Goal: Task Accomplishment & Management: Complete application form

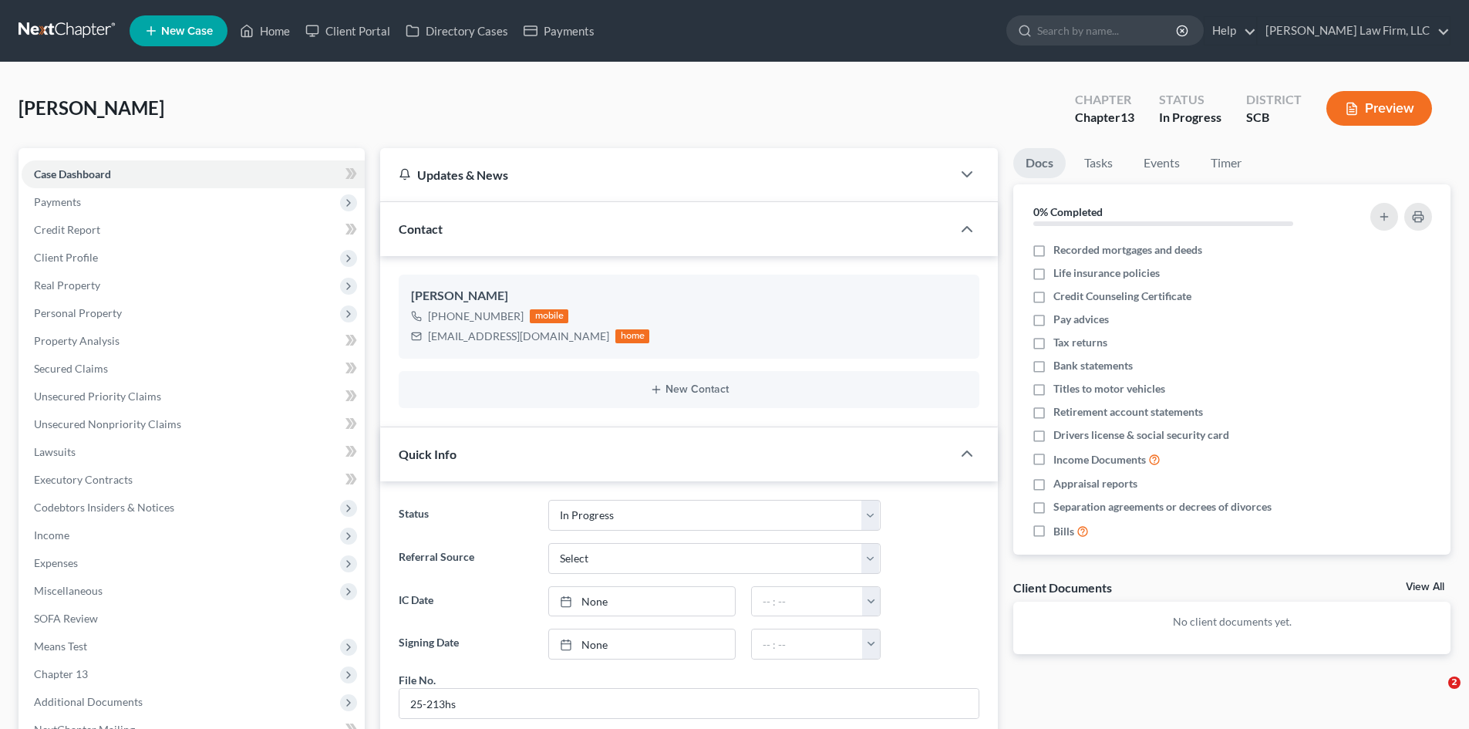
select select "3"
select select "0"
click at [273, 32] on link "Home" at bounding box center [265, 31] width 66 height 28
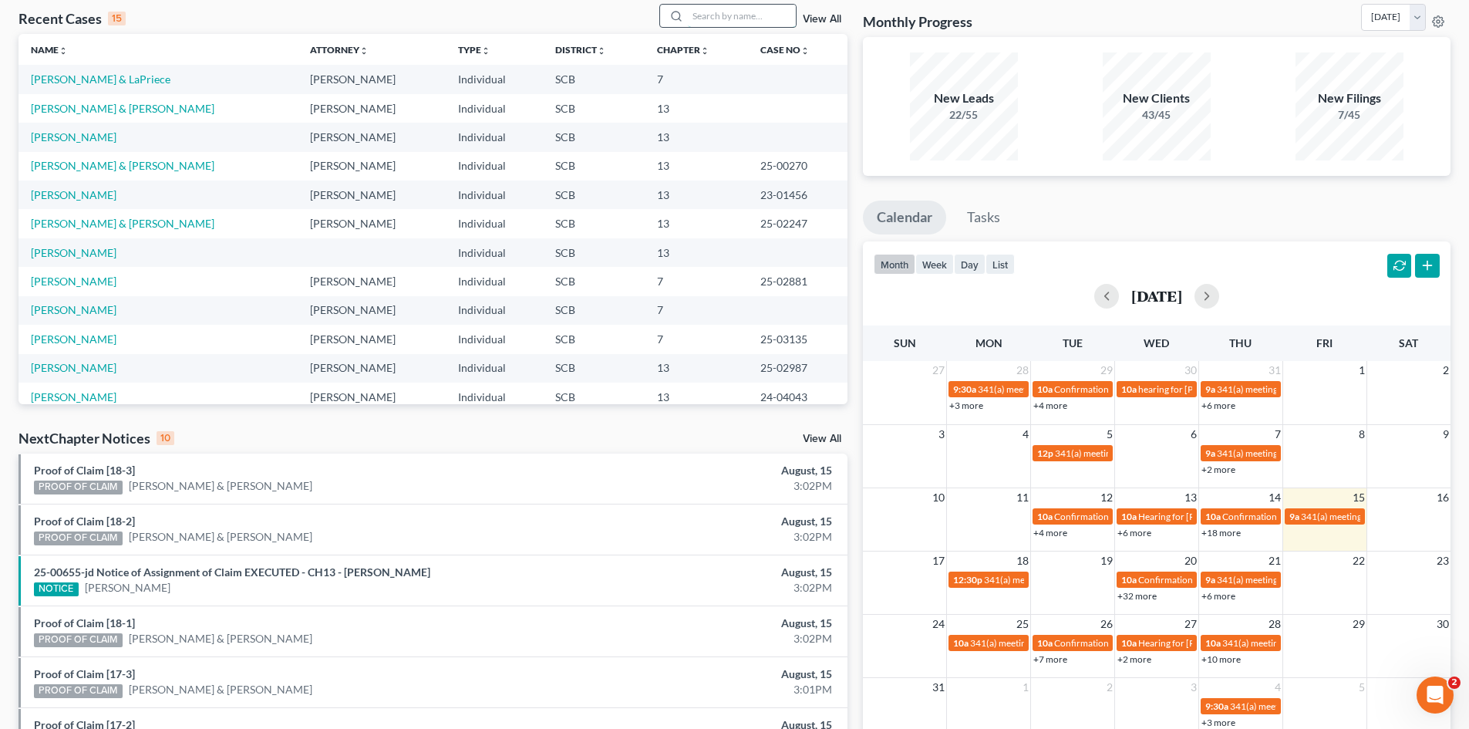
click at [720, 23] on input "search" at bounding box center [742, 16] width 108 height 22
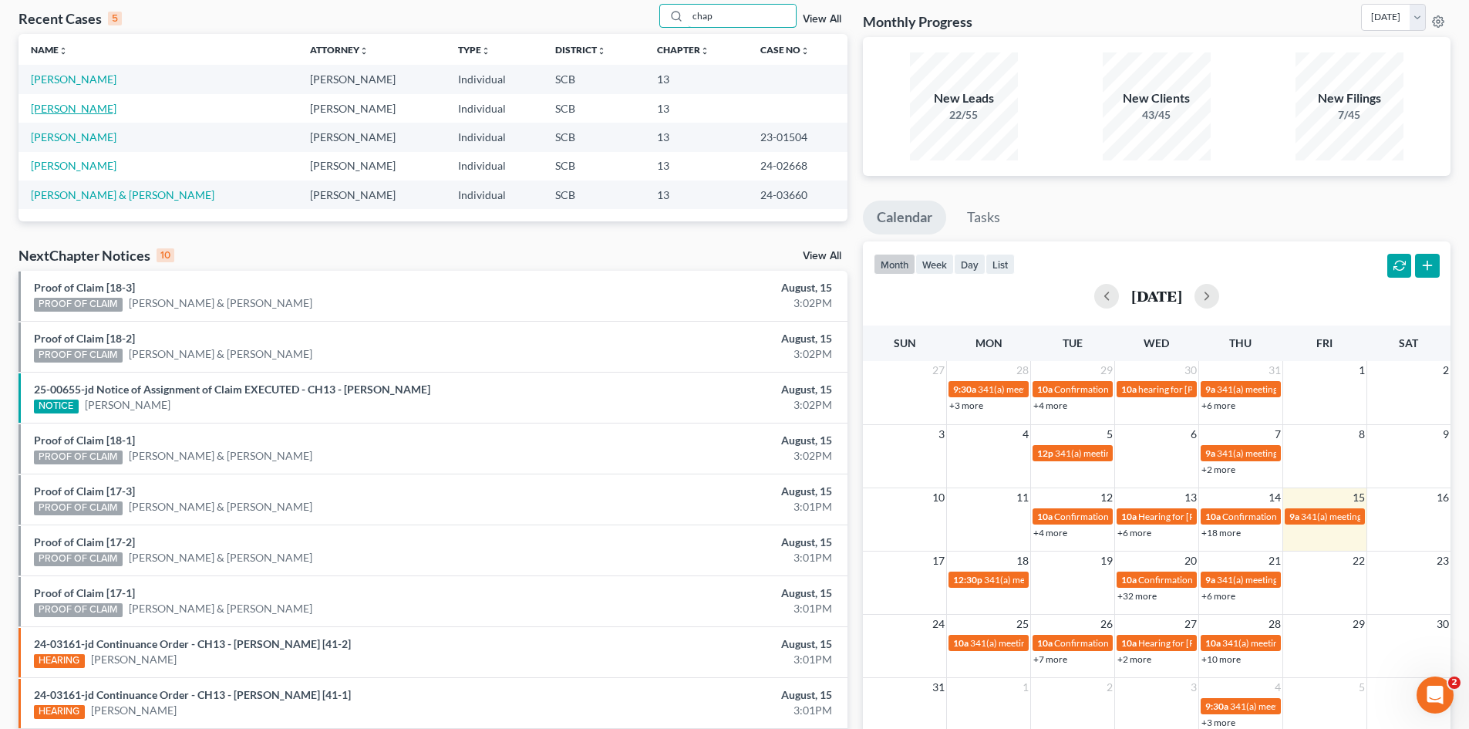
type input "chap"
click at [93, 113] on link "Chapman, Shantell" at bounding box center [74, 108] width 86 height 13
select select "0"
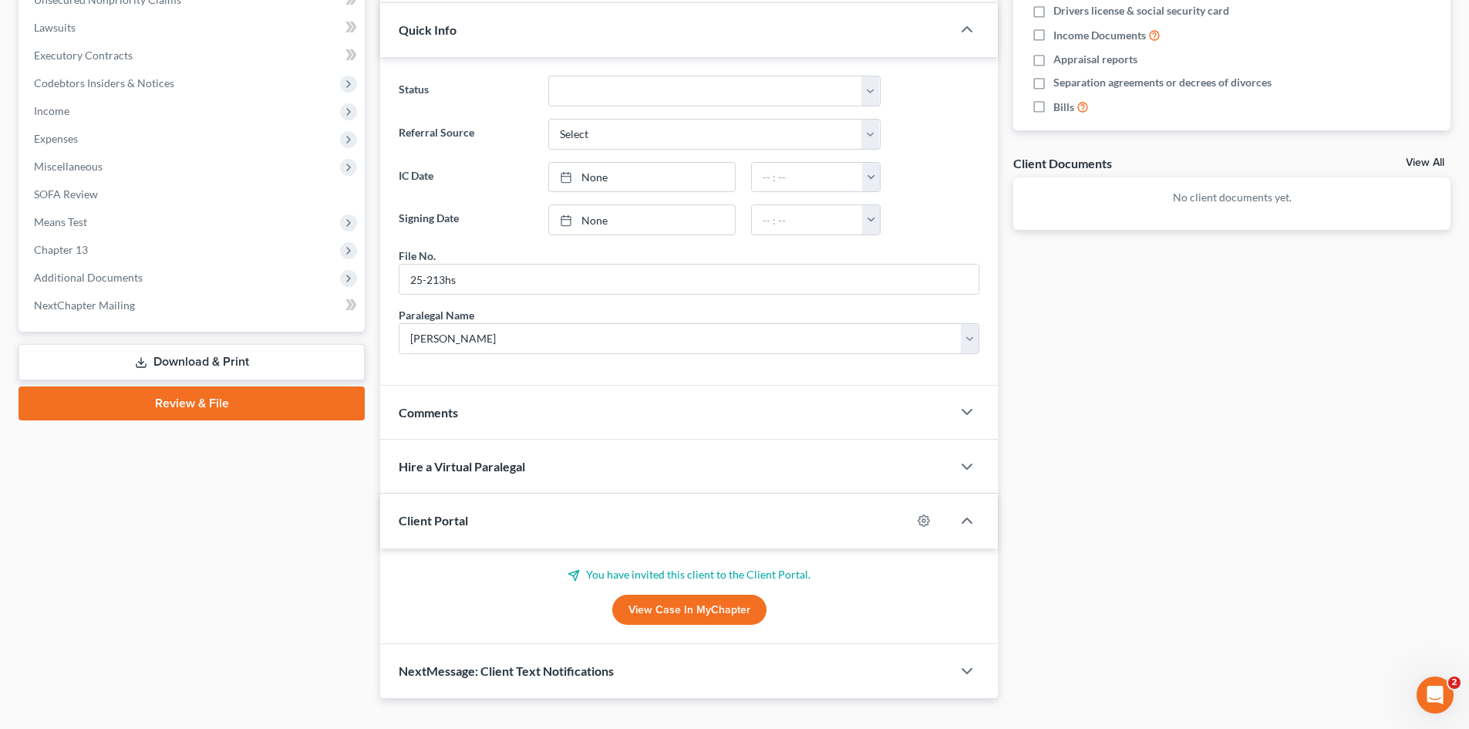
scroll to position [453, 0]
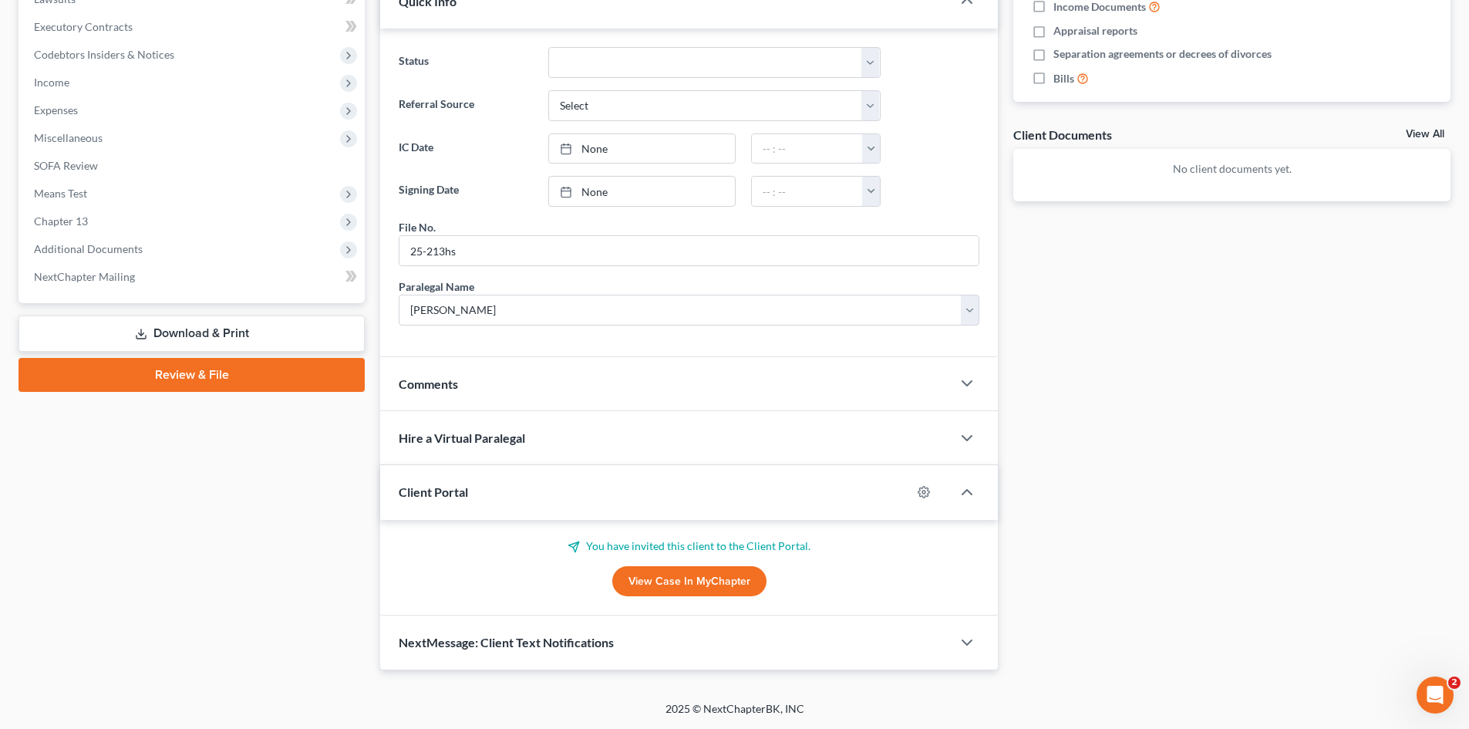
click at [708, 595] on link "View Case in MyChapter" at bounding box center [689, 581] width 154 height 31
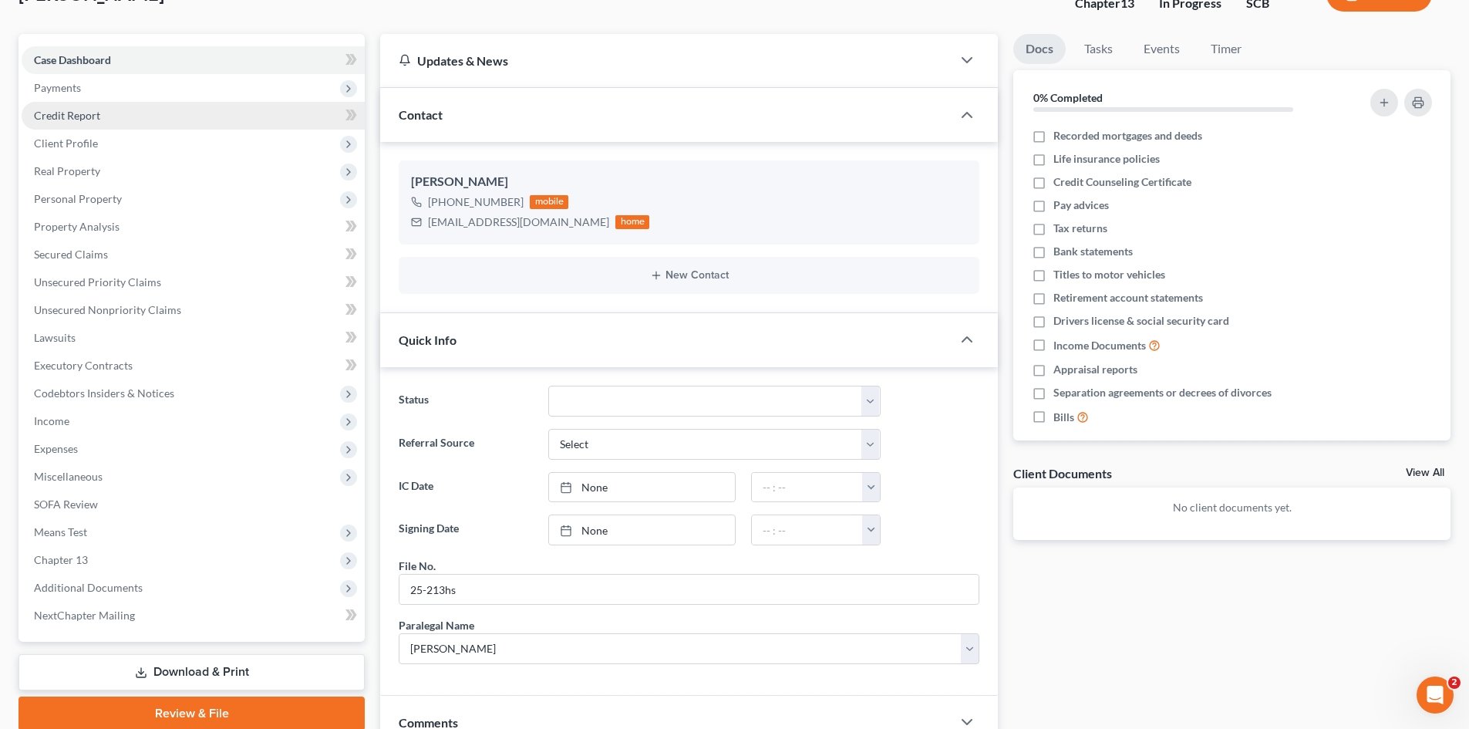
scroll to position [0, 0]
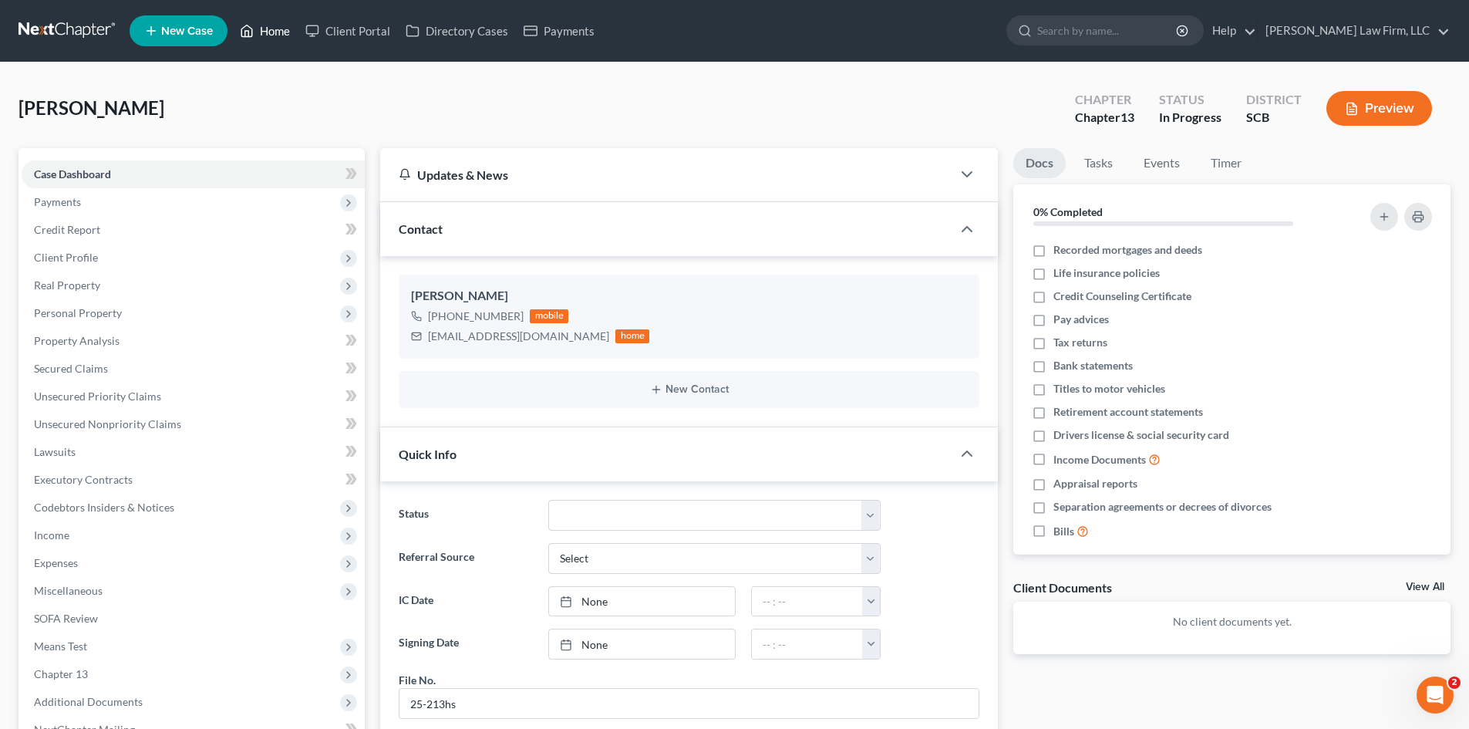
click at [276, 33] on link "Home" at bounding box center [265, 31] width 66 height 28
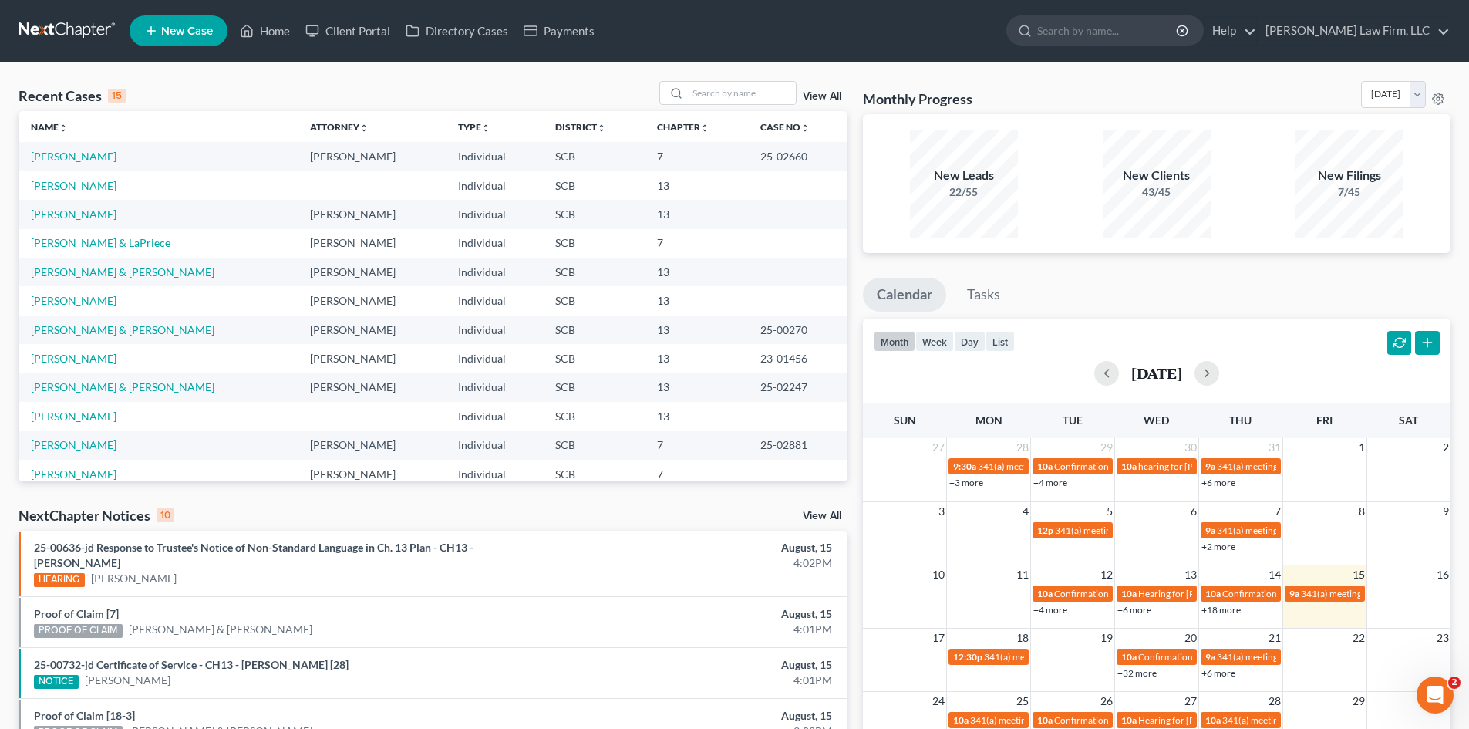
click at [80, 247] on link "Stoltman, Steven & LaPriece" at bounding box center [101, 242] width 140 height 13
select select "0"
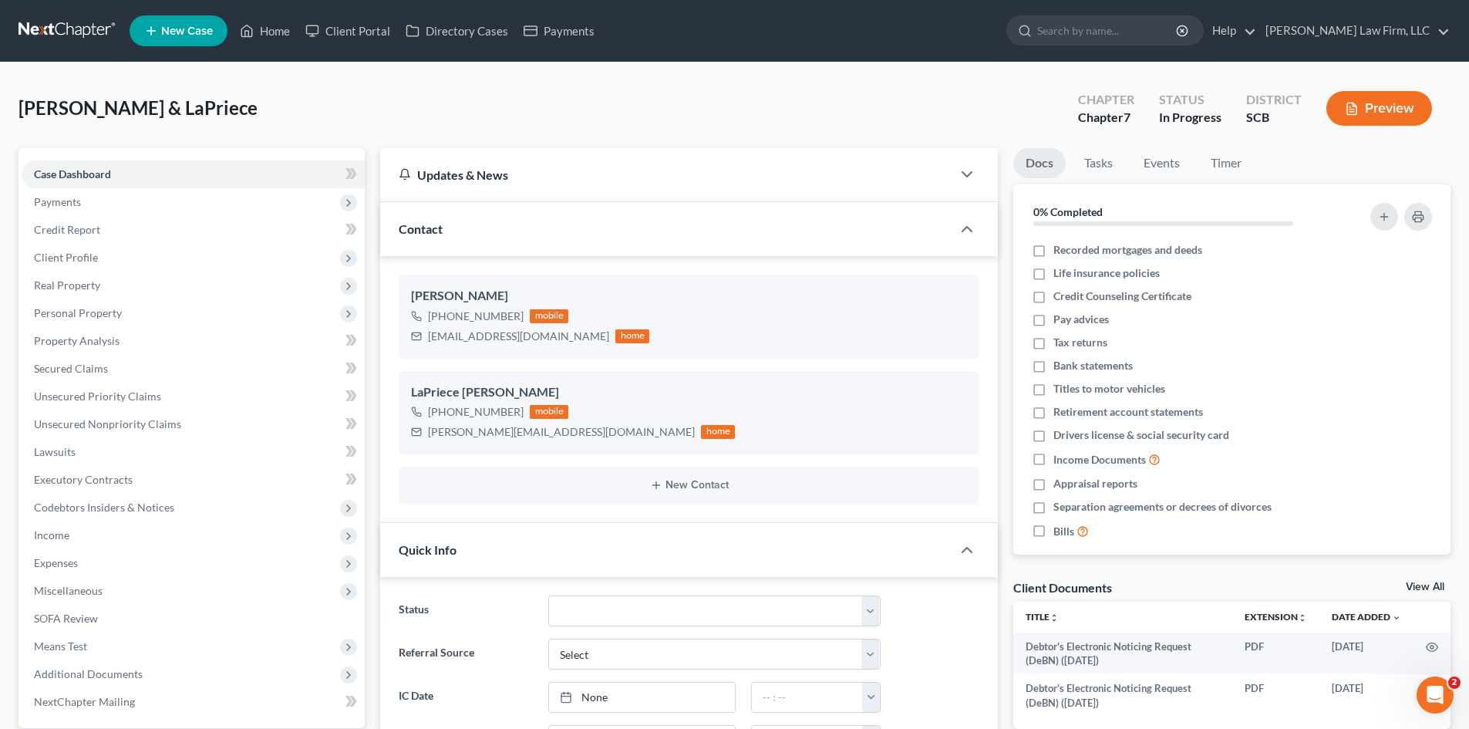
scroll to position [1162, 0]
click at [66, 255] on span "Client Profile" at bounding box center [66, 257] width 64 height 13
drag, startPoint x: 93, startPoint y: 336, endPoint x: 835, endPoint y: 325, distance: 742.1
click at [93, 336] on span "Debtor Profile" at bounding box center [99, 340] width 69 height 13
select select "1"
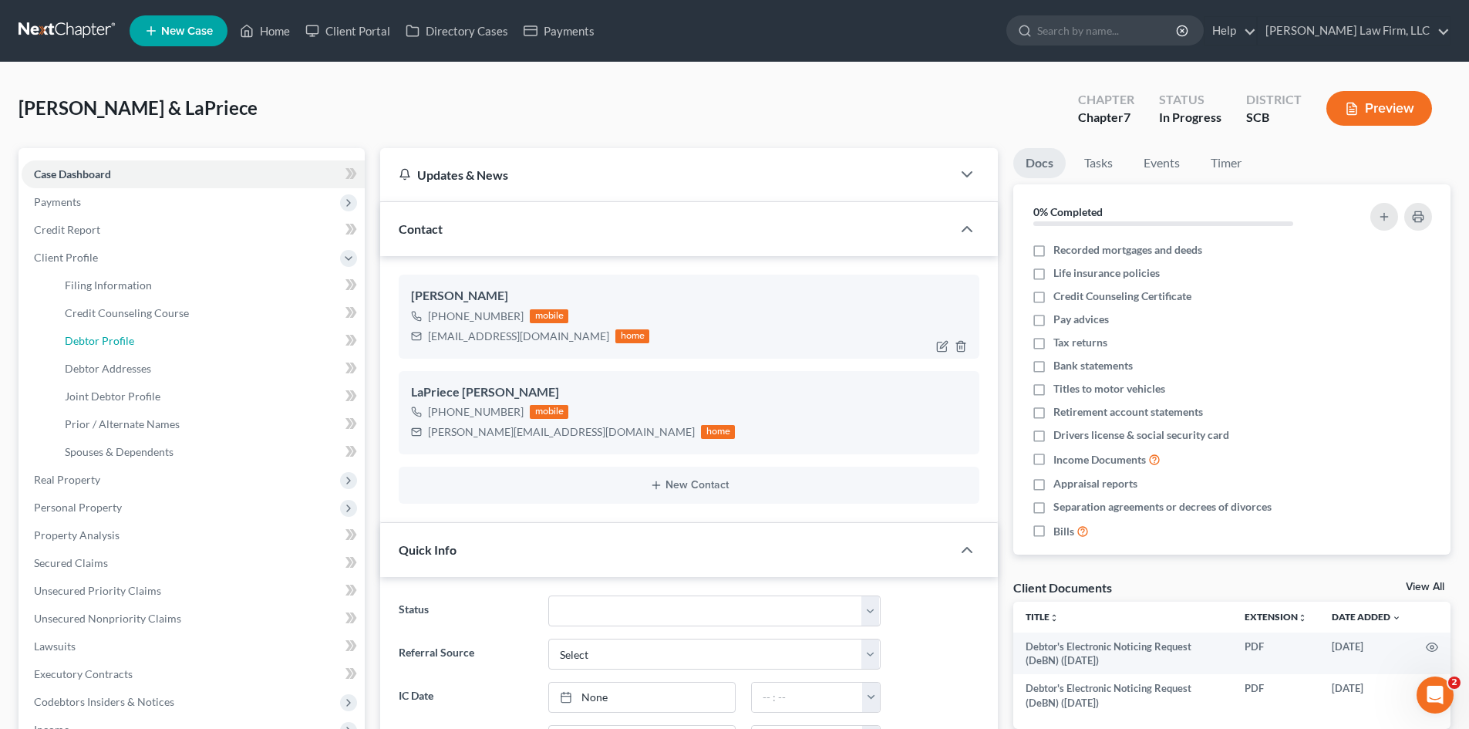
select select "1"
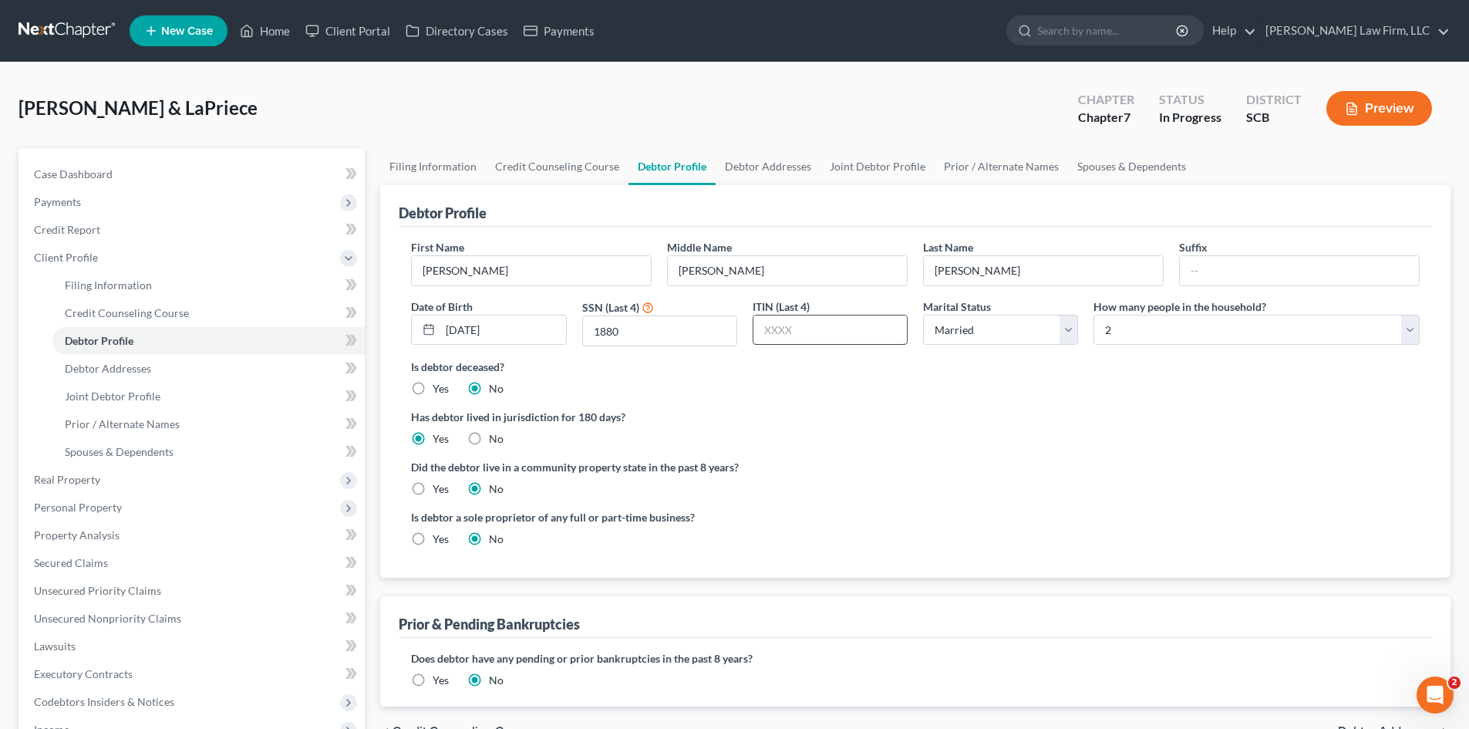
radio input "true"
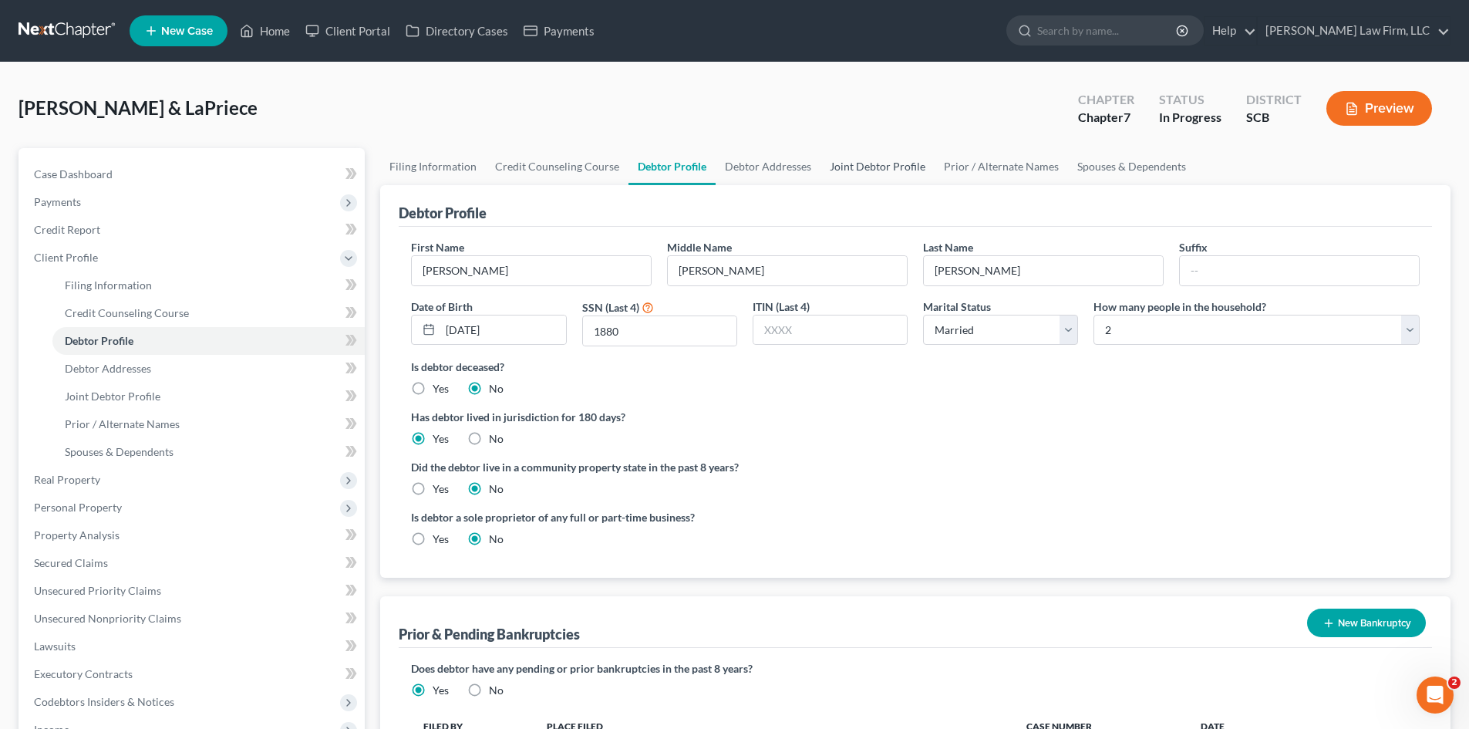
click at [836, 166] on link "Joint Debtor Profile" at bounding box center [878, 166] width 114 height 37
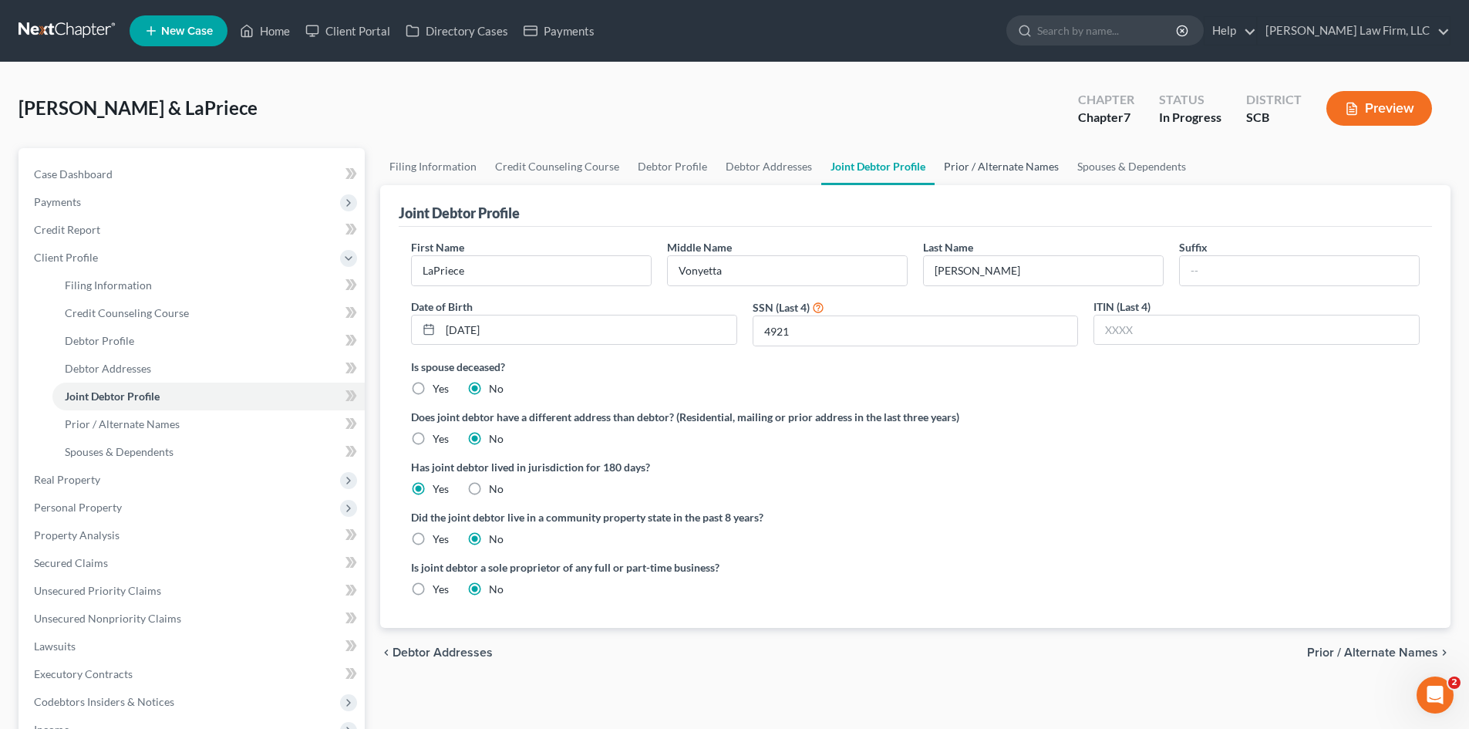
click at [946, 165] on link "Prior / Alternate Names" at bounding box center [1001, 166] width 133 height 37
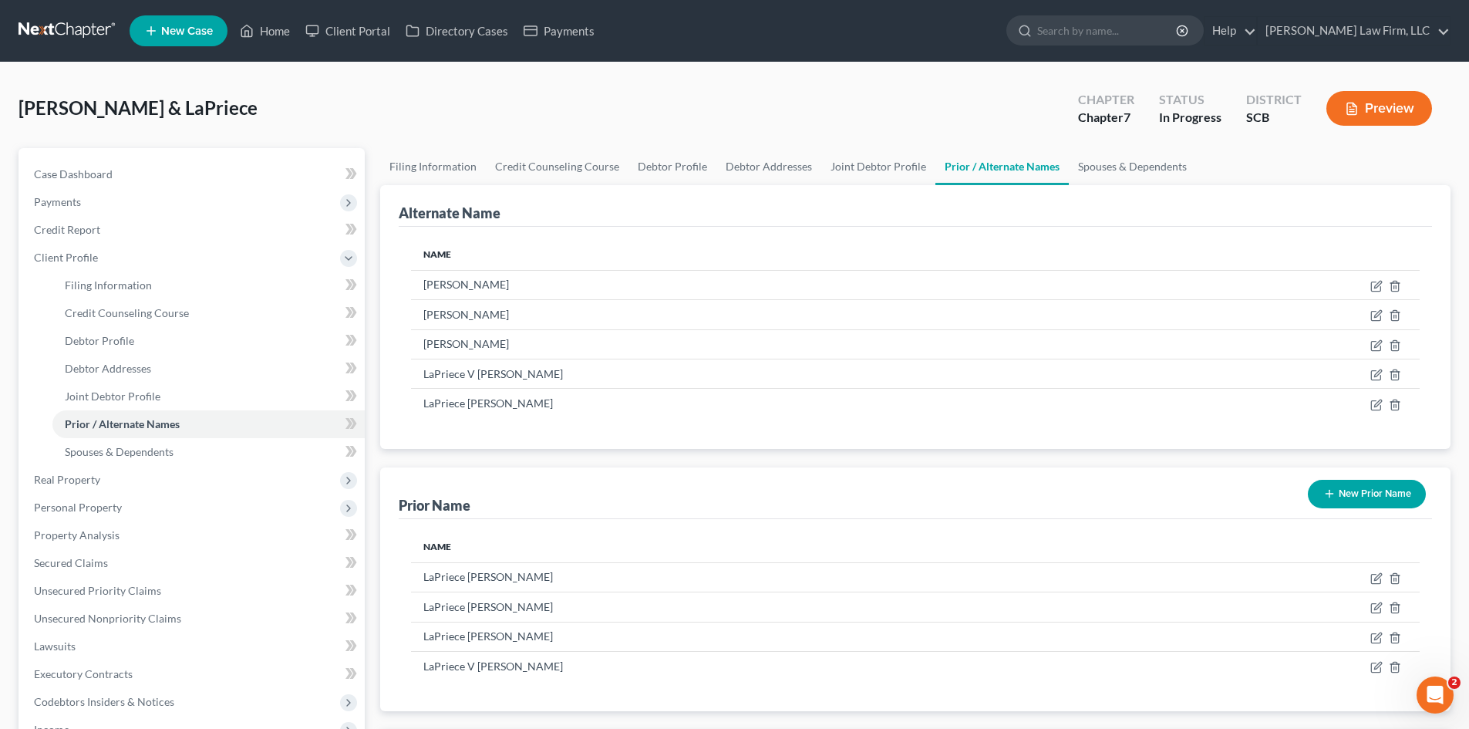
click at [1368, 500] on button "New Prior Name" at bounding box center [1367, 494] width 118 height 29
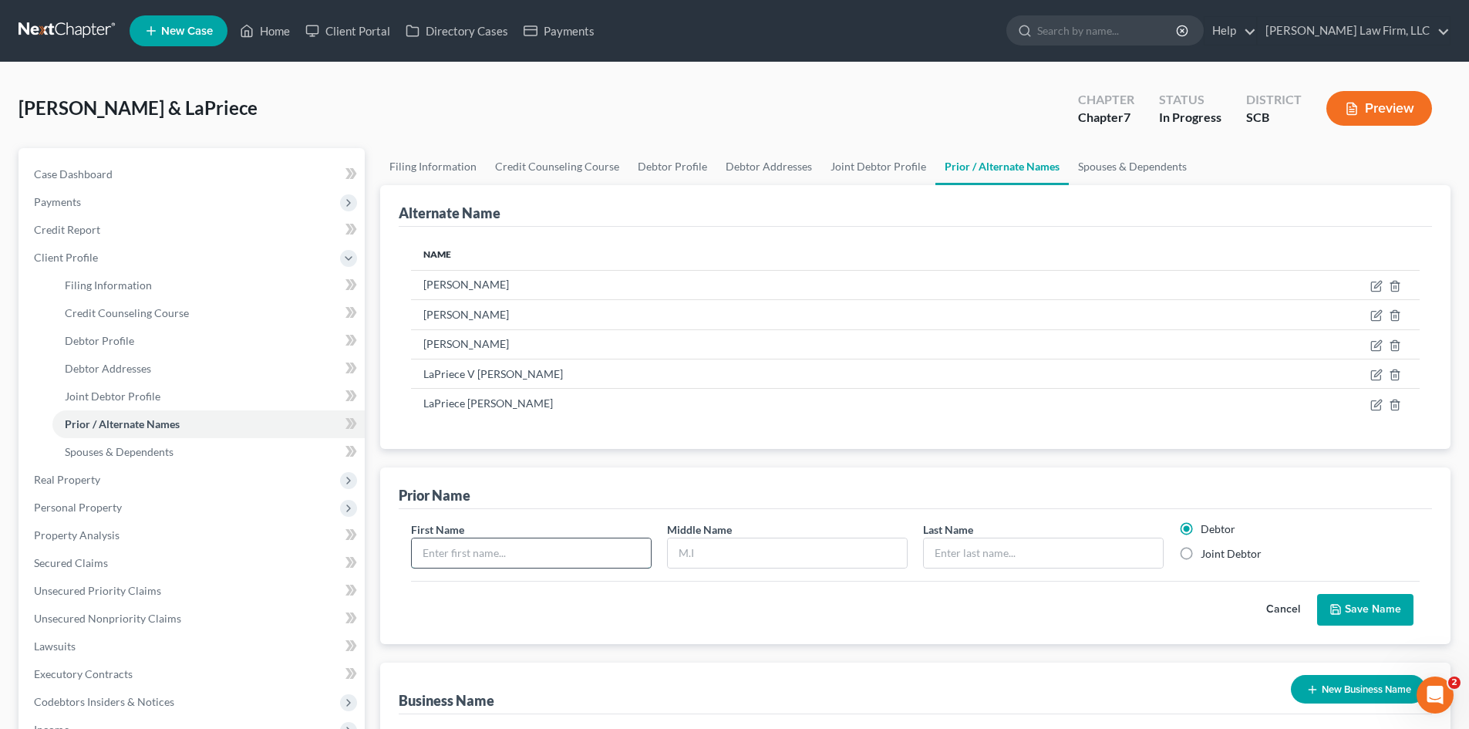
click at [537, 552] on input "text" at bounding box center [531, 552] width 239 height 29
type input "Steven"
type input "John"
type input "Stoltman"
click at [1355, 597] on button "Save Name" at bounding box center [1365, 610] width 96 height 32
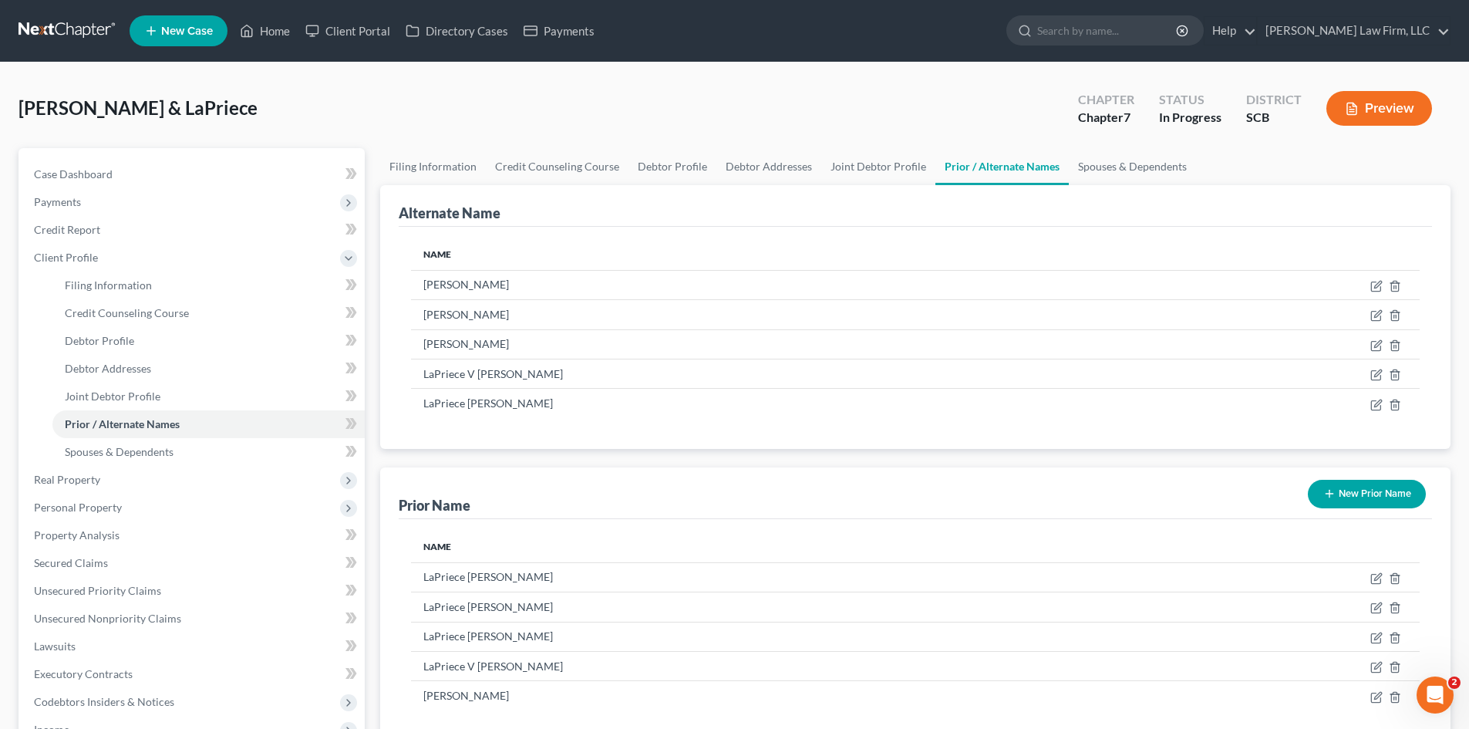
click at [1372, 494] on button "New Prior Name" at bounding box center [1367, 494] width 118 height 29
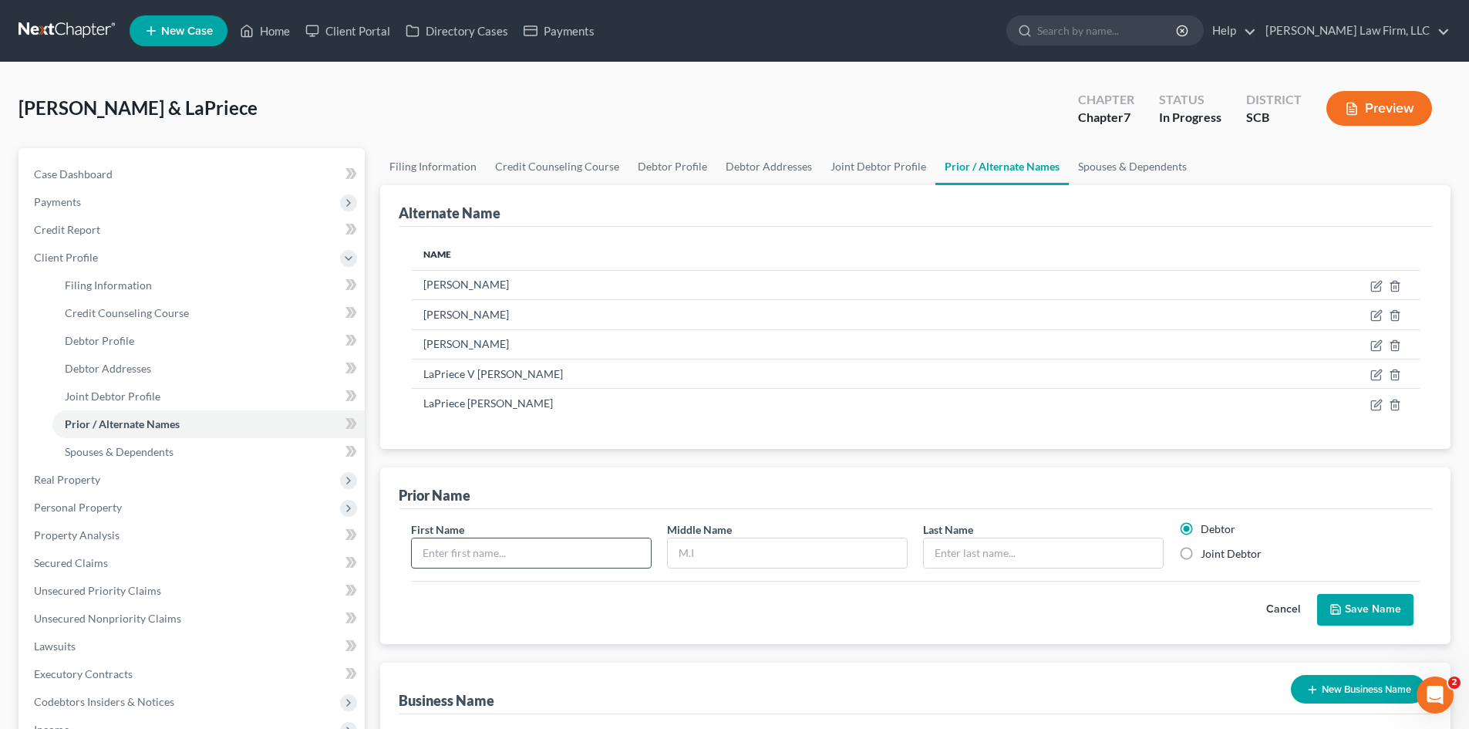
click at [524, 558] on input "text" at bounding box center [531, 552] width 239 height 29
type input "LaPriece"
type input "V"
type input "Lathrop"
click at [1201, 557] on label "Joint Debtor" at bounding box center [1231, 553] width 61 height 15
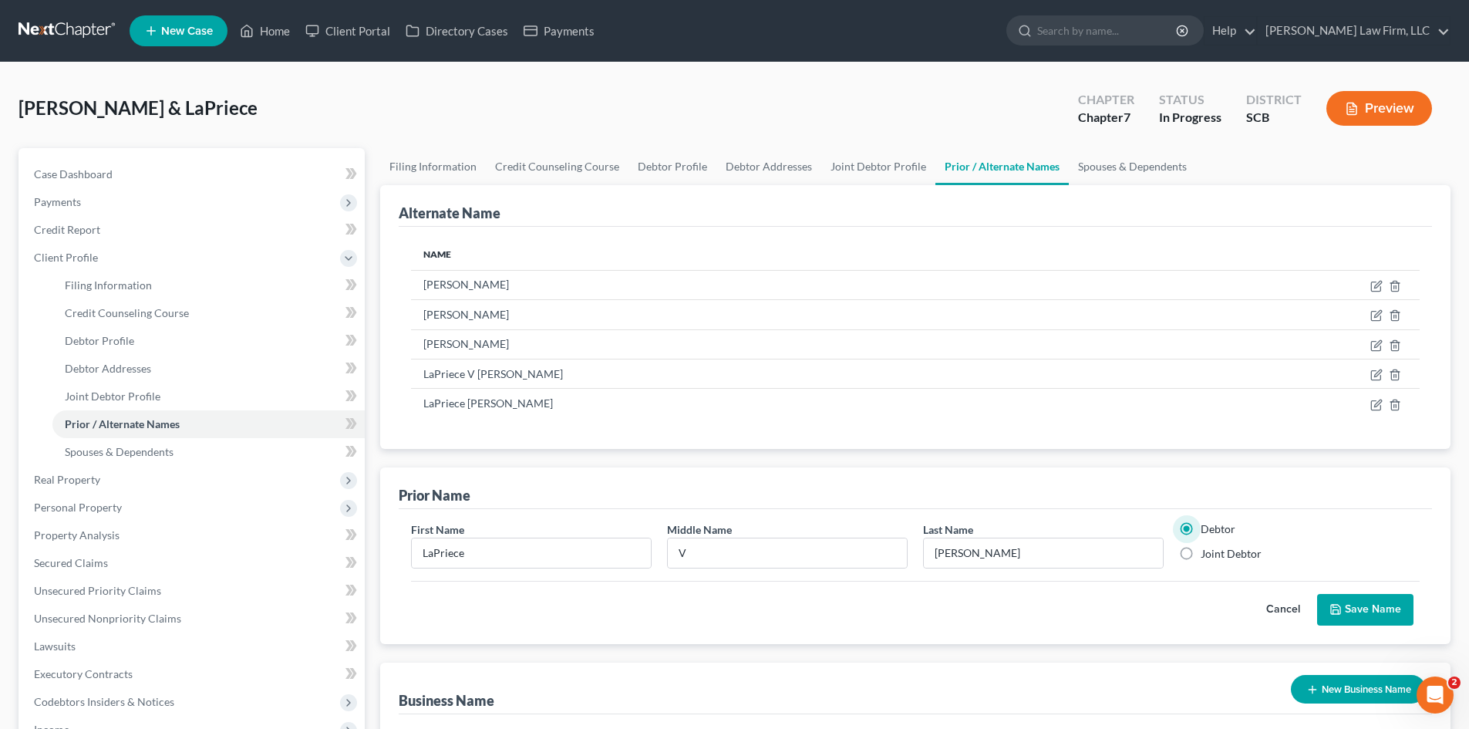
click at [1207, 556] on input "Joint Debtor" at bounding box center [1212, 551] width 10 height 10
radio input "true"
radio input "false"
click at [1349, 600] on button "Save Name" at bounding box center [1365, 610] width 96 height 32
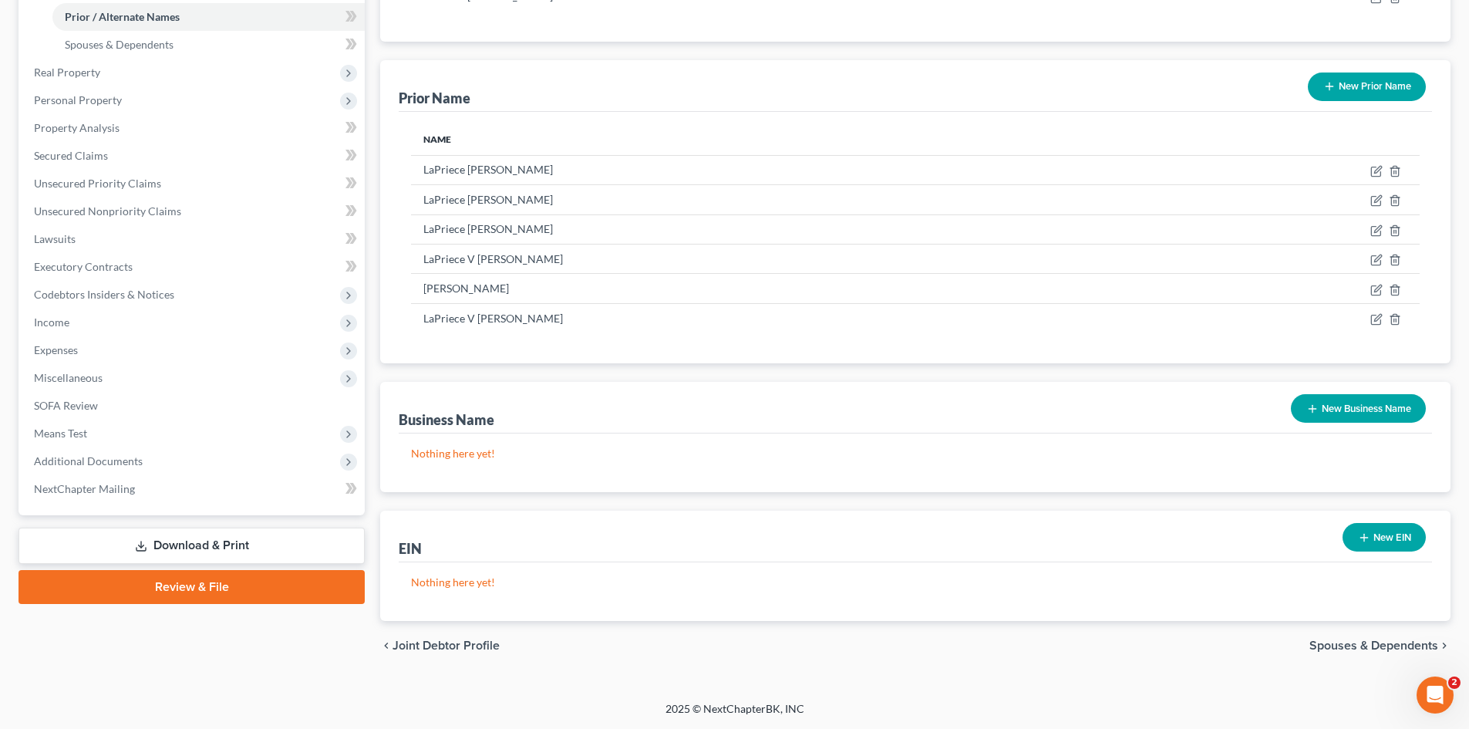
click at [238, 539] on link "Download & Print" at bounding box center [192, 546] width 346 height 36
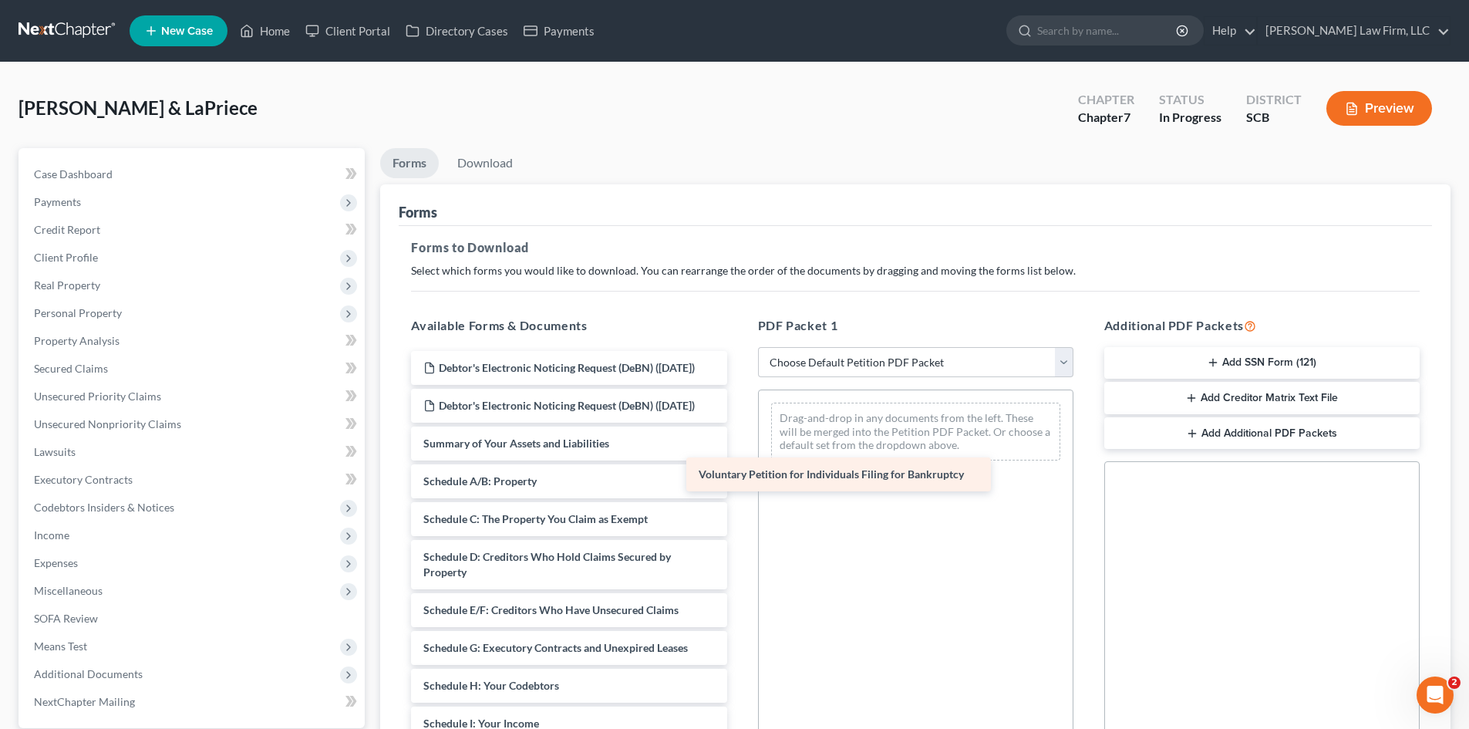
drag, startPoint x: 586, startPoint y: 479, endPoint x: 862, endPoint y: 479, distance: 275.4
click at [739, 479] on div "Voluntary Petition for Individuals Filing for Bankruptcy Debtor's Electronic No…" at bounding box center [569, 739] width 340 height 776
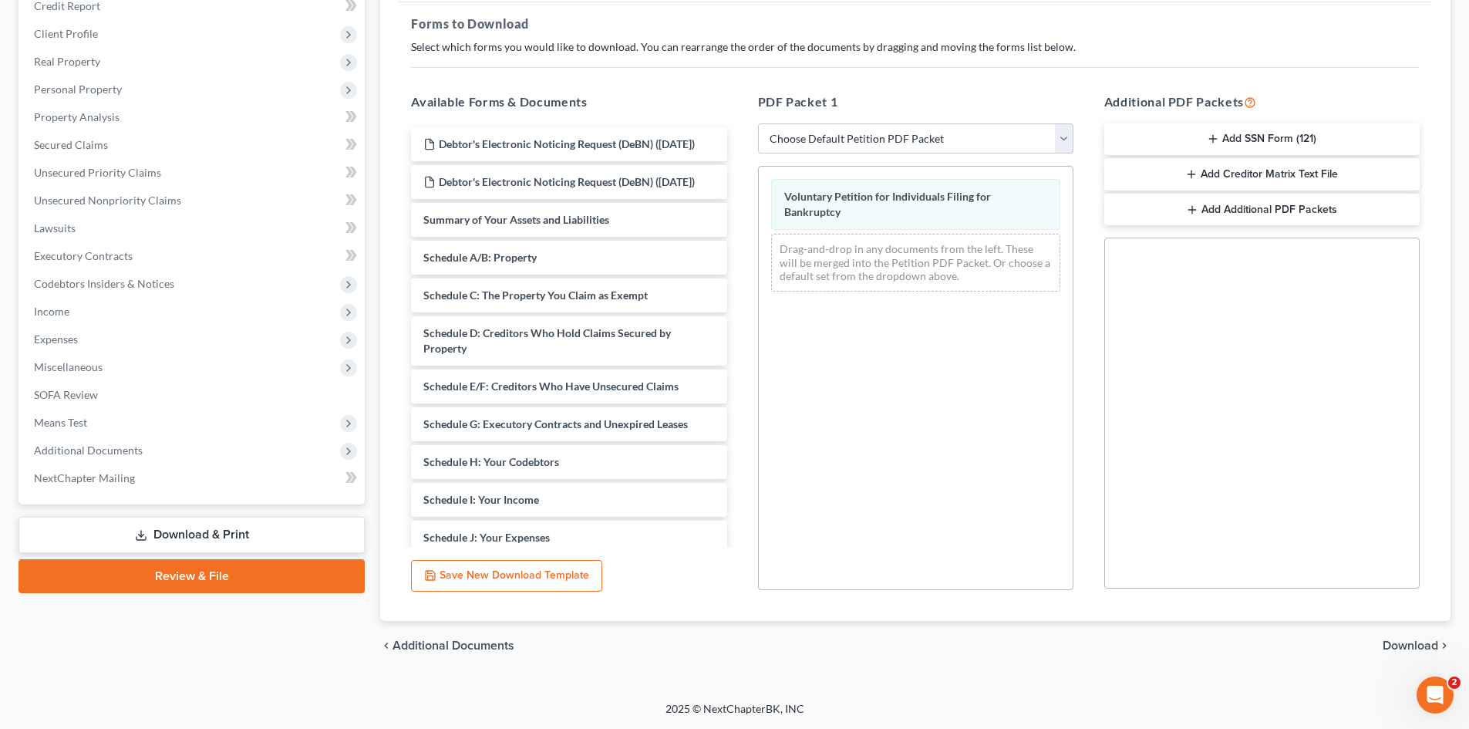
click at [1407, 649] on span "Download" at bounding box center [1411, 645] width 56 height 12
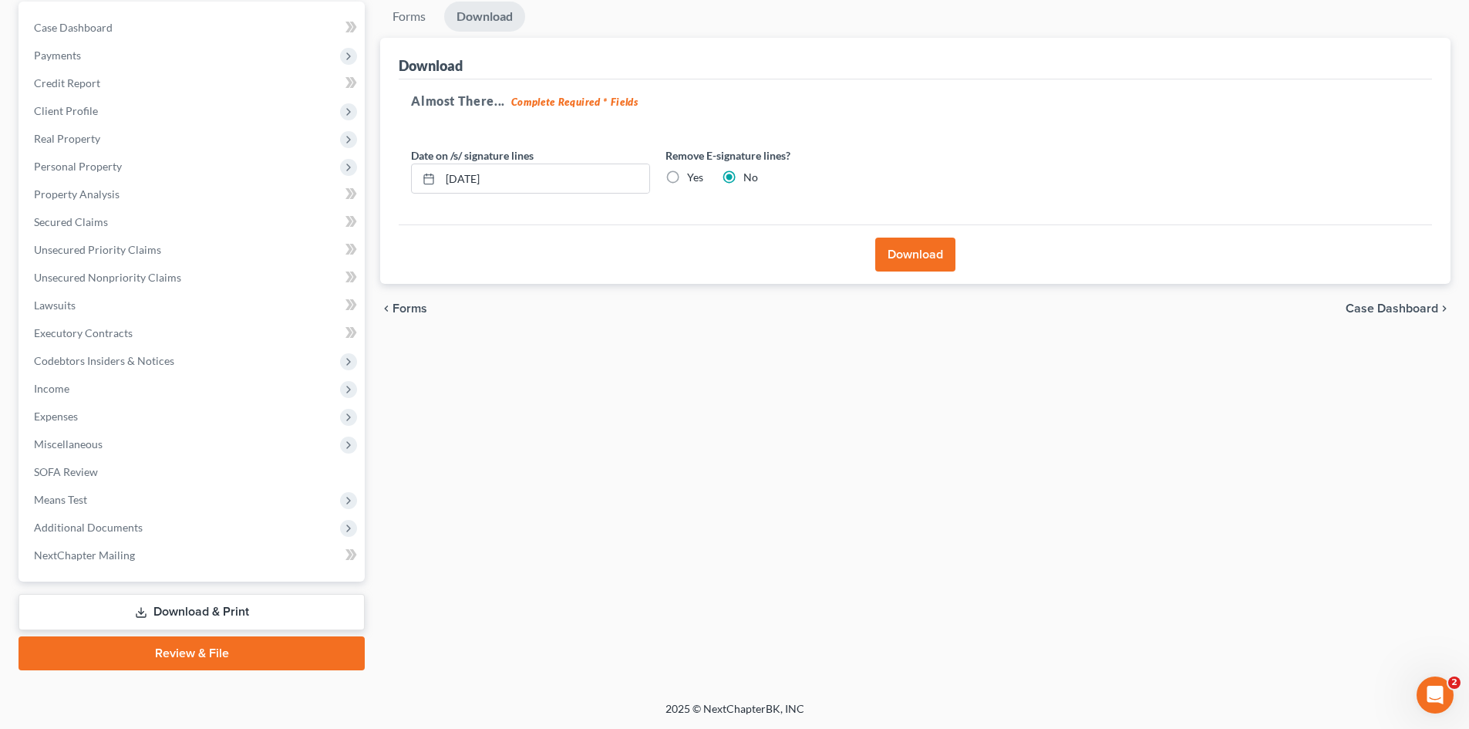
scroll to position [147, 0]
drag, startPoint x: 488, startPoint y: 181, endPoint x: 433, endPoint y: 182, distance: 54.8
click at [430, 183] on div "08/15/2025" at bounding box center [530, 179] width 239 height 31
click at [687, 182] on label "Yes" at bounding box center [695, 177] width 16 height 15
click at [693, 180] on input "Yes" at bounding box center [698, 175] width 10 height 10
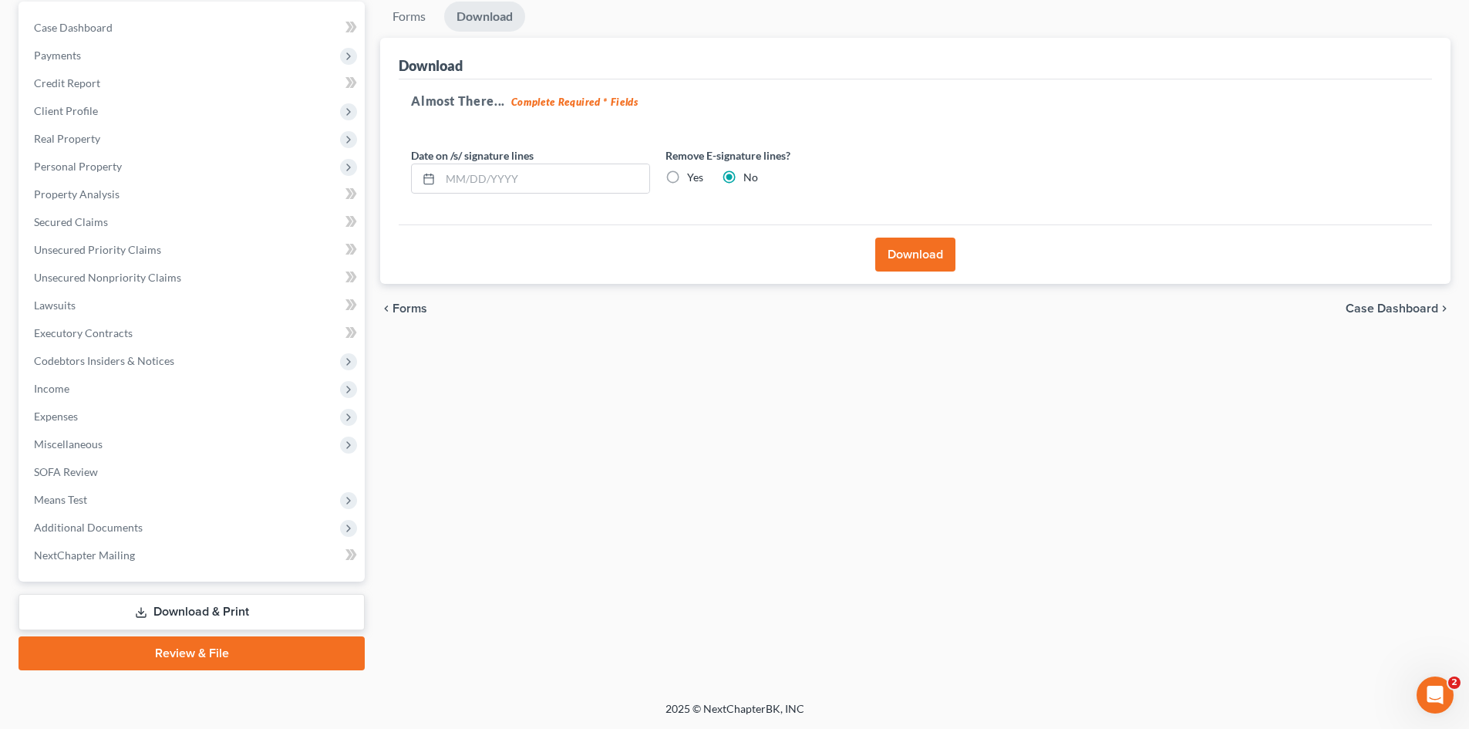
radio input "true"
radio input "false"
click at [882, 250] on button "Download" at bounding box center [916, 255] width 80 height 34
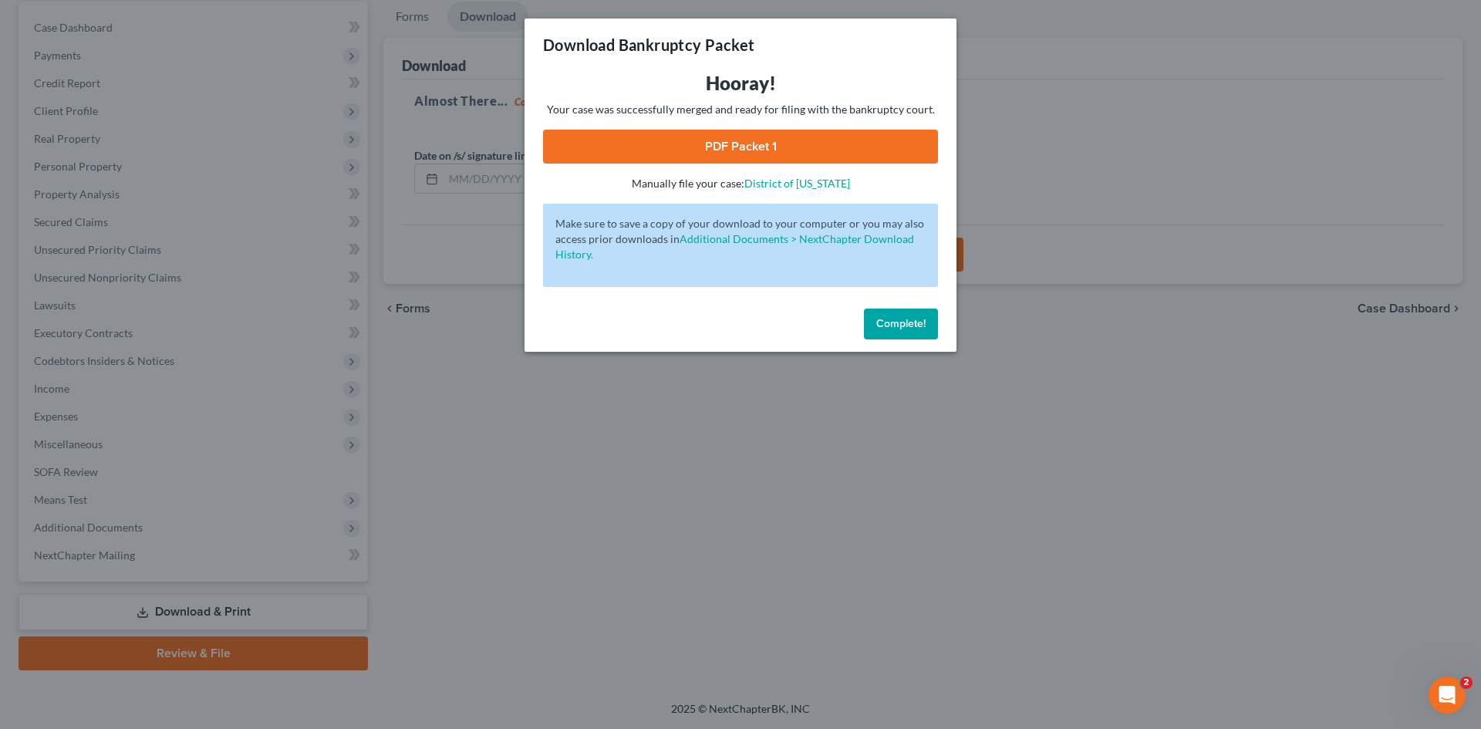
click at [784, 145] on link "PDF Packet 1" at bounding box center [740, 147] width 395 height 34
click at [918, 319] on span "Complete!" at bounding box center [900, 323] width 49 height 13
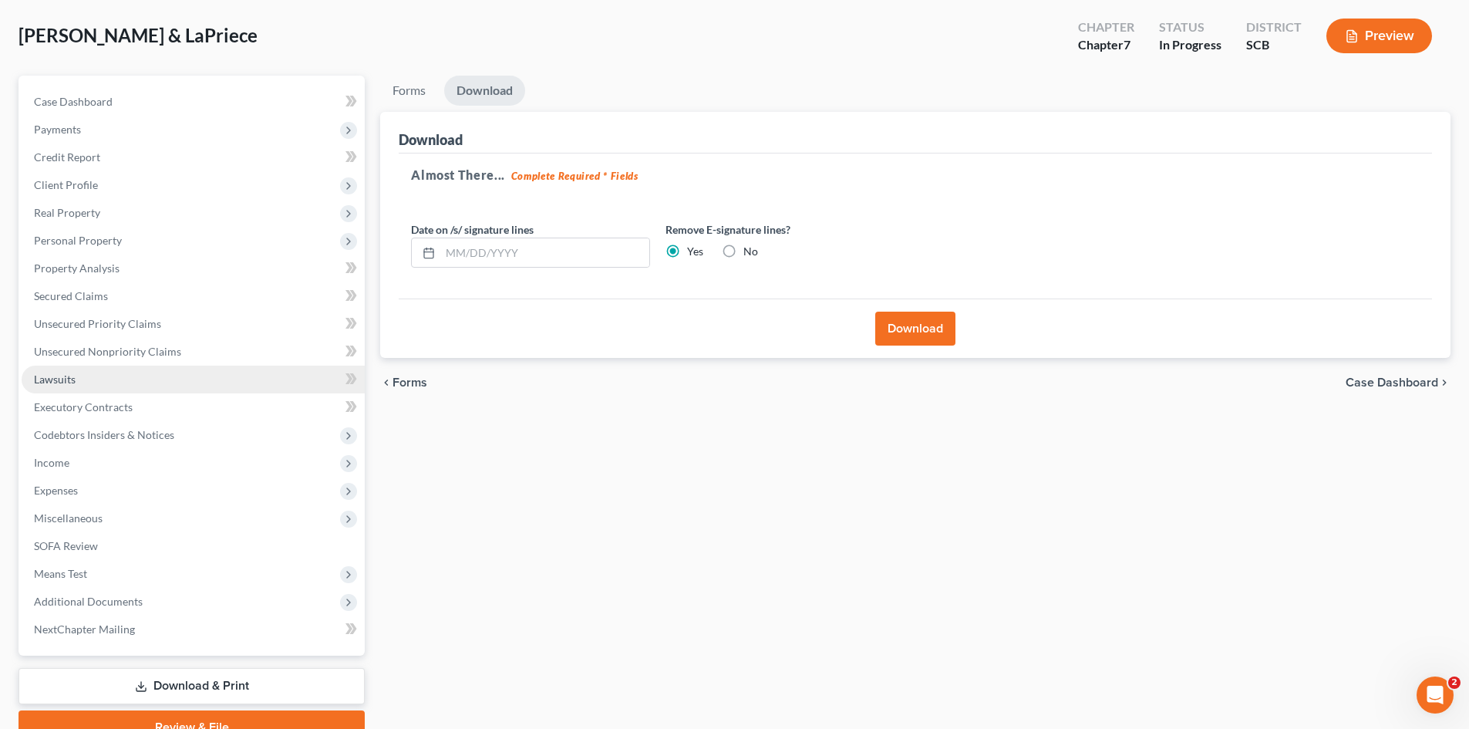
scroll to position [0, 0]
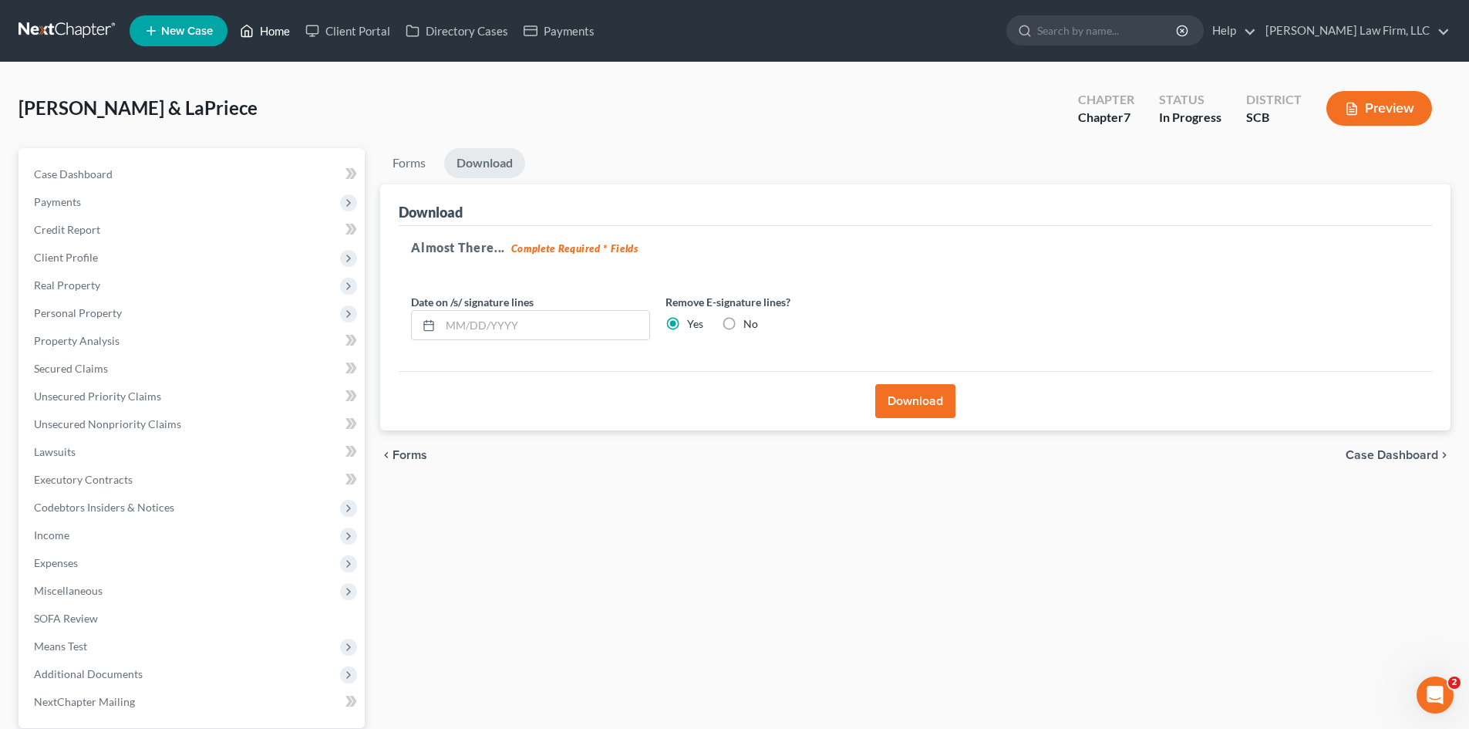
click at [262, 37] on link "Home" at bounding box center [265, 31] width 66 height 28
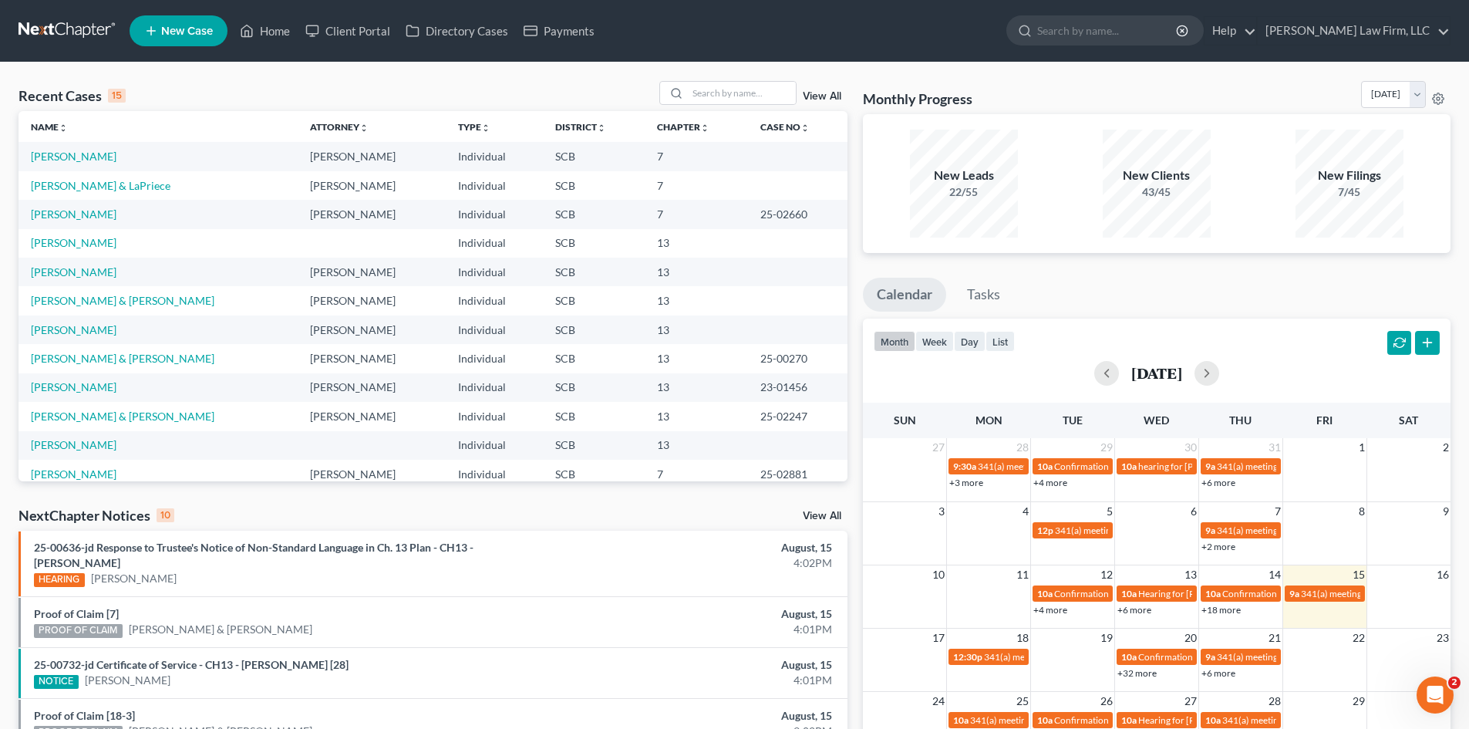
drag, startPoint x: 0, startPoint y: 268, endPoint x: 110, endPoint y: 168, distance: 148.6
click at [110, 162] on td "Mazyck, Mia" at bounding box center [158, 156] width 279 height 29
click at [118, 180] on link "Stoltman, Steven & LaPriece" at bounding box center [101, 185] width 140 height 13
select select "3"
select select "0"
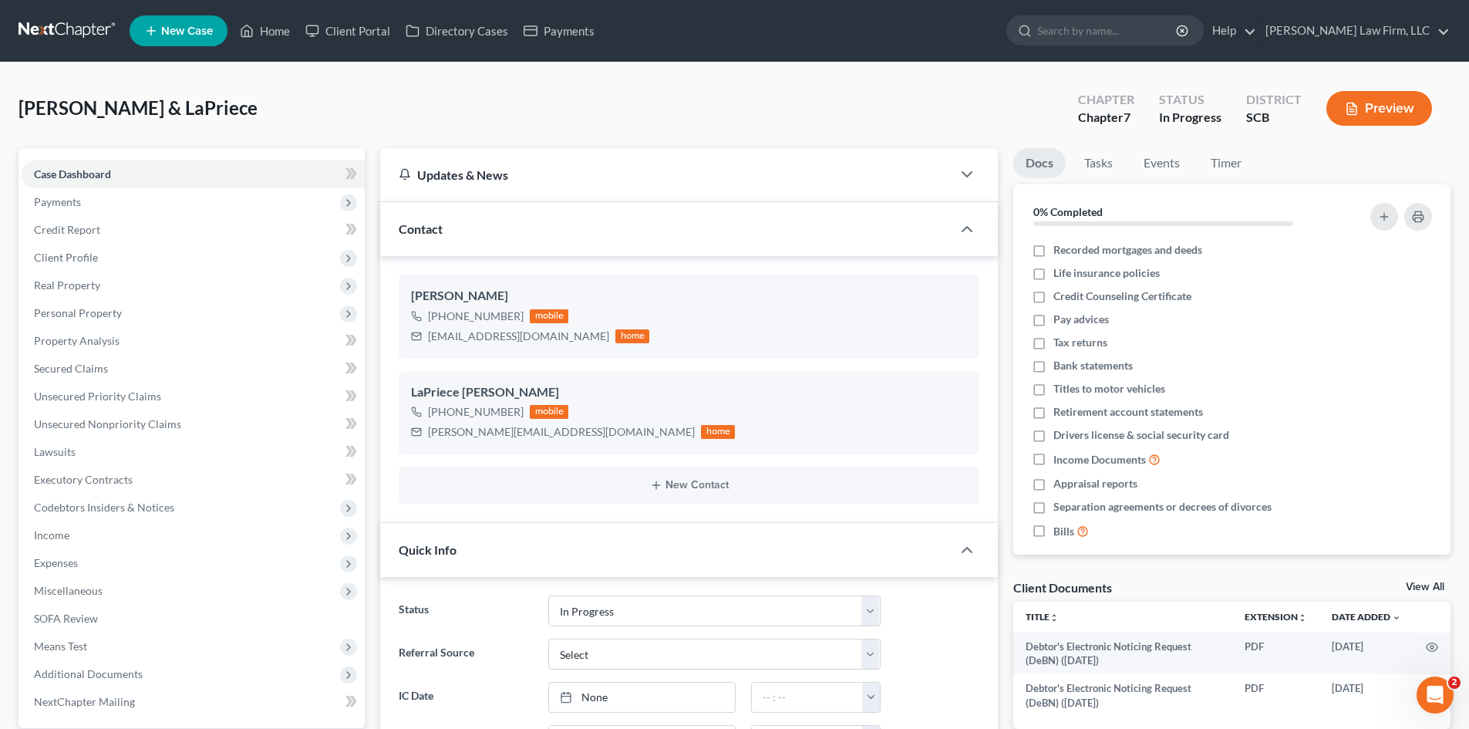
scroll to position [1162, 0]
click at [44, 200] on span "Payments" at bounding box center [57, 201] width 47 height 13
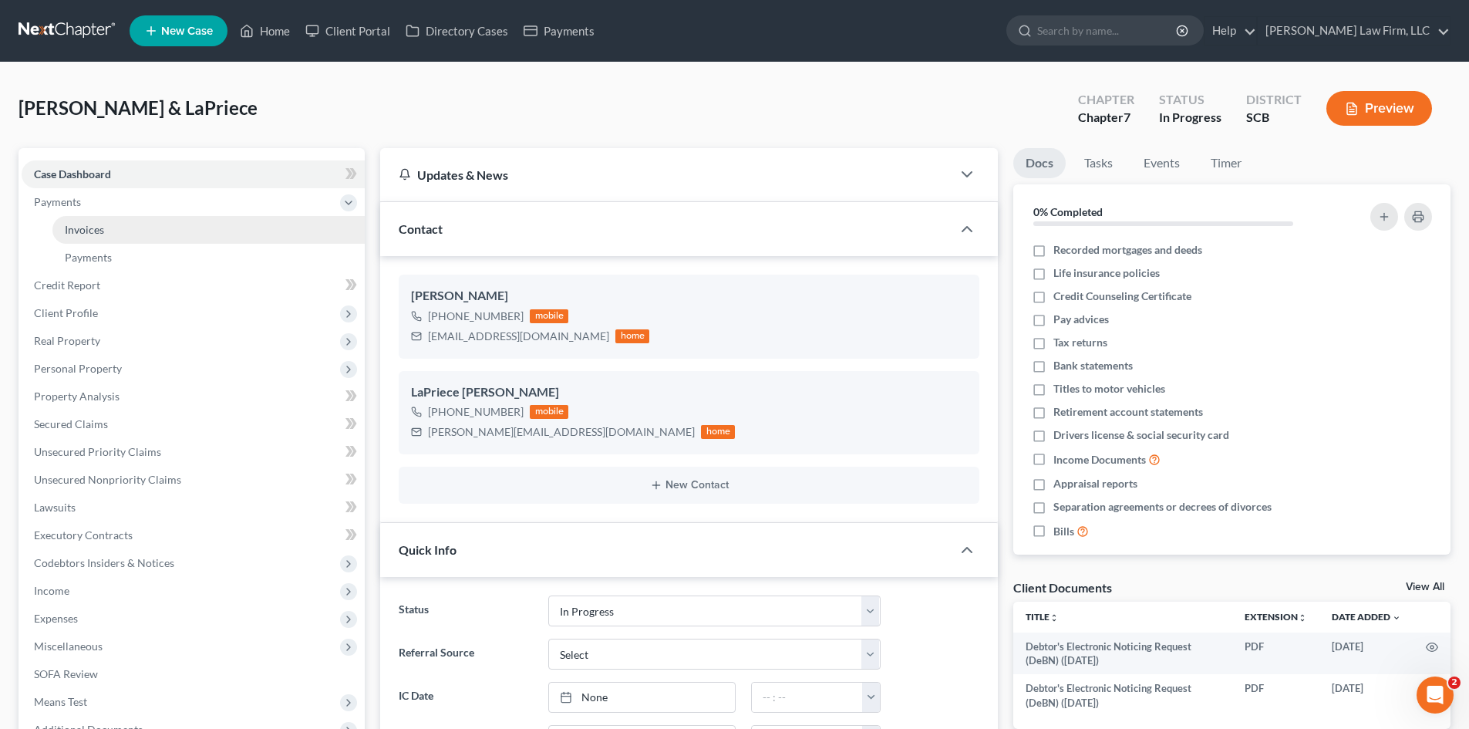
click at [105, 232] on link "Invoices" at bounding box center [208, 230] width 312 height 28
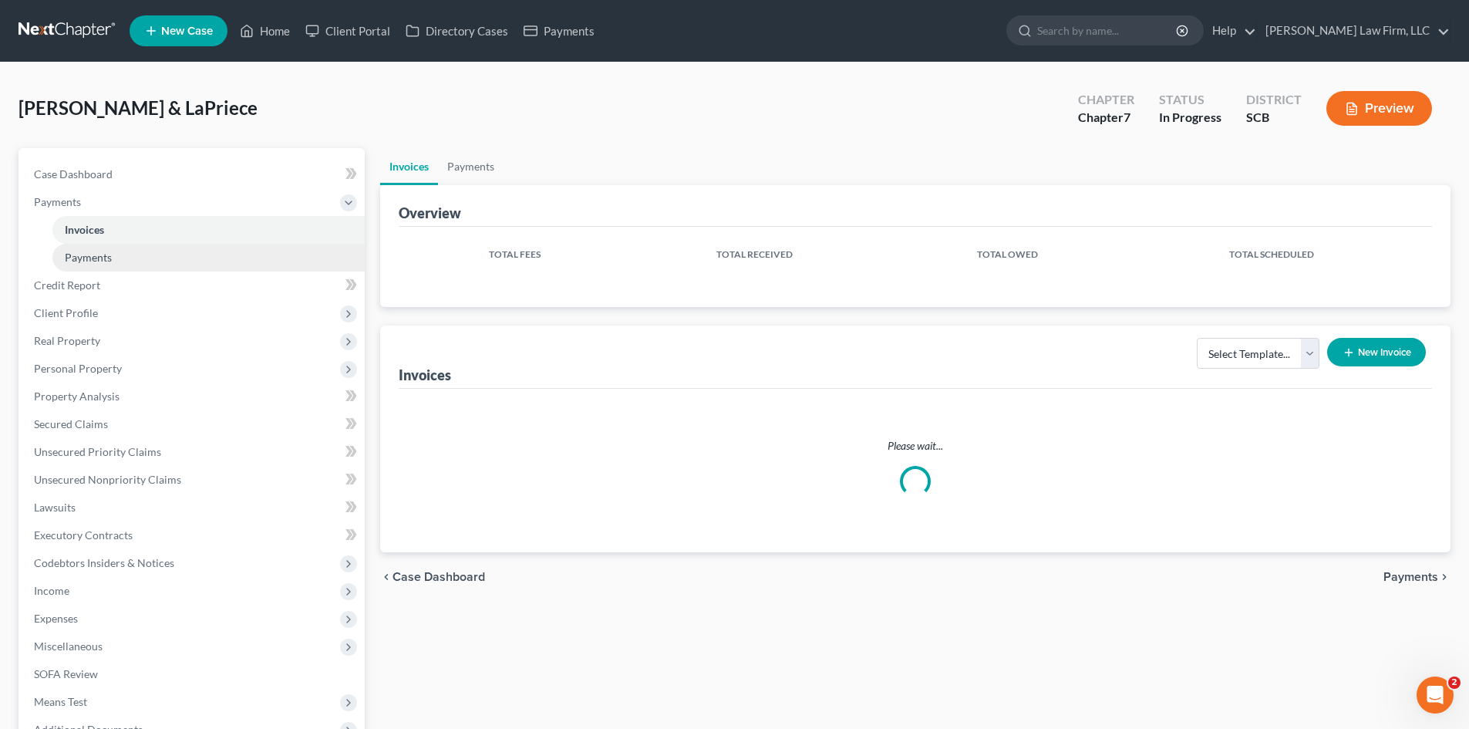
click at [106, 257] on span "Payments" at bounding box center [88, 257] width 47 height 13
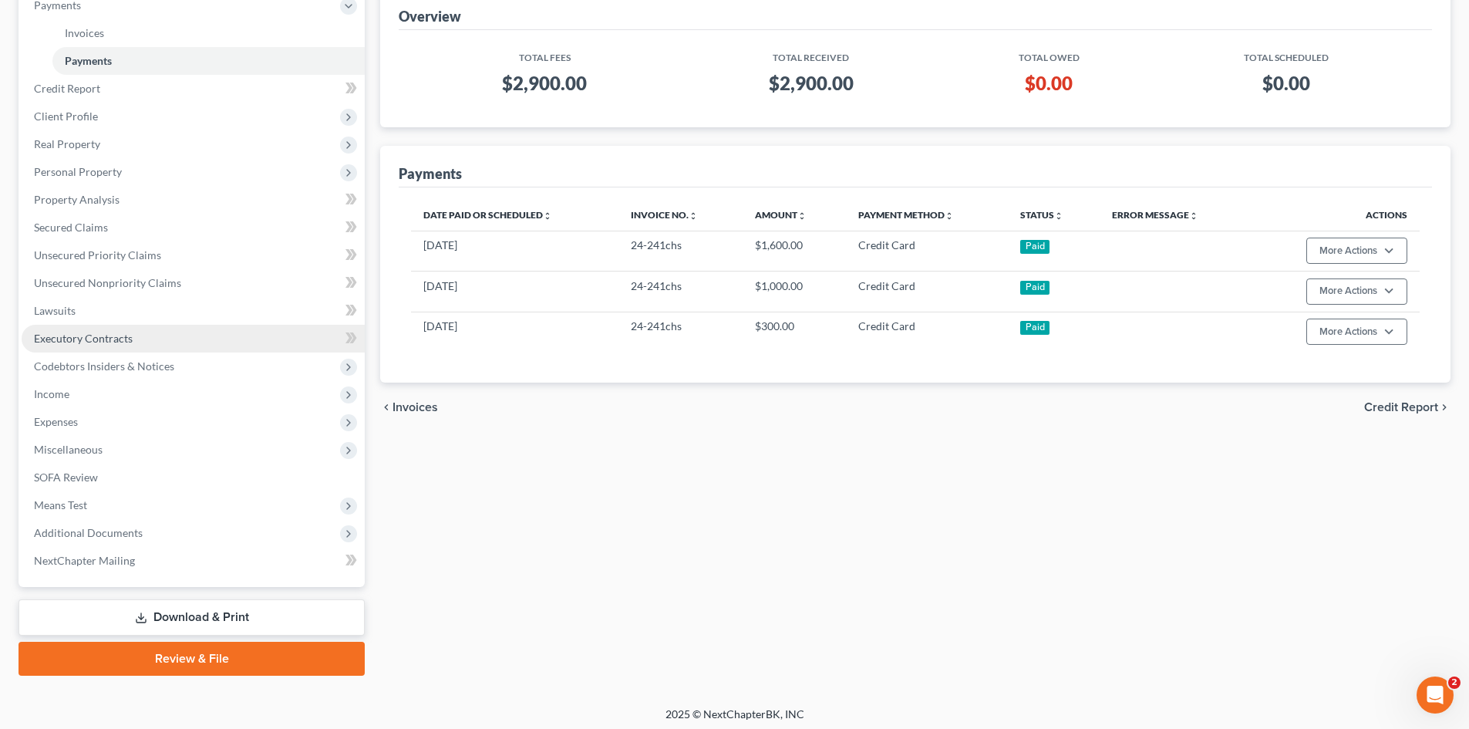
scroll to position [202, 0]
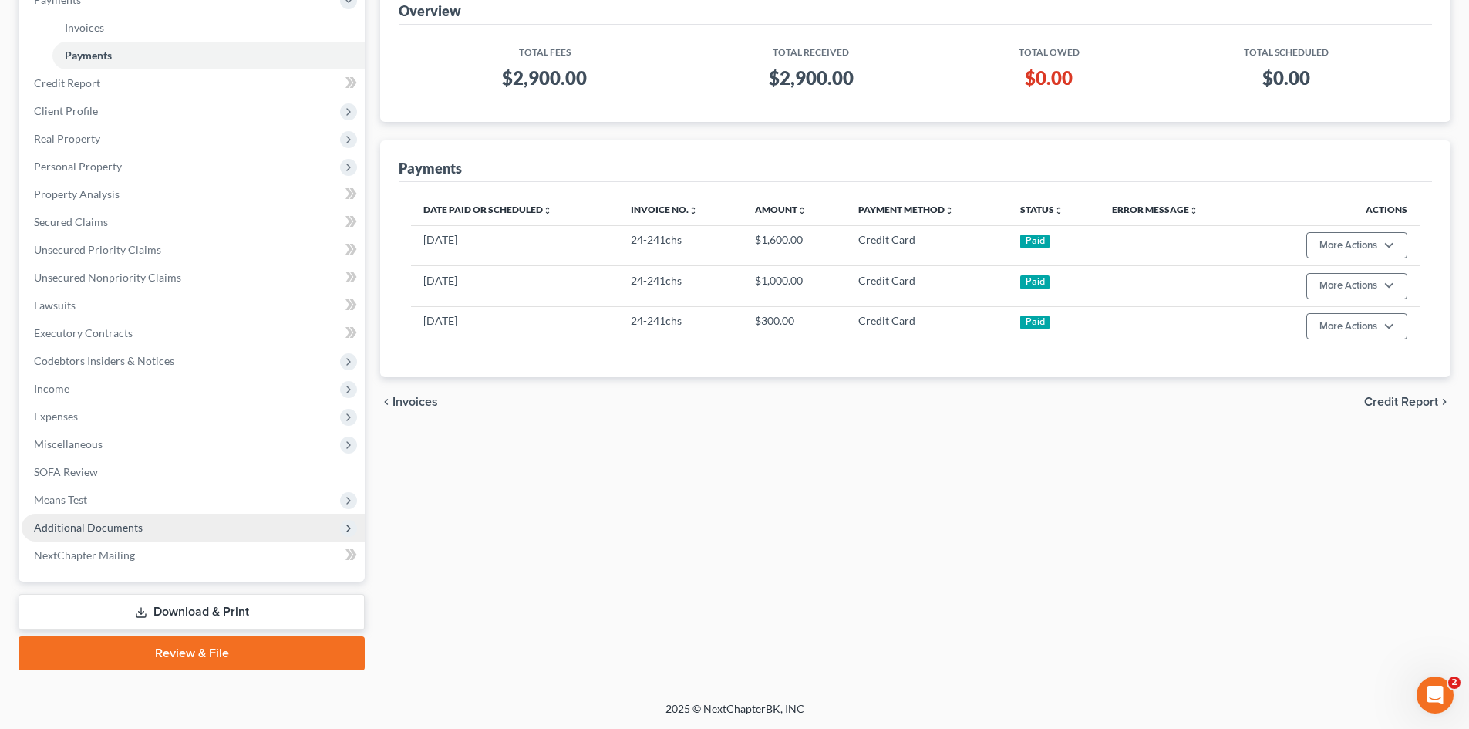
drag, startPoint x: 61, startPoint y: 530, endPoint x: 134, endPoint y: 521, distance: 73.9
click at [61, 530] on span "Additional Documents" at bounding box center [88, 527] width 109 height 13
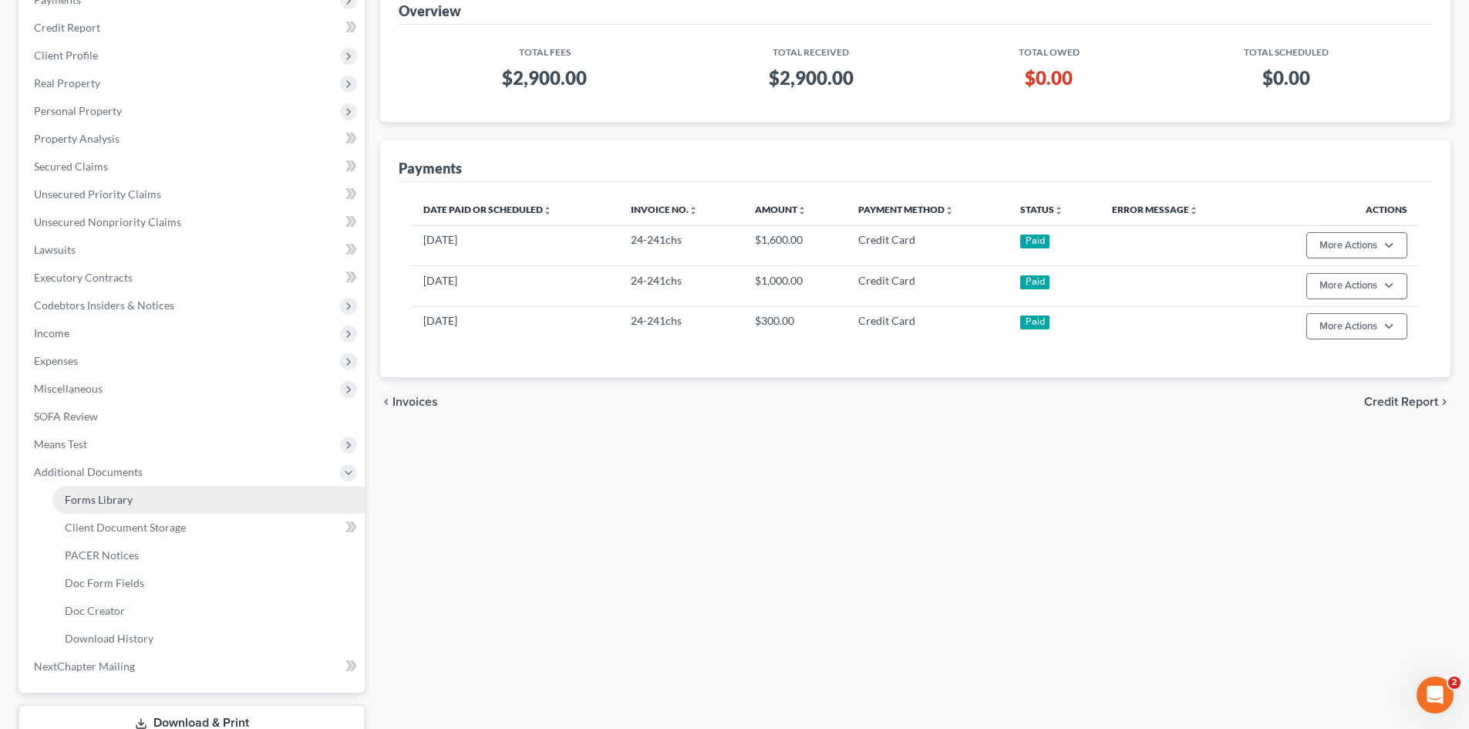
click at [62, 501] on link "Forms Library" at bounding box center [208, 500] width 312 height 28
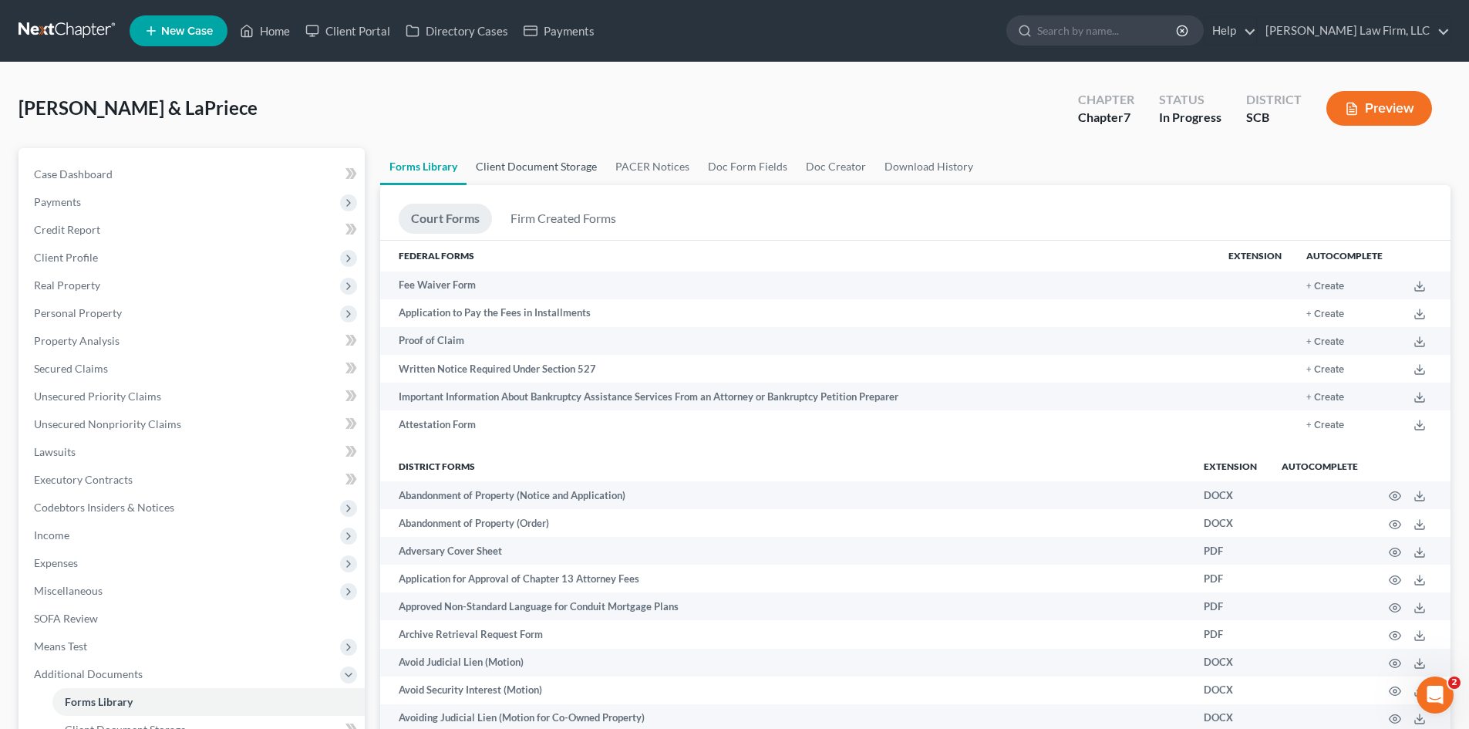
click at [550, 163] on link "Client Document Storage" at bounding box center [537, 166] width 140 height 37
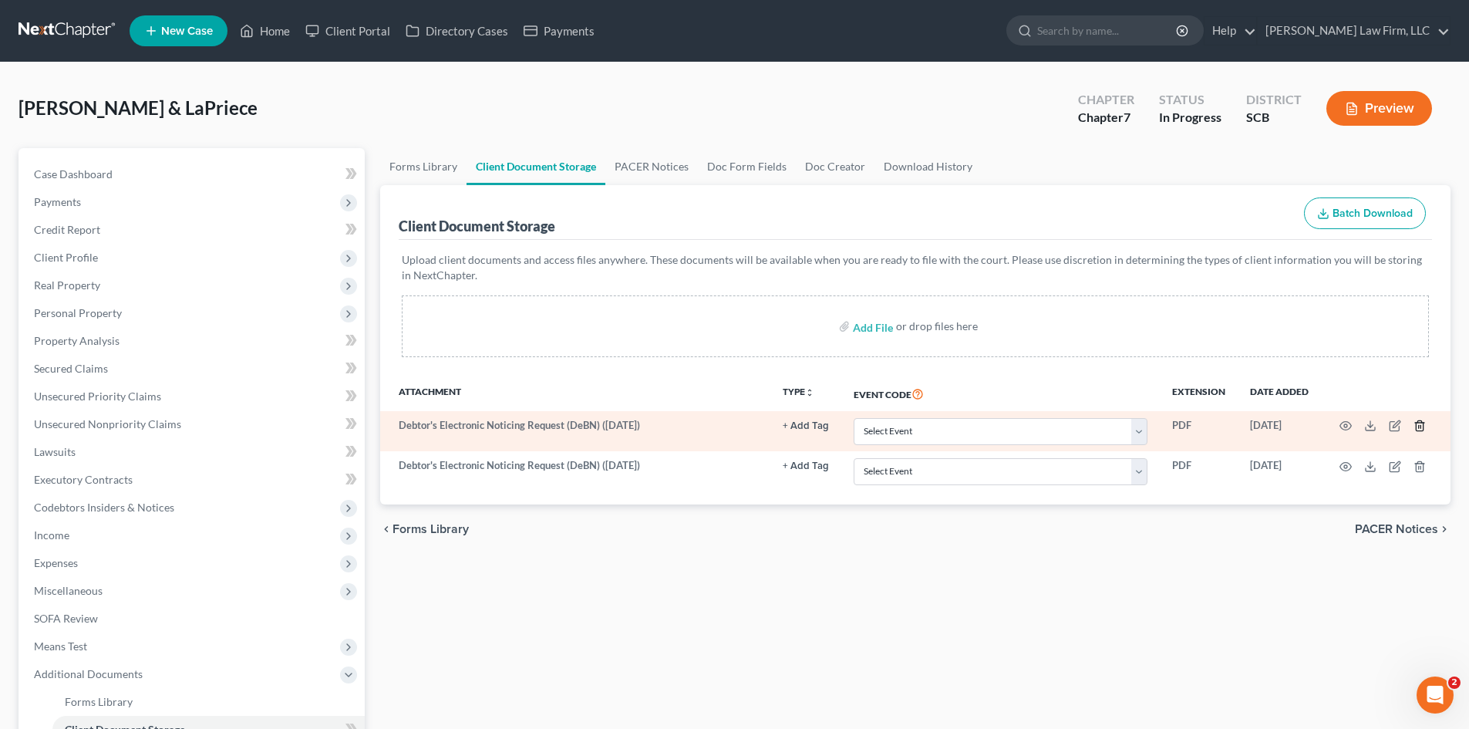
click at [1419, 428] on line "button" at bounding box center [1419, 427] width 0 height 3
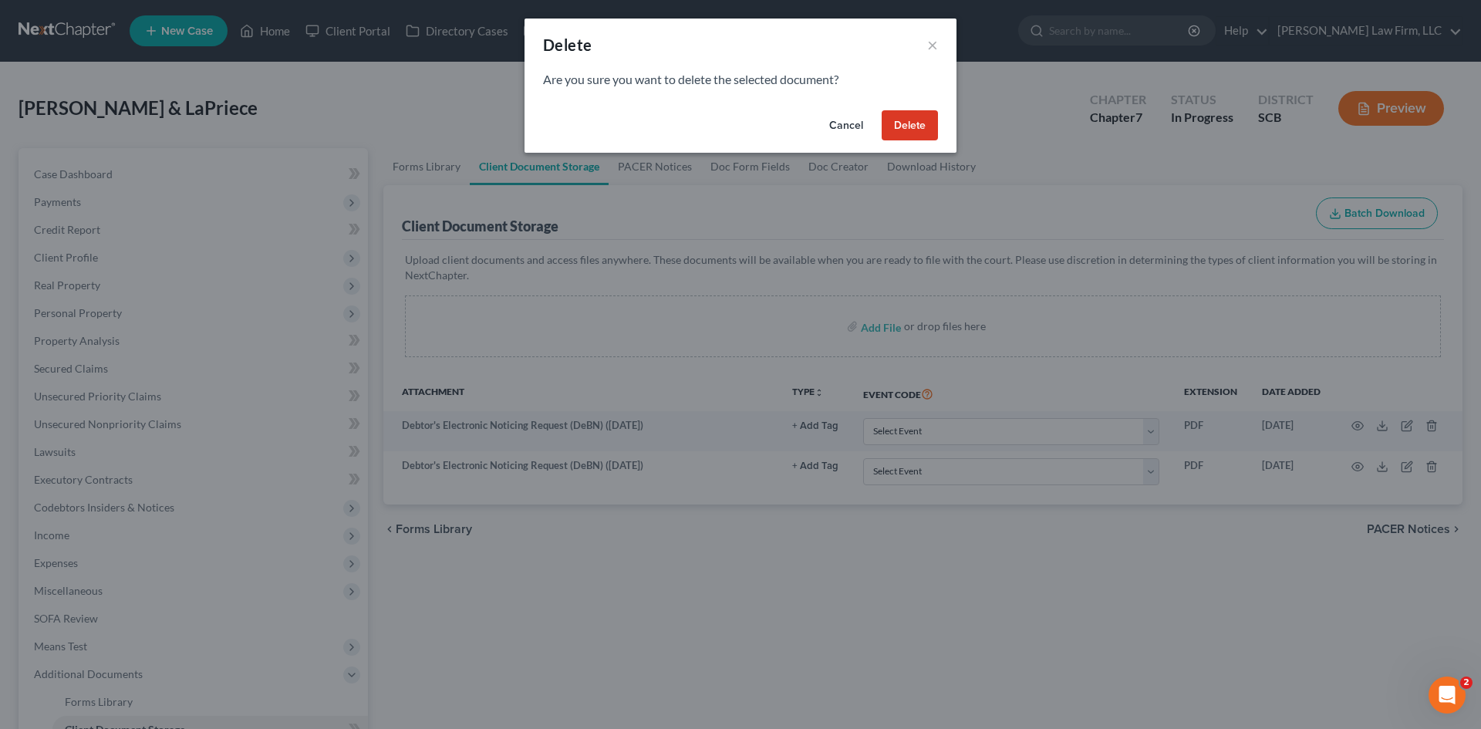
click at [913, 127] on button "Delete" at bounding box center [910, 125] width 56 height 31
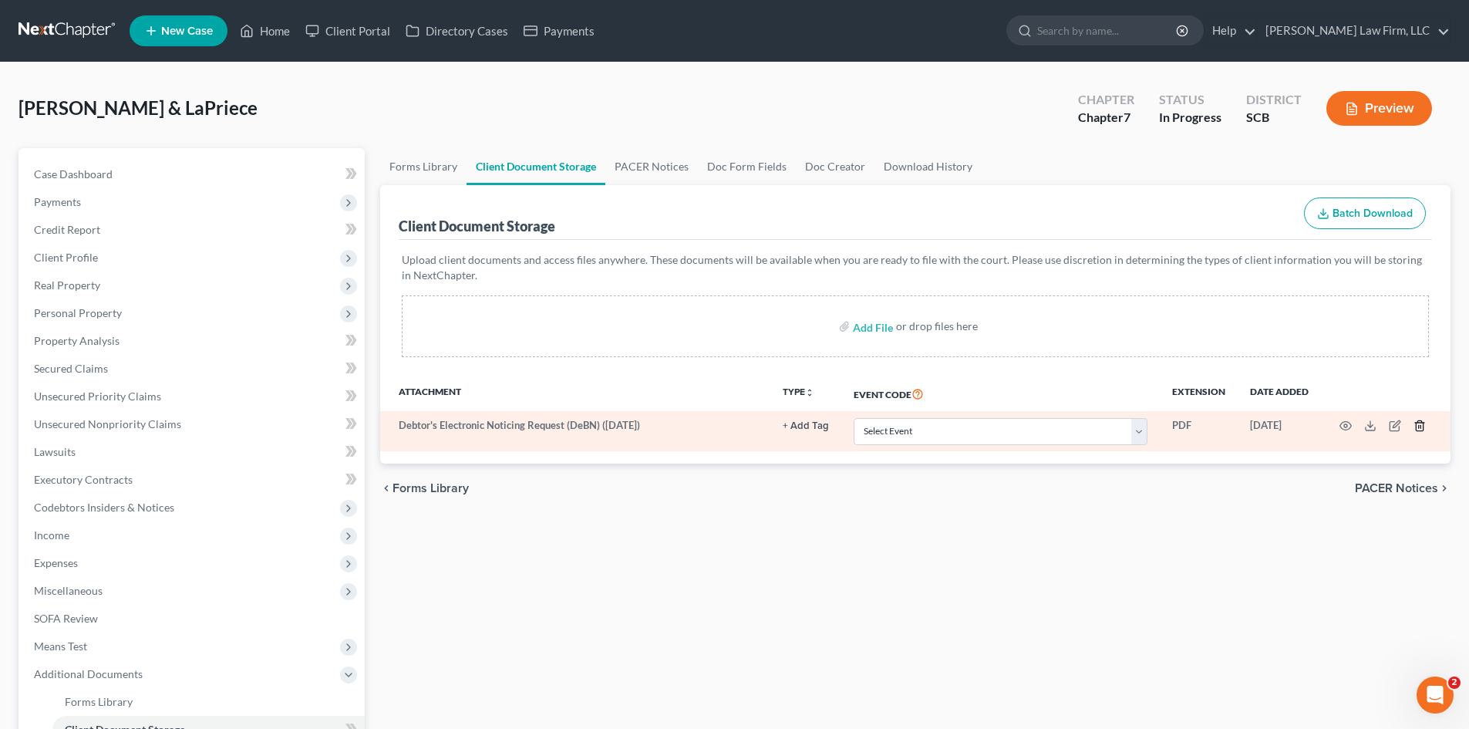
click at [1421, 427] on line "button" at bounding box center [1421, 427] width 0 height 3
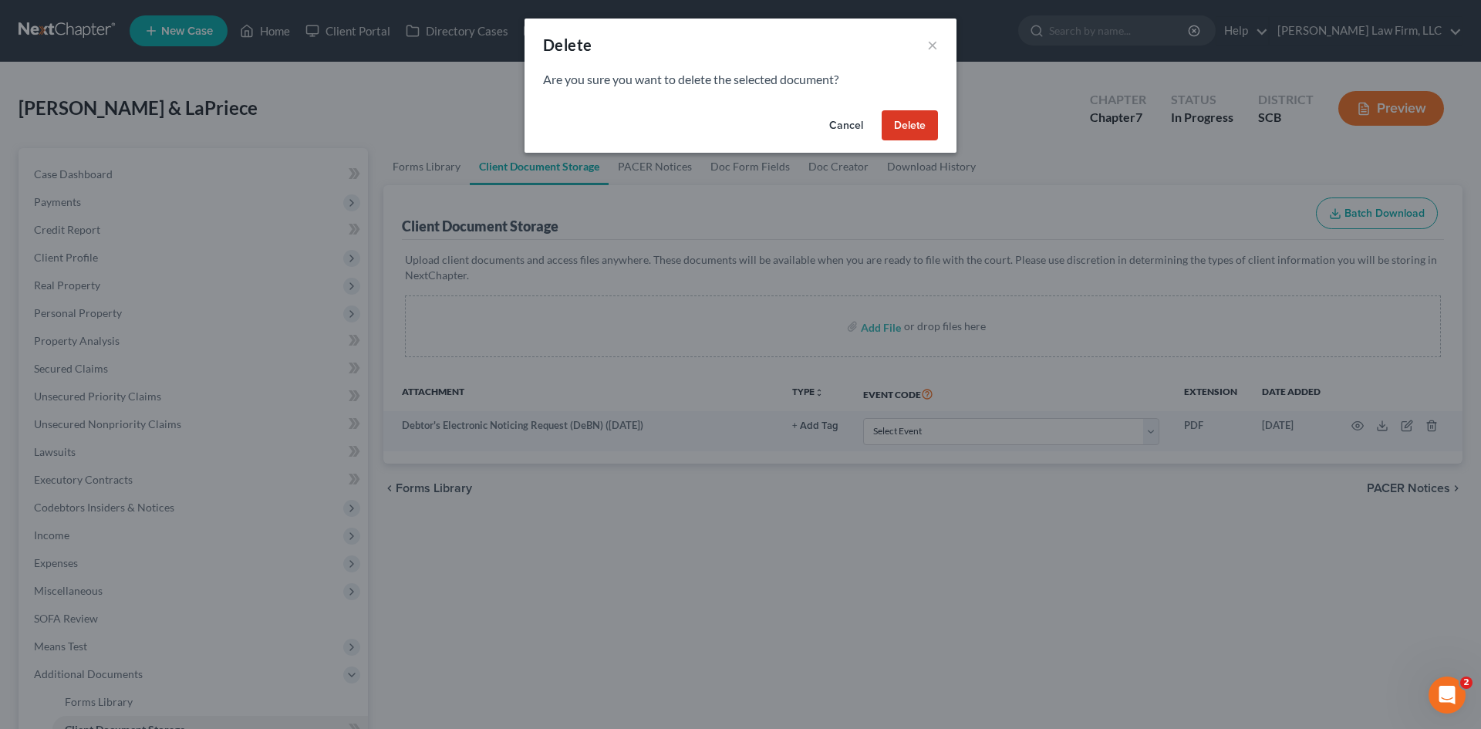
click at [921, 127] on button "Delete" at bounding box center [910, 125] width 56 height 31
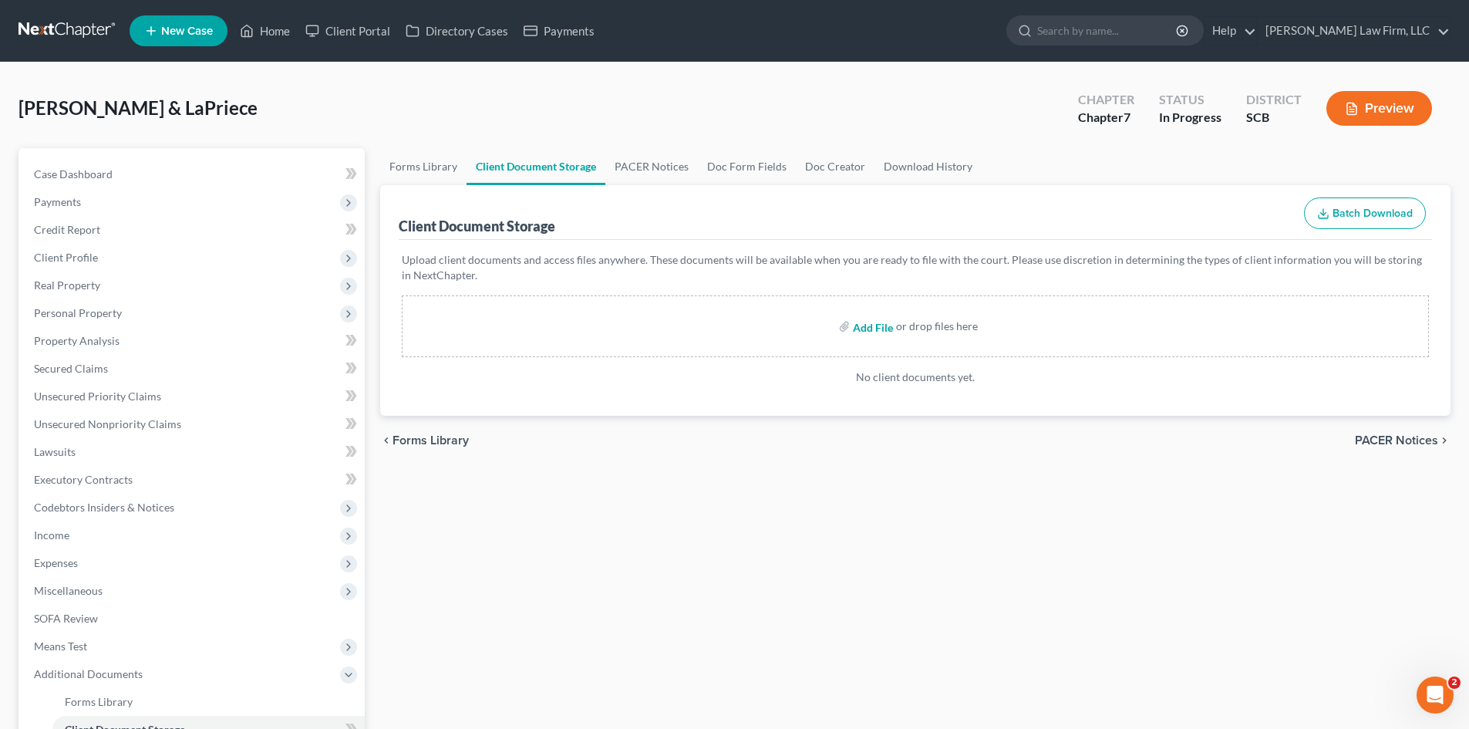
click at [876, 332] on input "file" at bounding box center [871, 326] width 37 height 28
type input "C:\fakepath\signed retainer agreement.pdf"
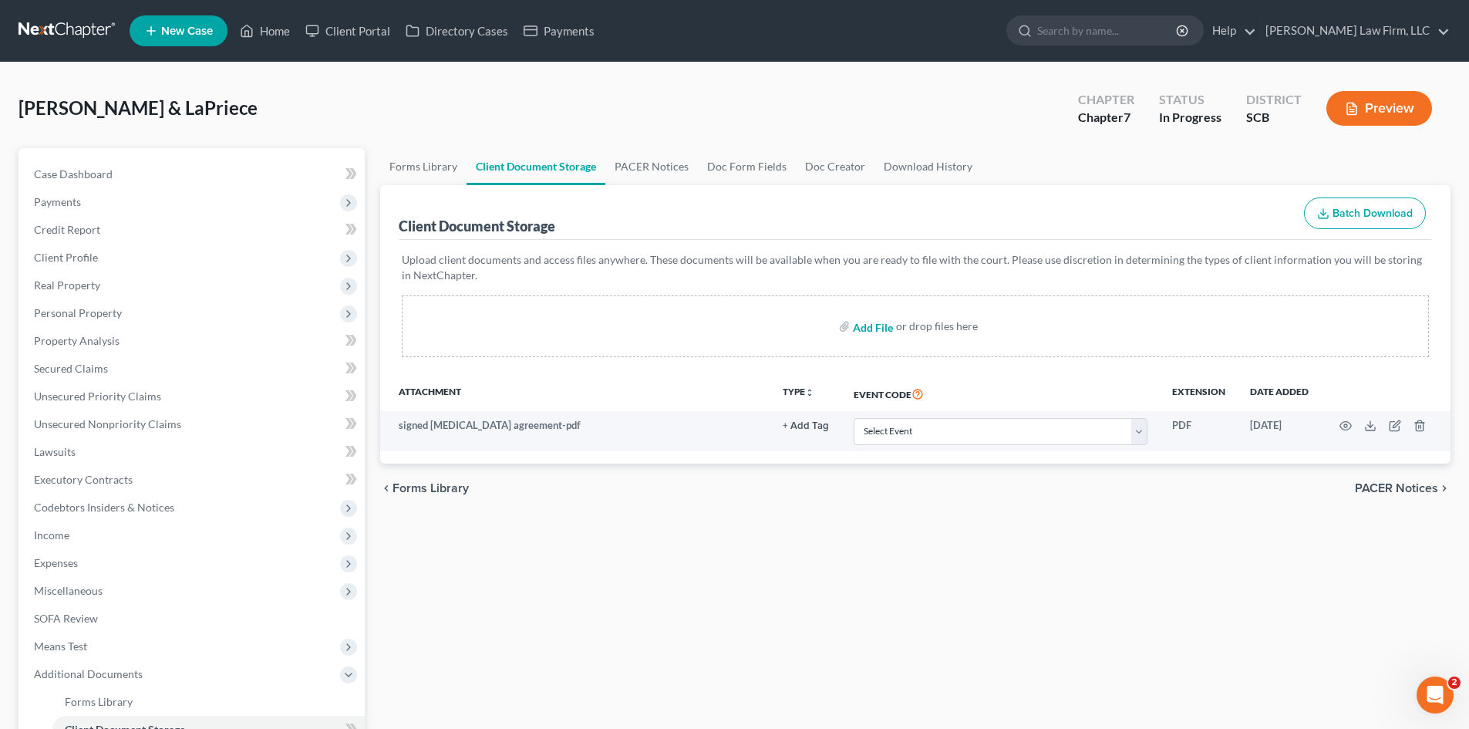
click at [880, 328] on input "file" at bounding box center [871, 326] width 37 height 28
type input "C:\fakepath\ccc.pdf"
click at [879, 322] on input "file" at bounding box center [871, 326] width 37 height 28
type input "C:\fakepath\debn ls.pdf"
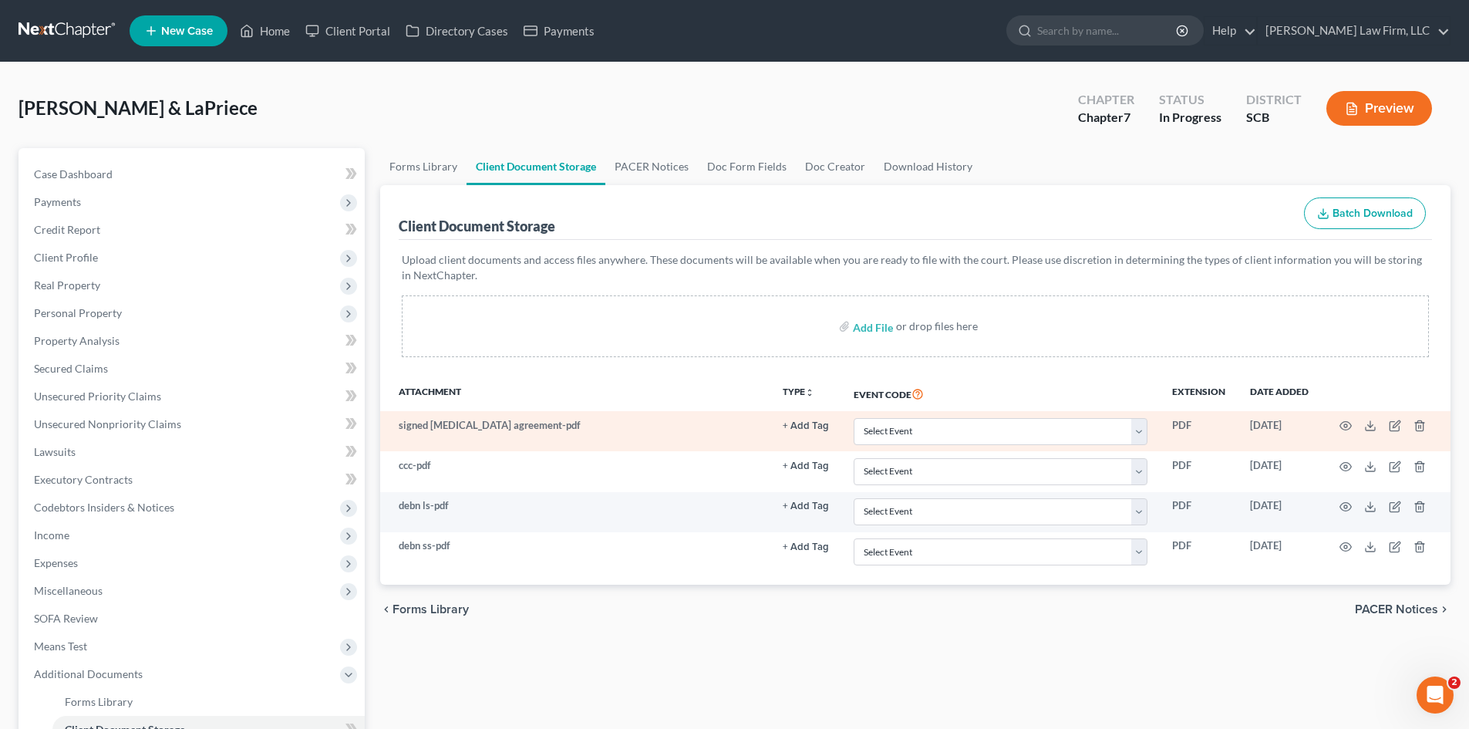
click at [794, 421] on button "+ Add Tag" at bounding box center [806, 426] width 46 height 10
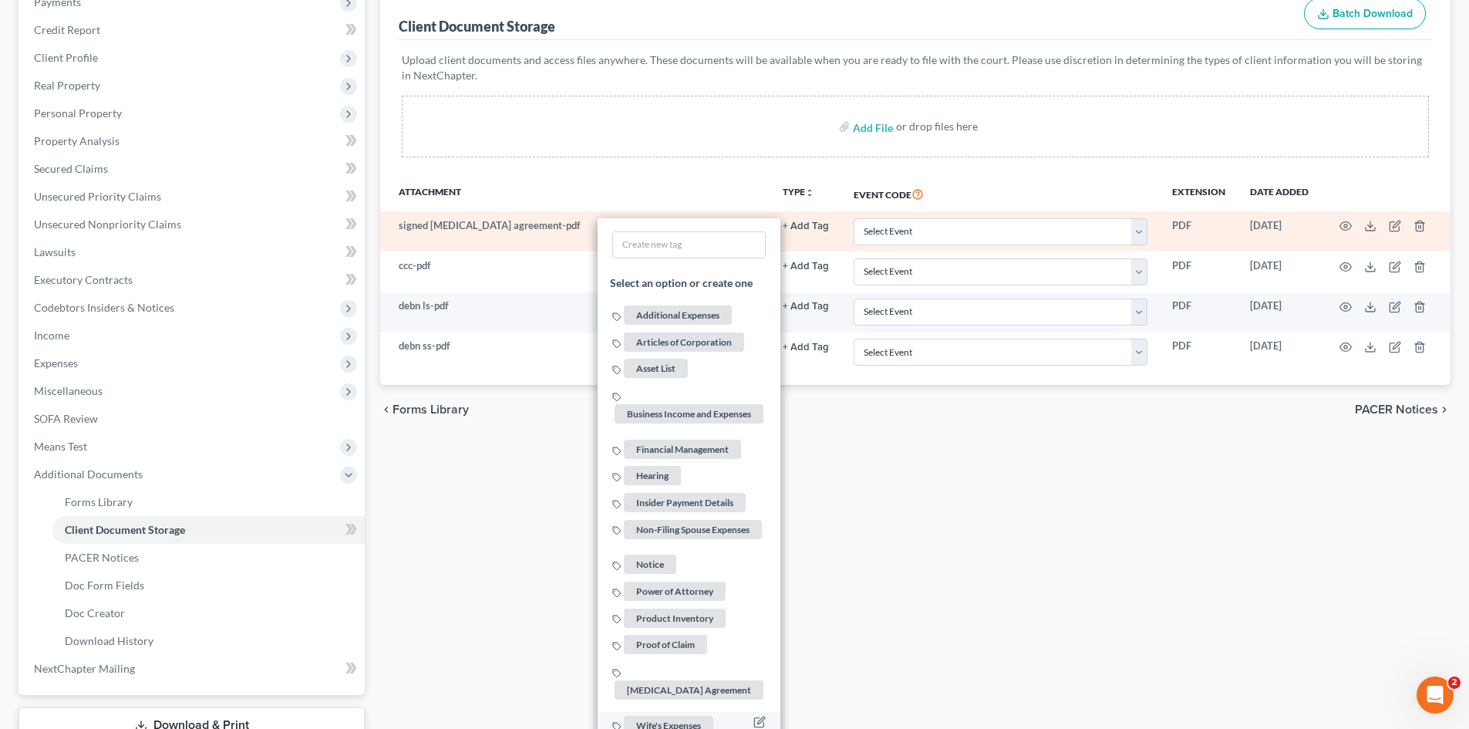
scroll to position [309, 0]
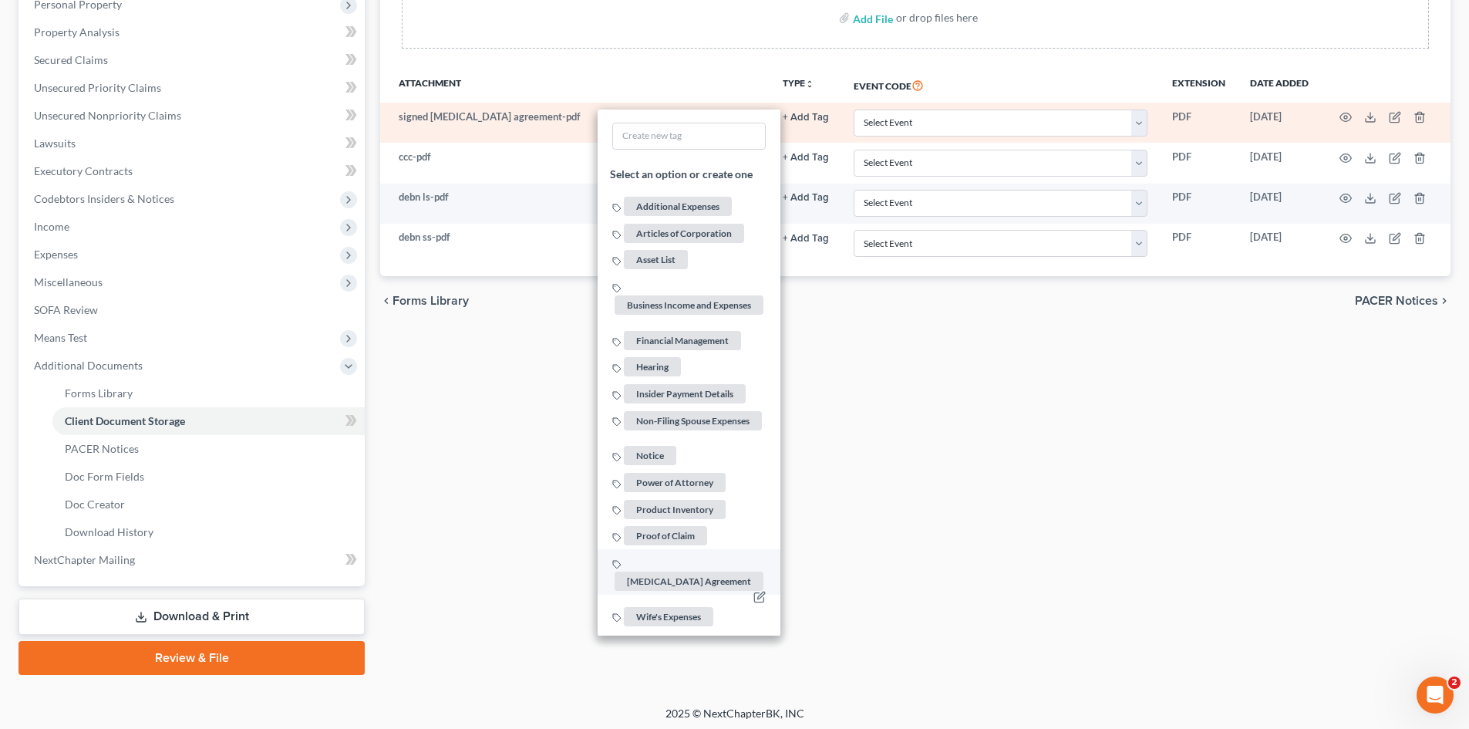
click at [688, 572] on span "Retainer Agreement" at bounding box center [689, 581] width 149 height 19
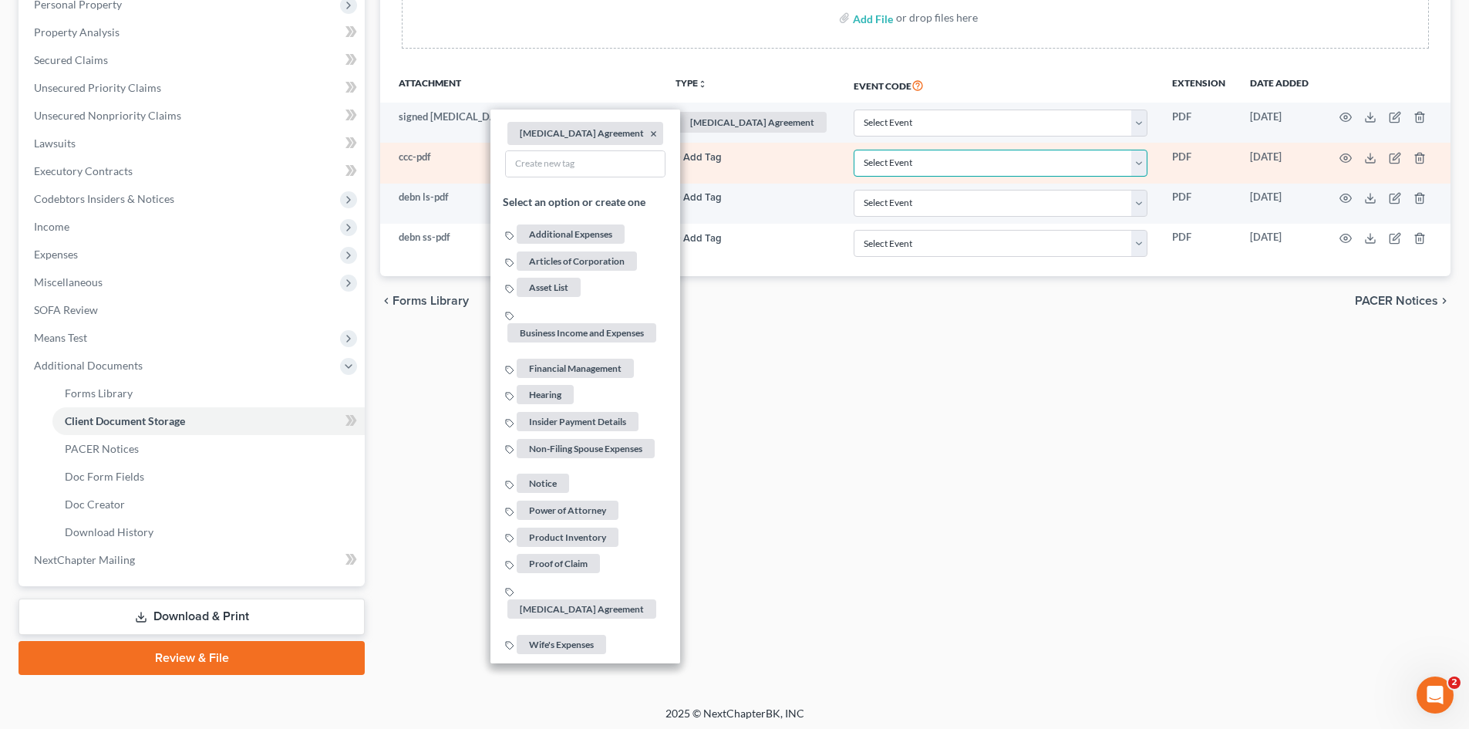
click at [902, 172] on select "Select Event Amended Application Amended Document Amended Schedules/Statements …" at bounding box center [1001, 163] width 294 height 27
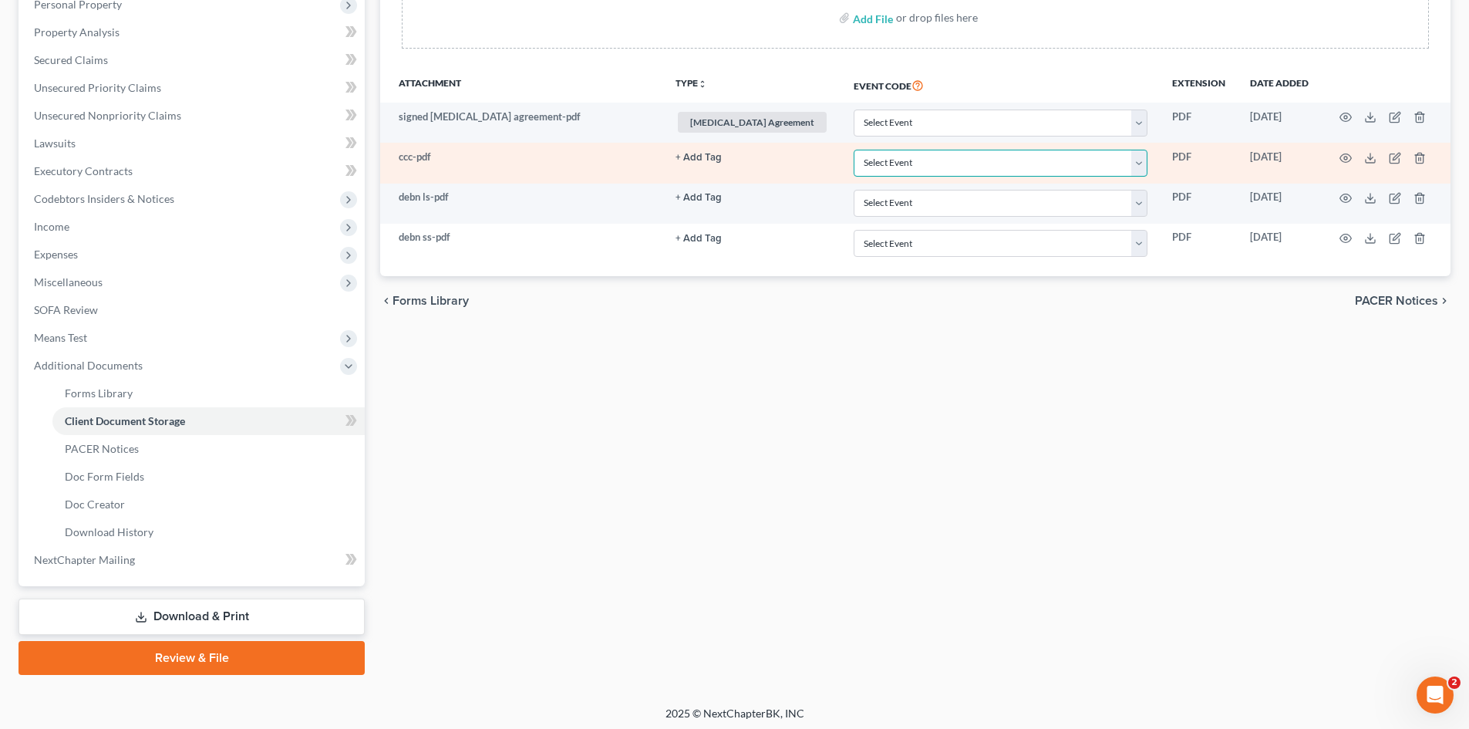
select select "6"
click at [854, 150] on select "Select Event Amended Application Amended Document Amended Schedules/Statements …" at bounding box center [1001, 163] width 294 height 27
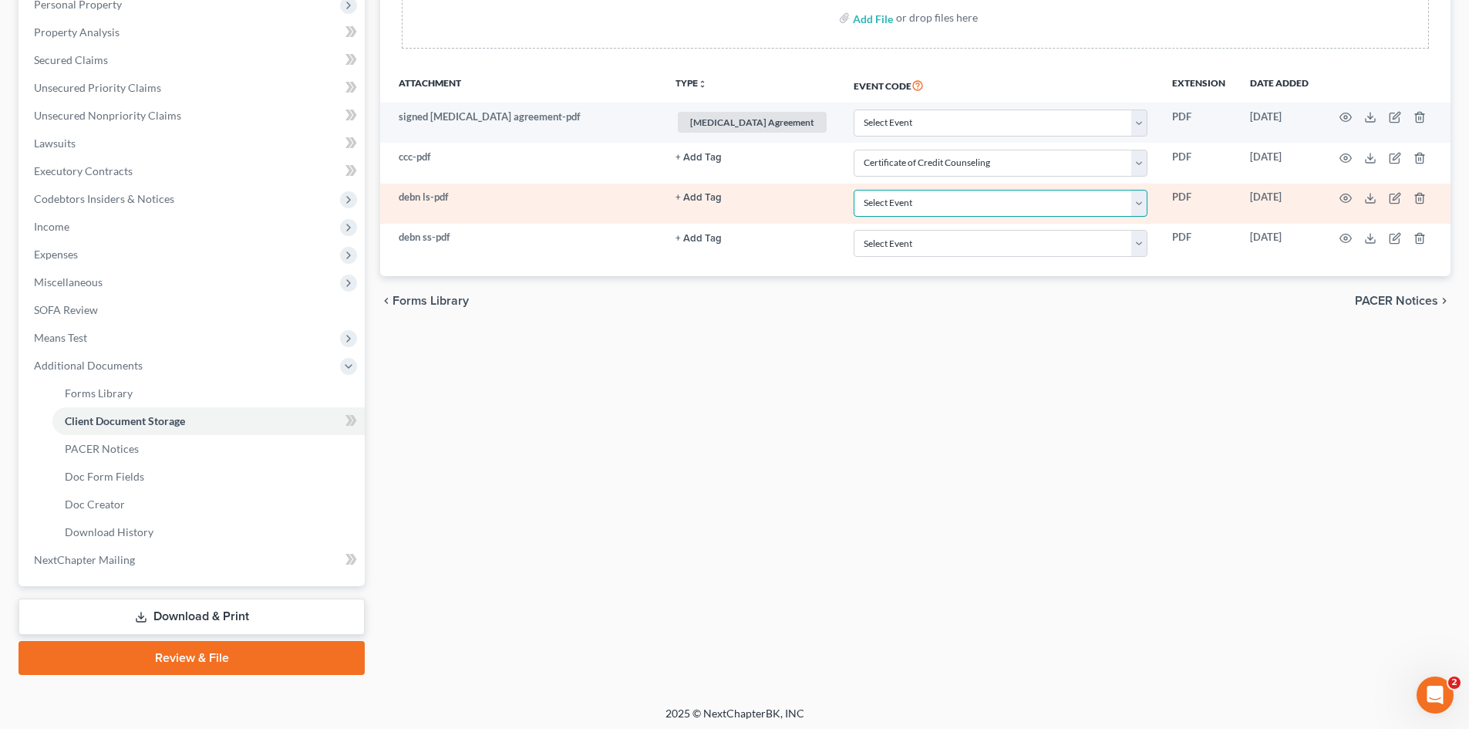
click at [888, 204] on select "Select Event Amended Application Amended Document Amended Schedules/Statements …" at bounding box center [1001, 203] width 294 height 27
select select "16"
click at [854, 190] on select "Select Event Amended Application Amended Document Amended Schedules/Statements …" at bounding box center [1001, 203] width 294 height 27
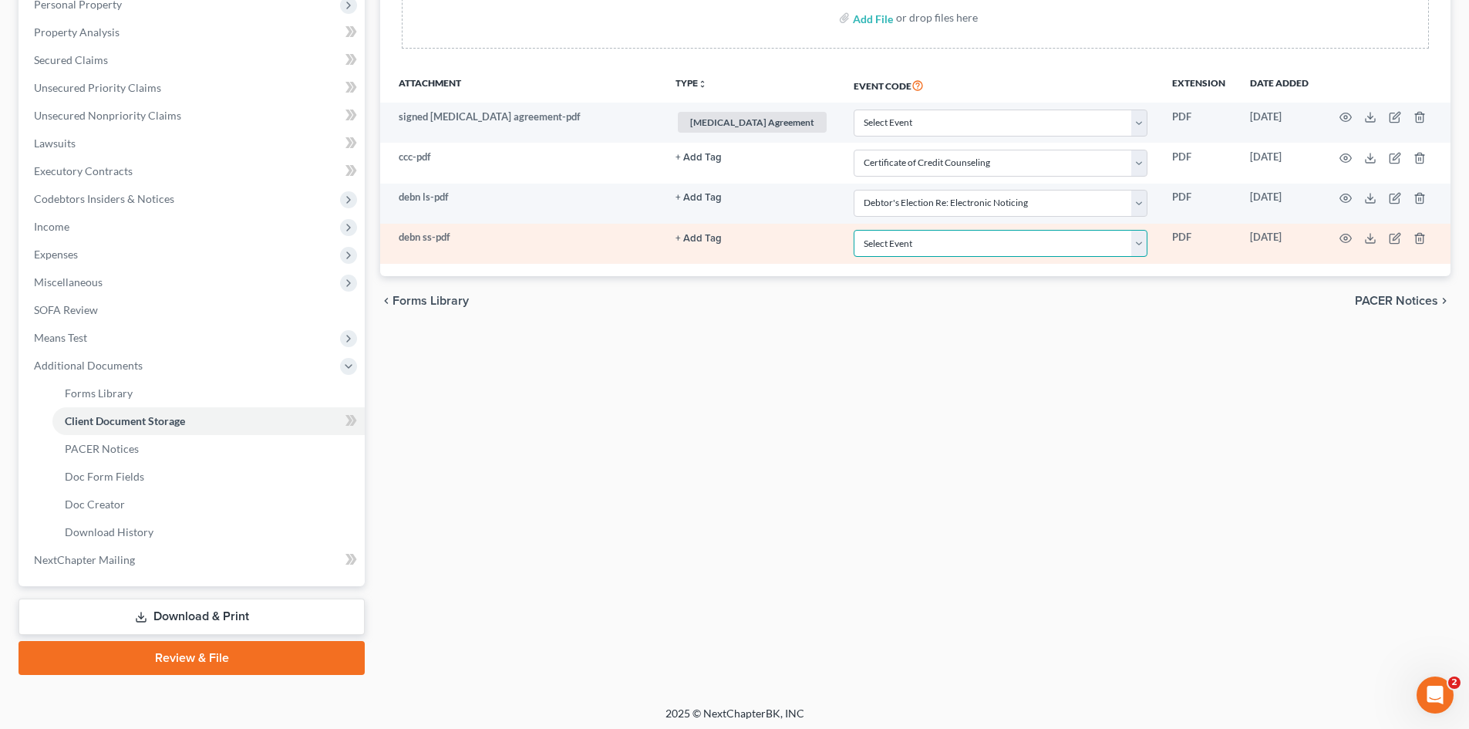
click at [922, 252] on select "Select Event Amended Application Amended Document Amended Schedules/Statements …" at bounding box center [1001, 243] width 294 height 27
select select "16"
click at [854, 230] on select "Select Event Amended Application Amended Document Amended Schedules/Statements …" at bounding box center [1001, 243] width 294 height 27
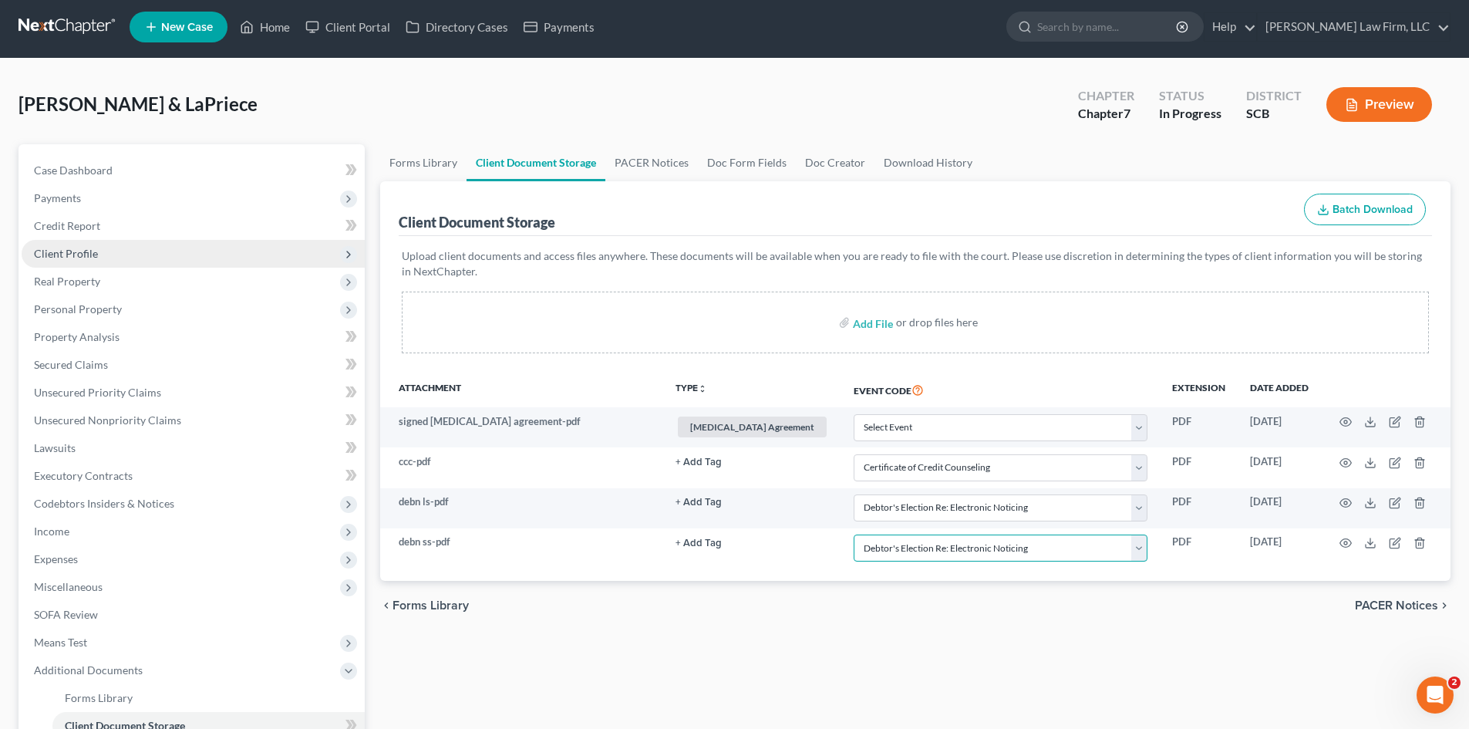
scroll to position [0, 0]
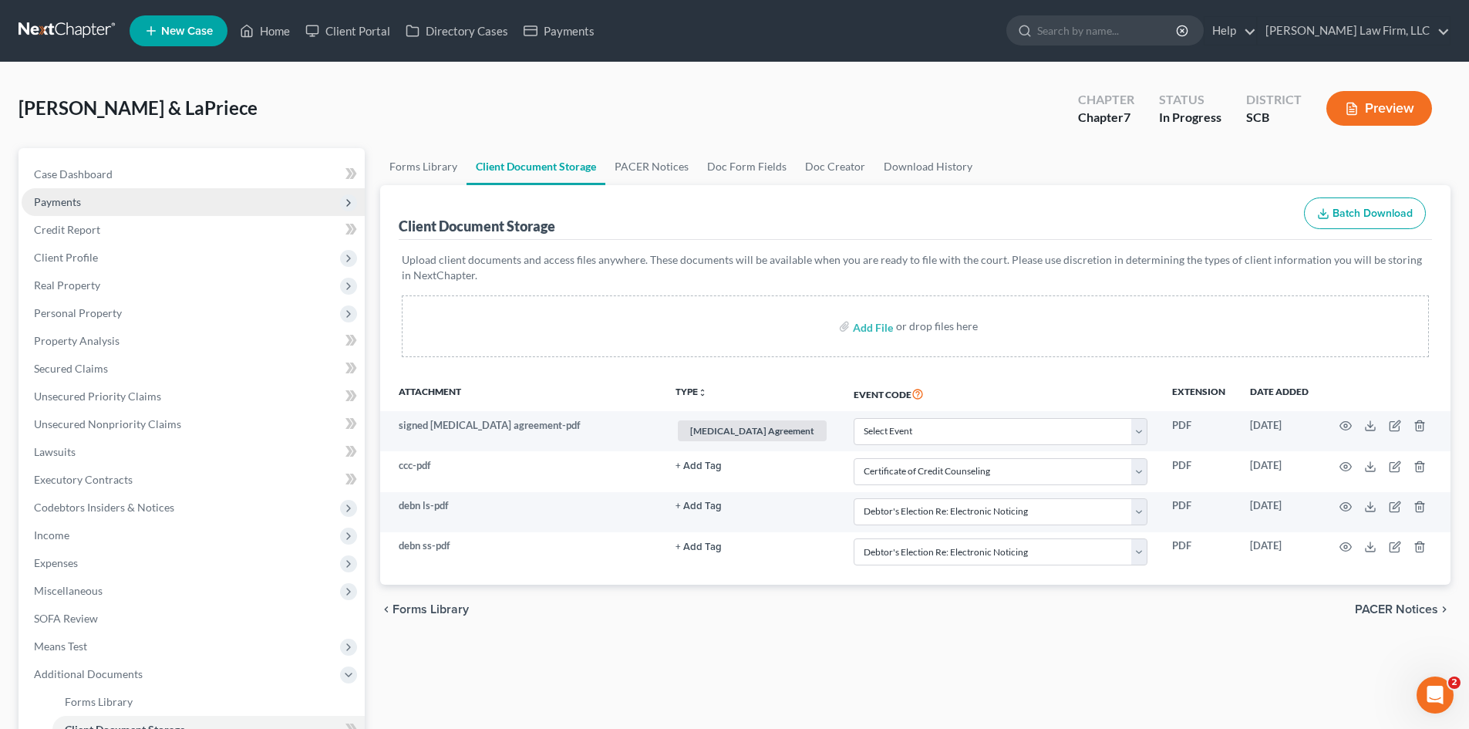
click at [68, 205] on span "Payments" at bounding box center [57, 201] width 47 height 13
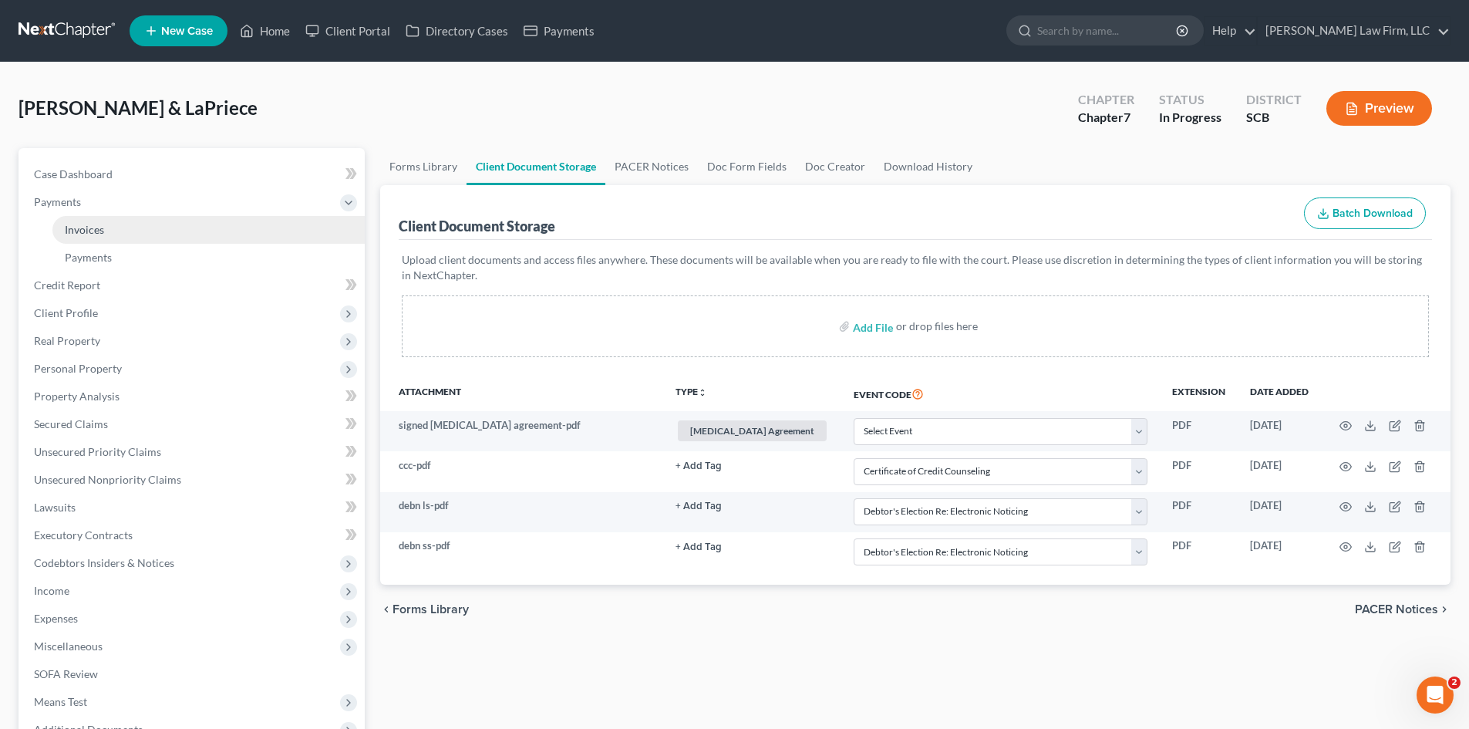
click at [66, 227] on span "Invoices" at bounding box center [84, 229] width 39 height 13
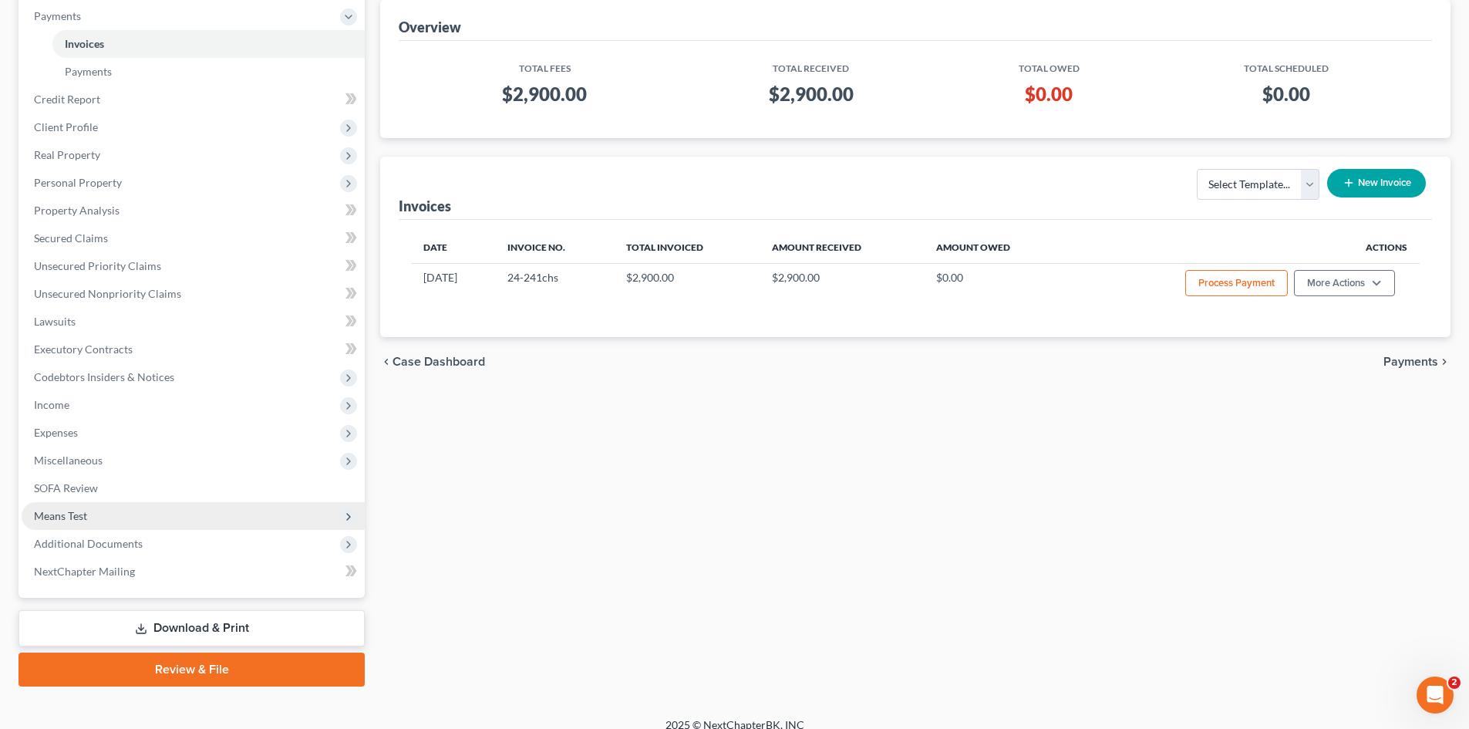
scroll to position [202, 0]
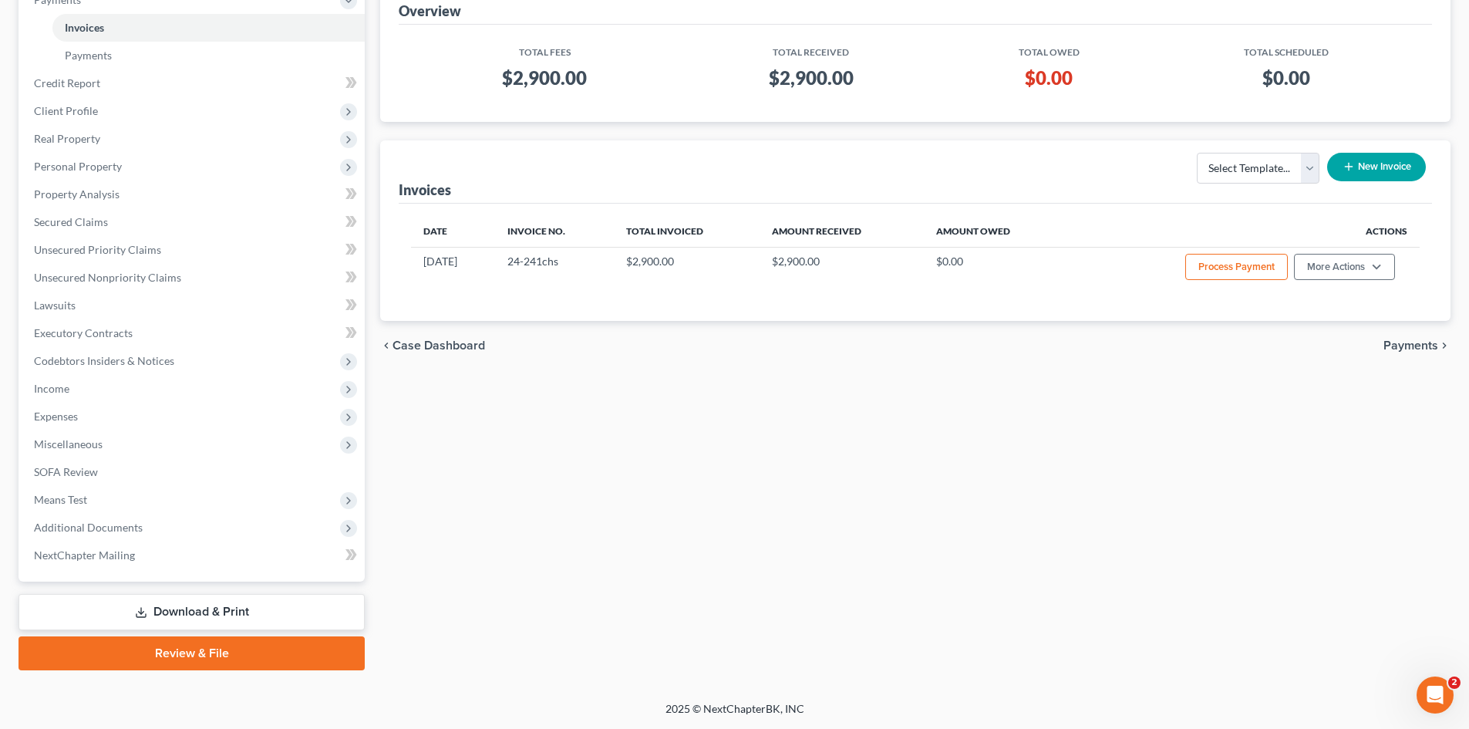
click at [101, 643] on link "Review & File" at bounding box center [192, 653] width 346 height 34
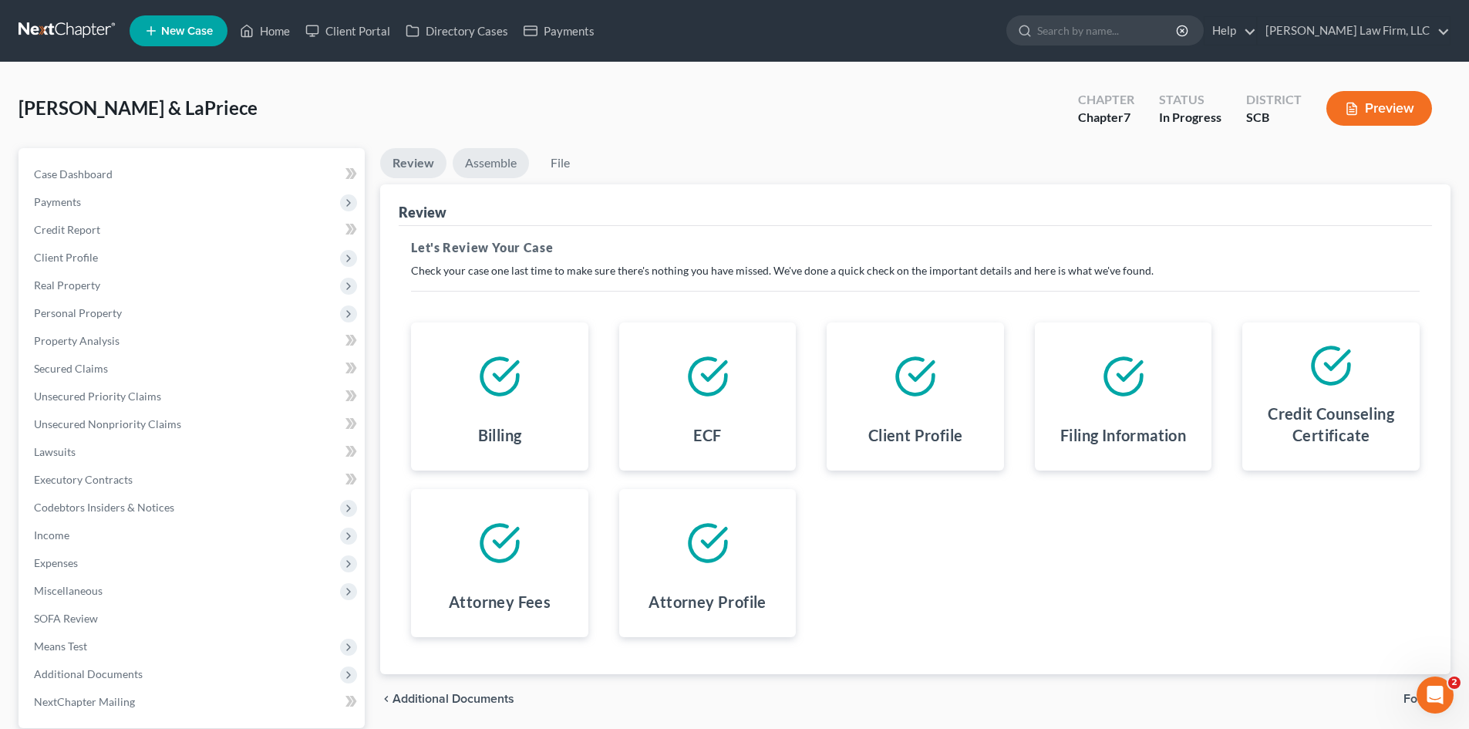
click at [484, 155] on link "Assemble" at bounding box center [491, 163] width 76 height 30
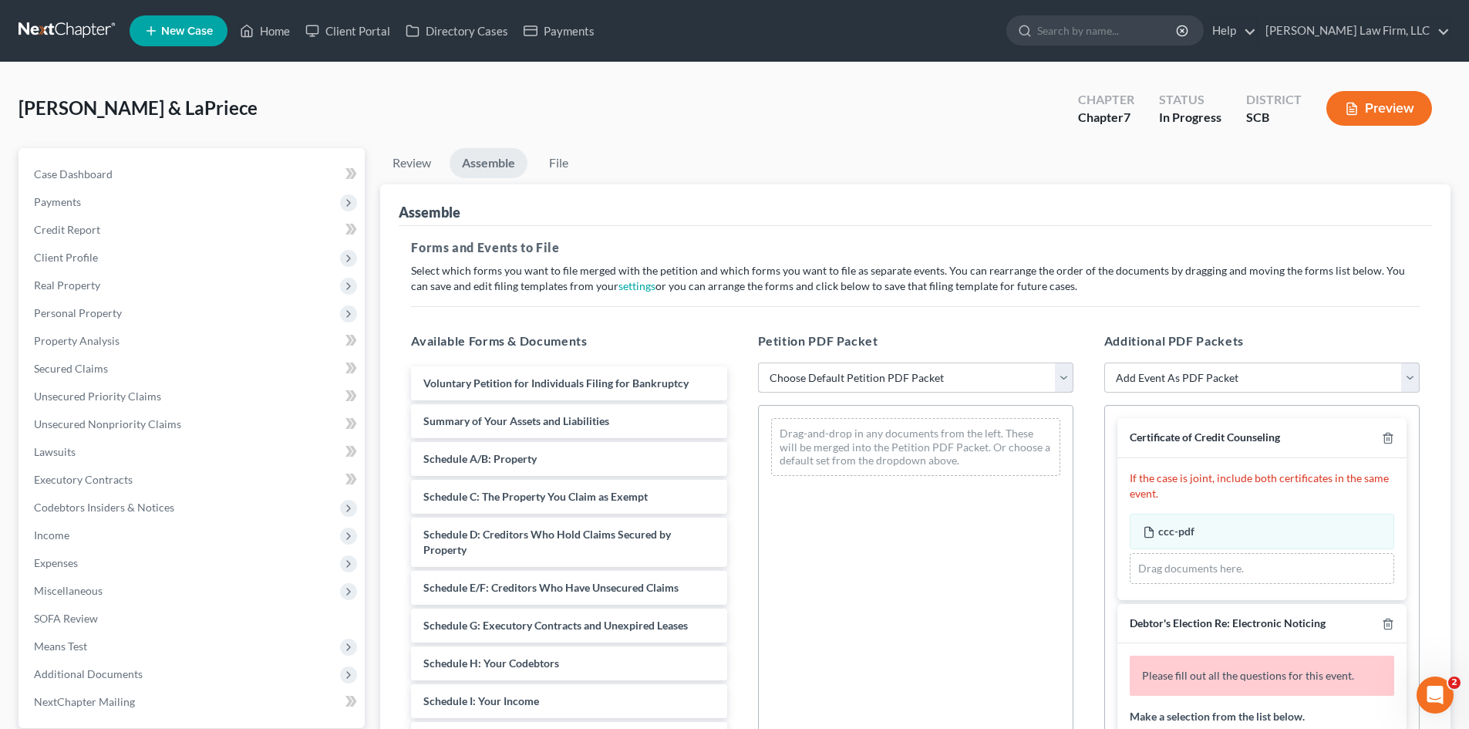
drag, startPoint x: 901, startPoint y: 381, endPoint x: 901, endPoint y: 392, distance: 10.8
click at [901, 381] on select "Choose Default Petition PDF Packet Complete Bankruptcy Petition (all forms and …" at bounding box center [915, 378] width 315 height 31
select select "0"
click at [758, 363] on select "Choose Default Petition PDF Packet Complete Bankruptcy Petition (all forms and …" at bounding box center [915, 378] width 315 height 31
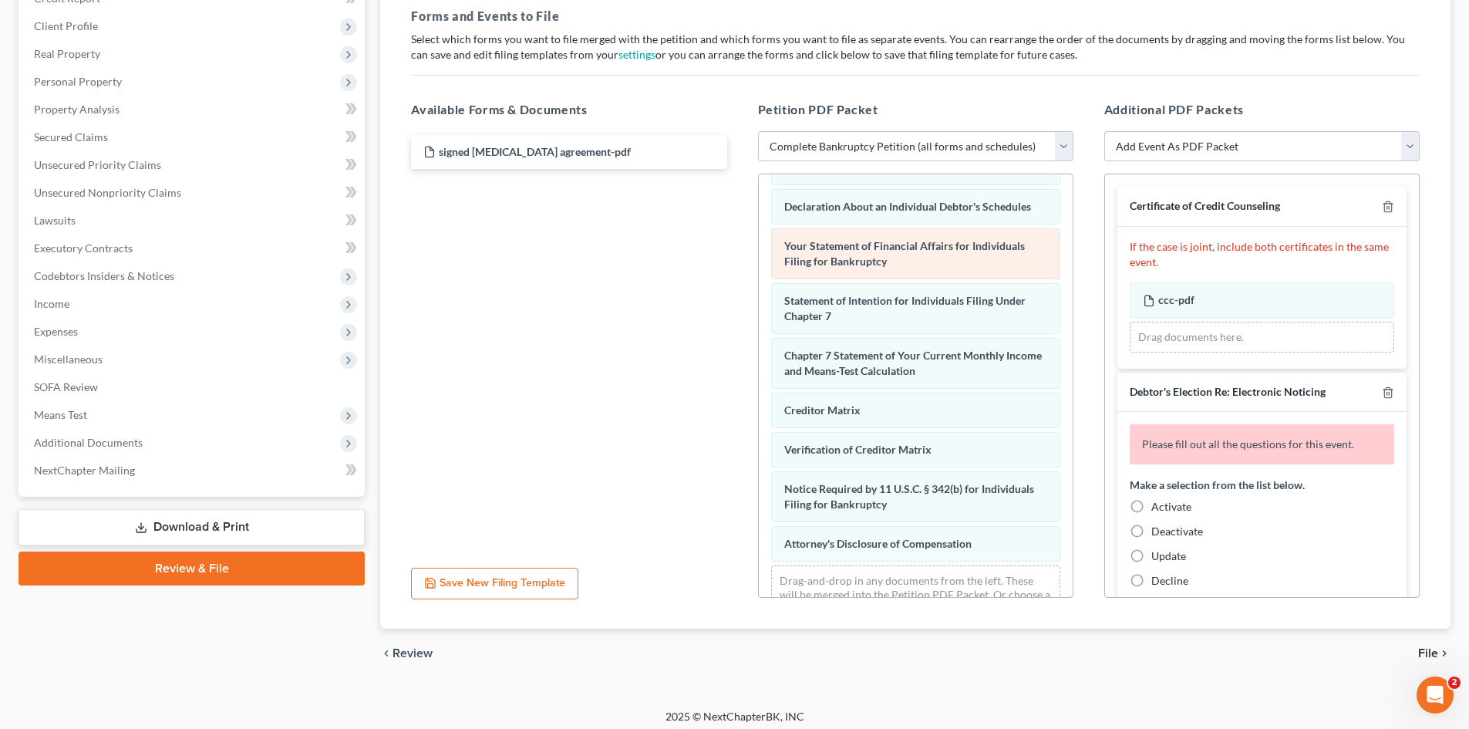
scroll to position [491, 0]
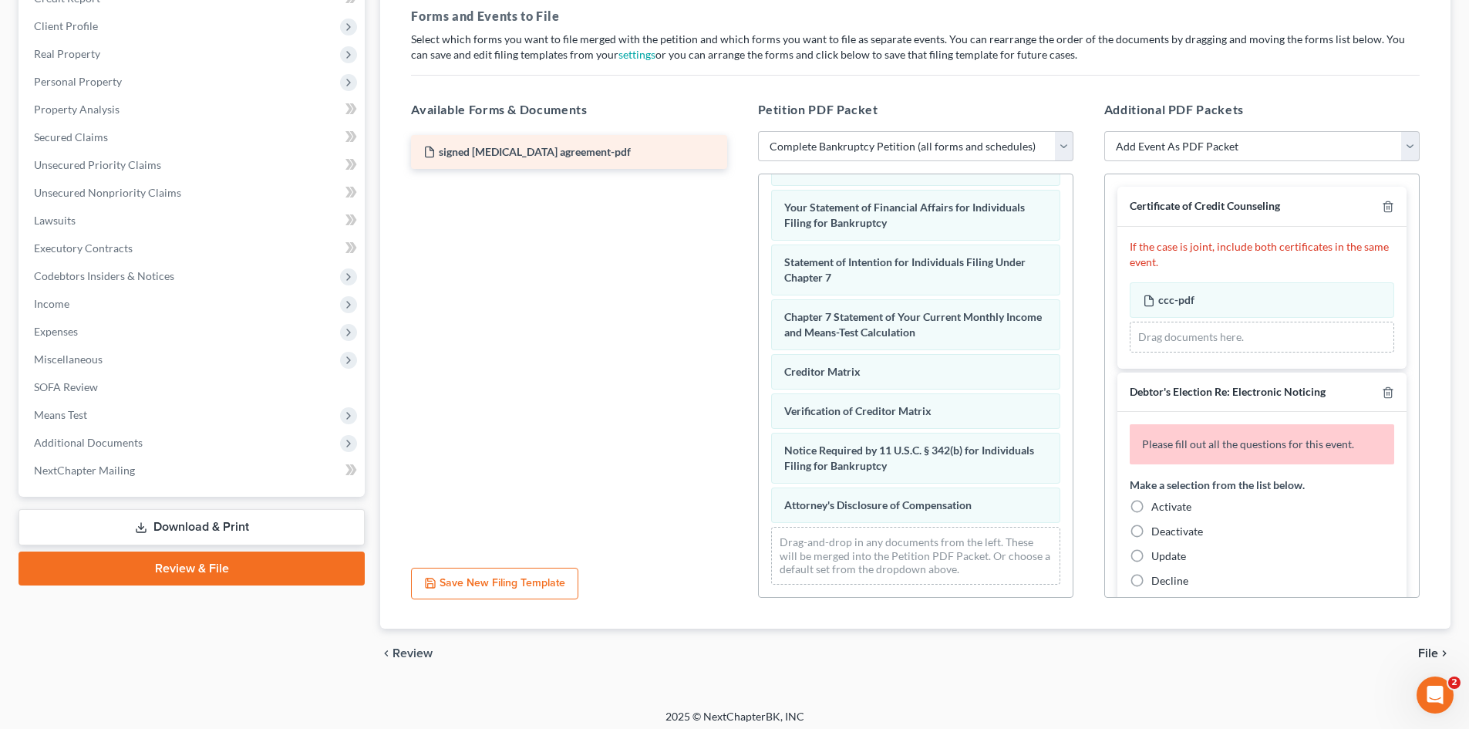
click at [523, 159] on div "signed retainer agreement-pdf" at bounding box center [568, 152] width 315 height 34
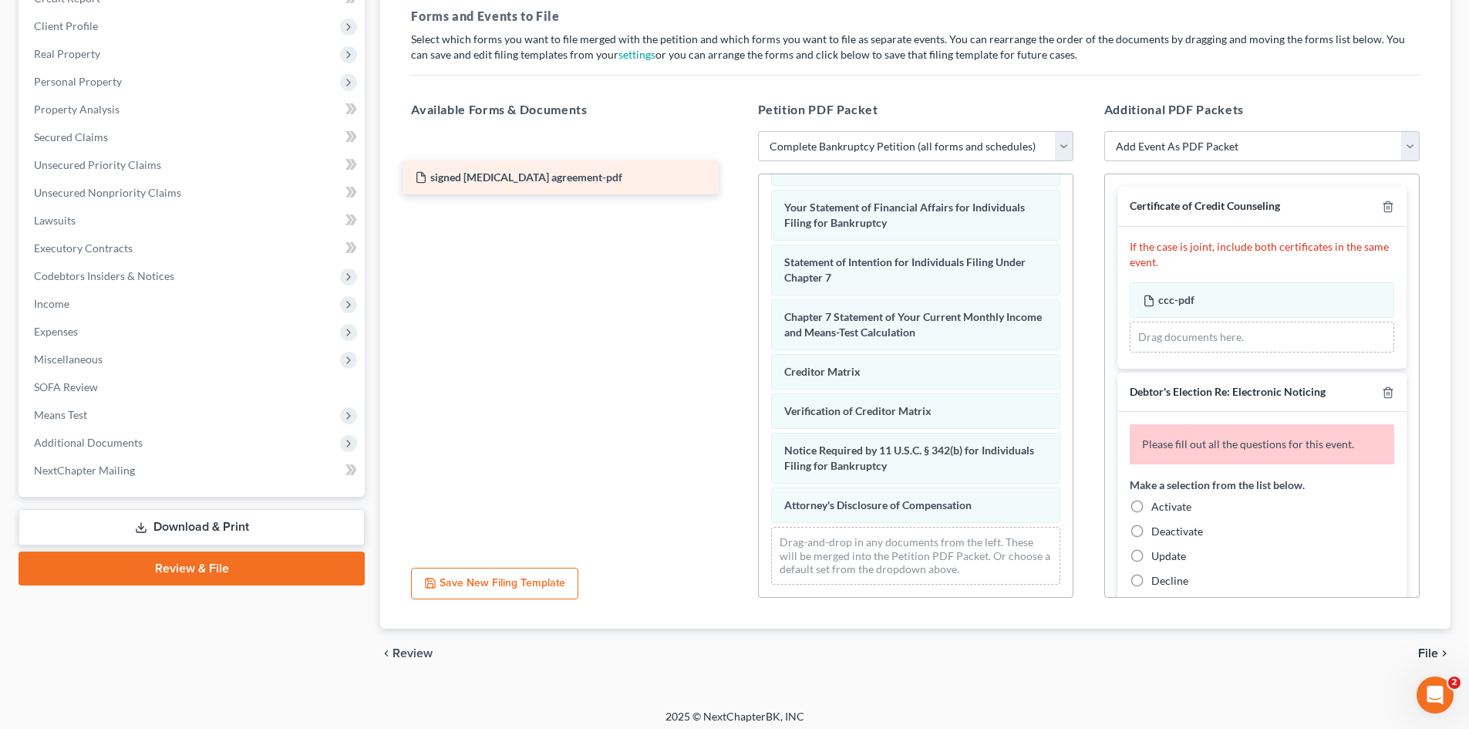
drag, startPoint x: 523, startPoint y: 159, endPoint x: 515, endPoint y: 187, distance: 29.6
click at [514, 169] on div "signed retainer agreement-pdf signed retainer agreement-pdf signed retainer agr…" at bounding box center [569, 152] width 340 height 34
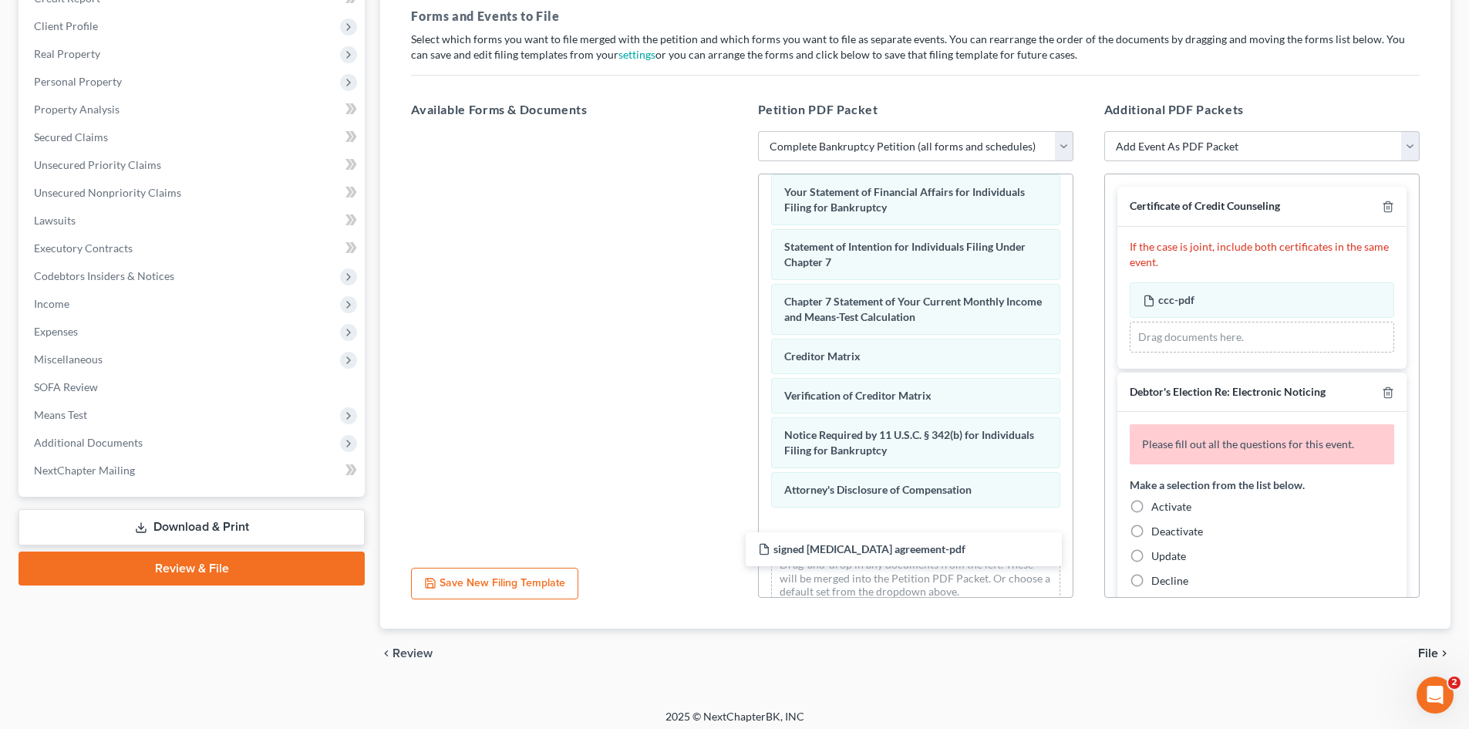
drag, startPoint x: 494, startPoint y: 185, endPoint x: 1257, endPoint y: 343, distance: 779.9
click at [739, 131] on div "signed retainer agreement-pdf signed retainer agreement-pdf" at bounding box center [569, 131] width 340 height 0
drag, startPoint x: 1141, startPoint y: 503, endPoint x: 1269, endPoint y: 498, distance: 128.1
click at [1152, 504] on label "Activate" at bounding box center [1172, 506] width 40 height 15
click at [1158, 504] on input "Activate" at bounding box center [1163, 504] width 10 height 10
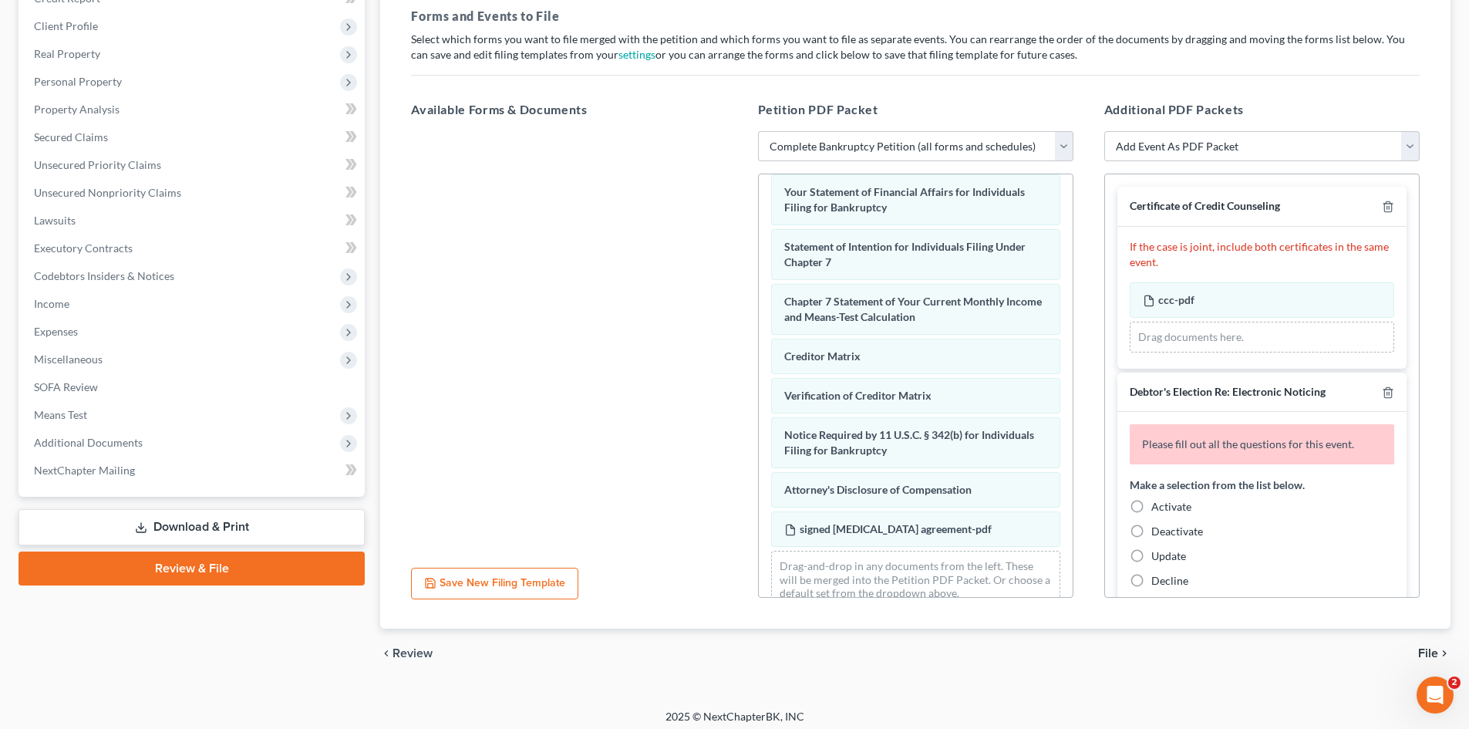
radio input "true"
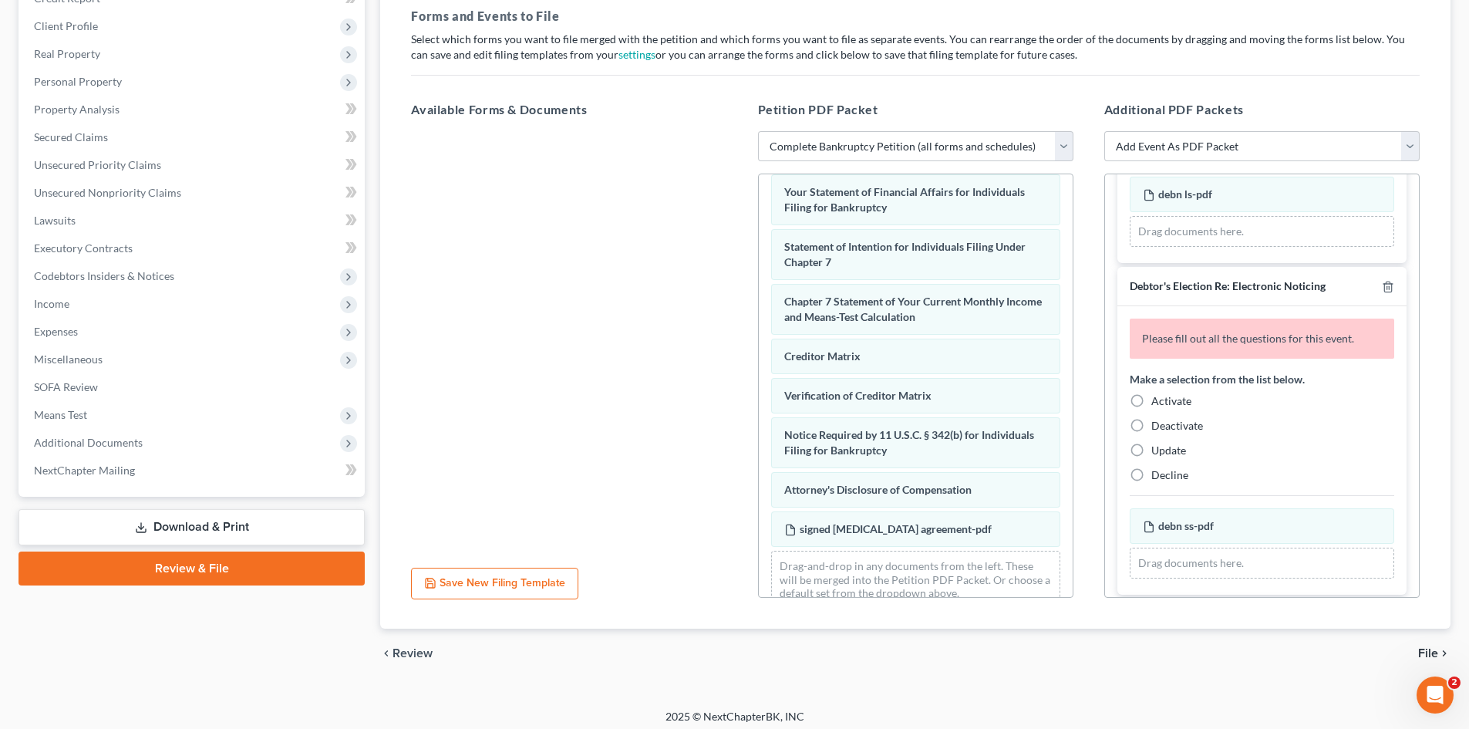
scroll to position [386, 0]
click at [1152, 400] on label "Activate" at bounding box center [1172, 400] width 40 height 15
click at [1158, 400] on input "Activate" at bounding box center [1163, 398] width 10 height 10
radio input "true"
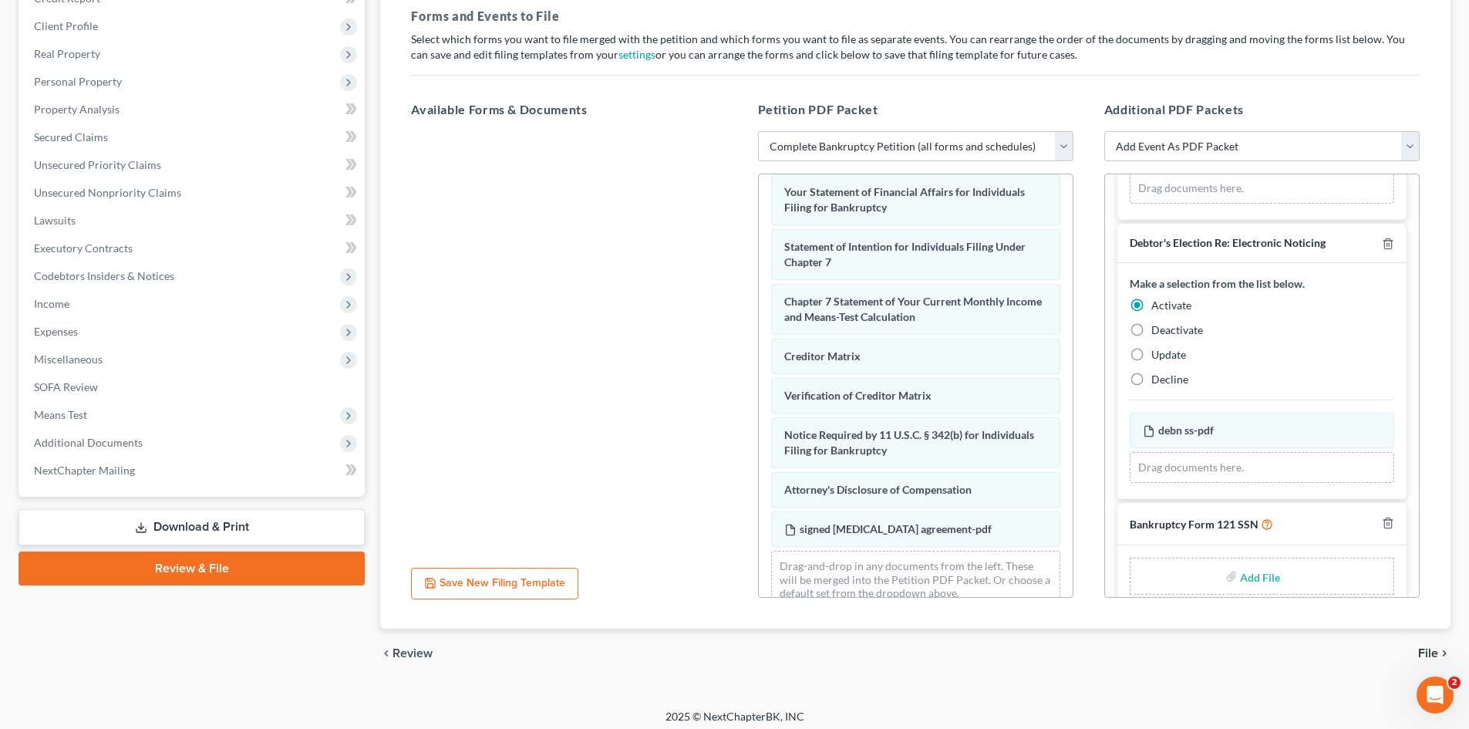
scroll to position [450, 0]
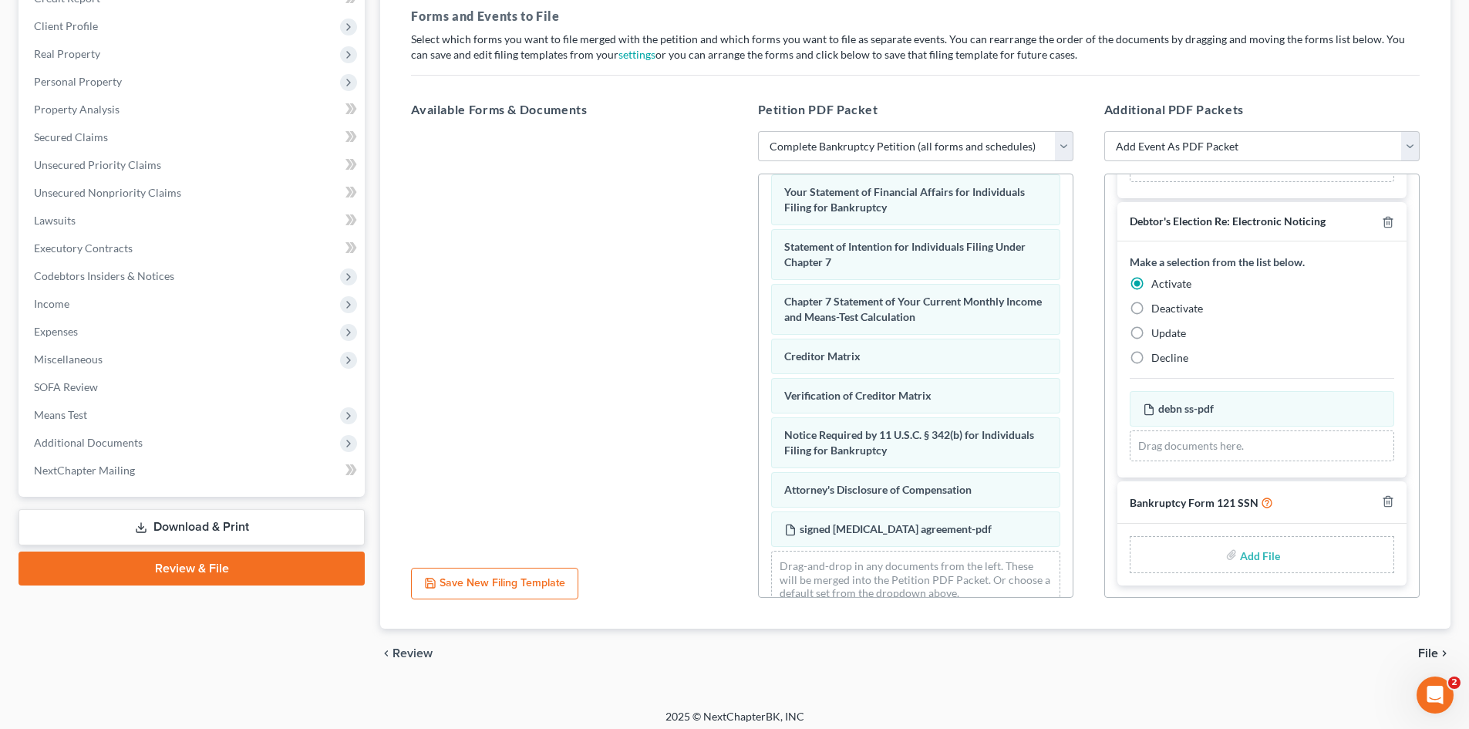
click at [1263, 548] on input "file" at bounding box center [1258, 555] width 37 height 28
type input "C:\fakepath\b121.pdf"
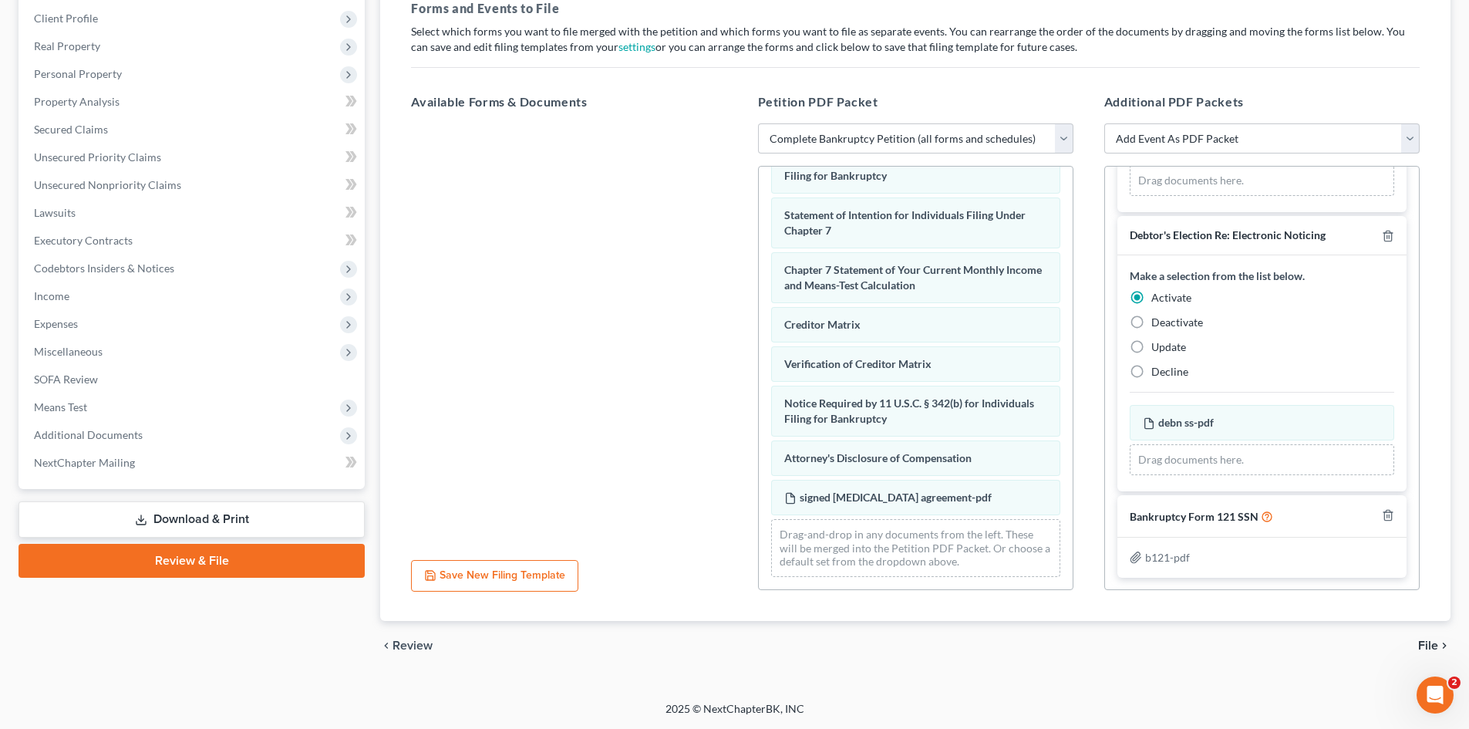
scroll to position [531, 0]
click at [1432, 643] on span "File" at bounding box center [1429, 645] width 20 height 12
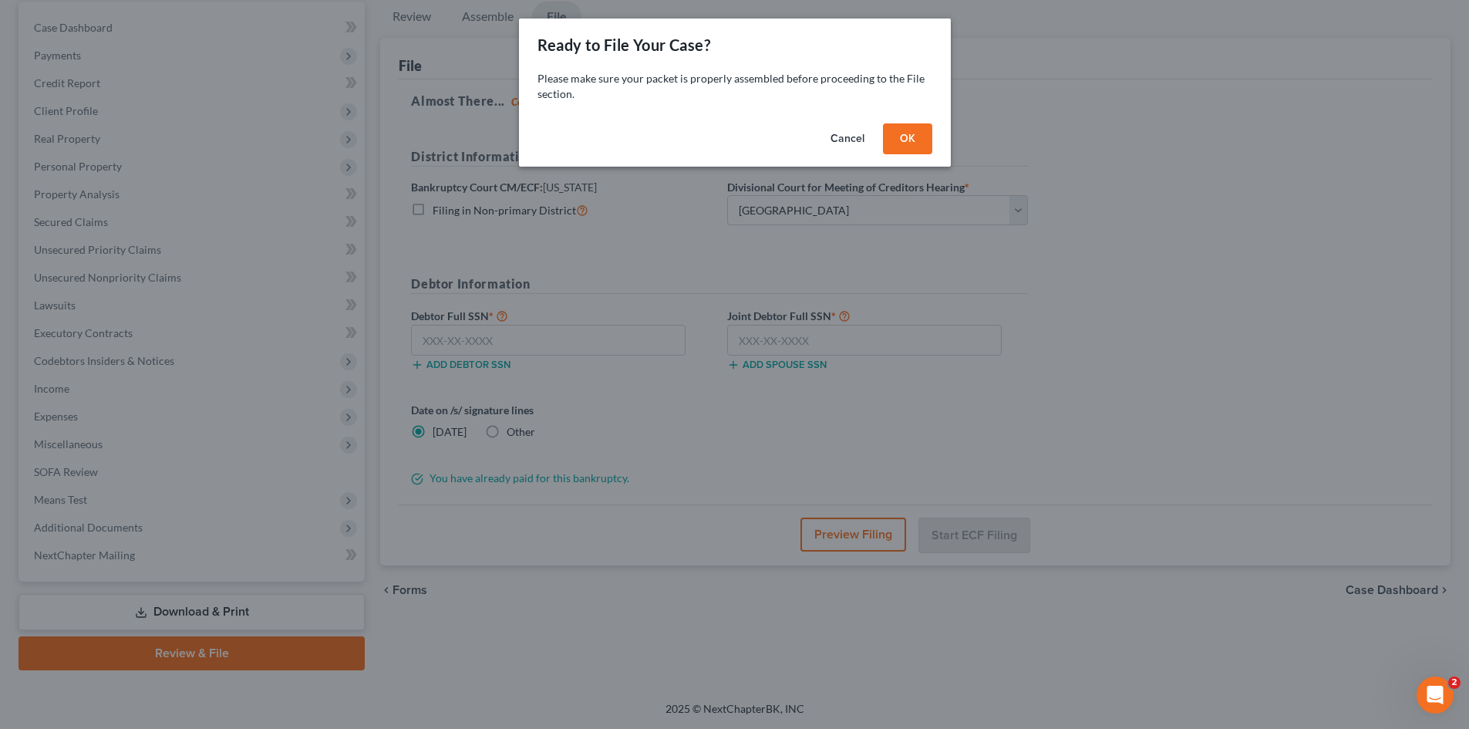
scroll to position [147, 0]
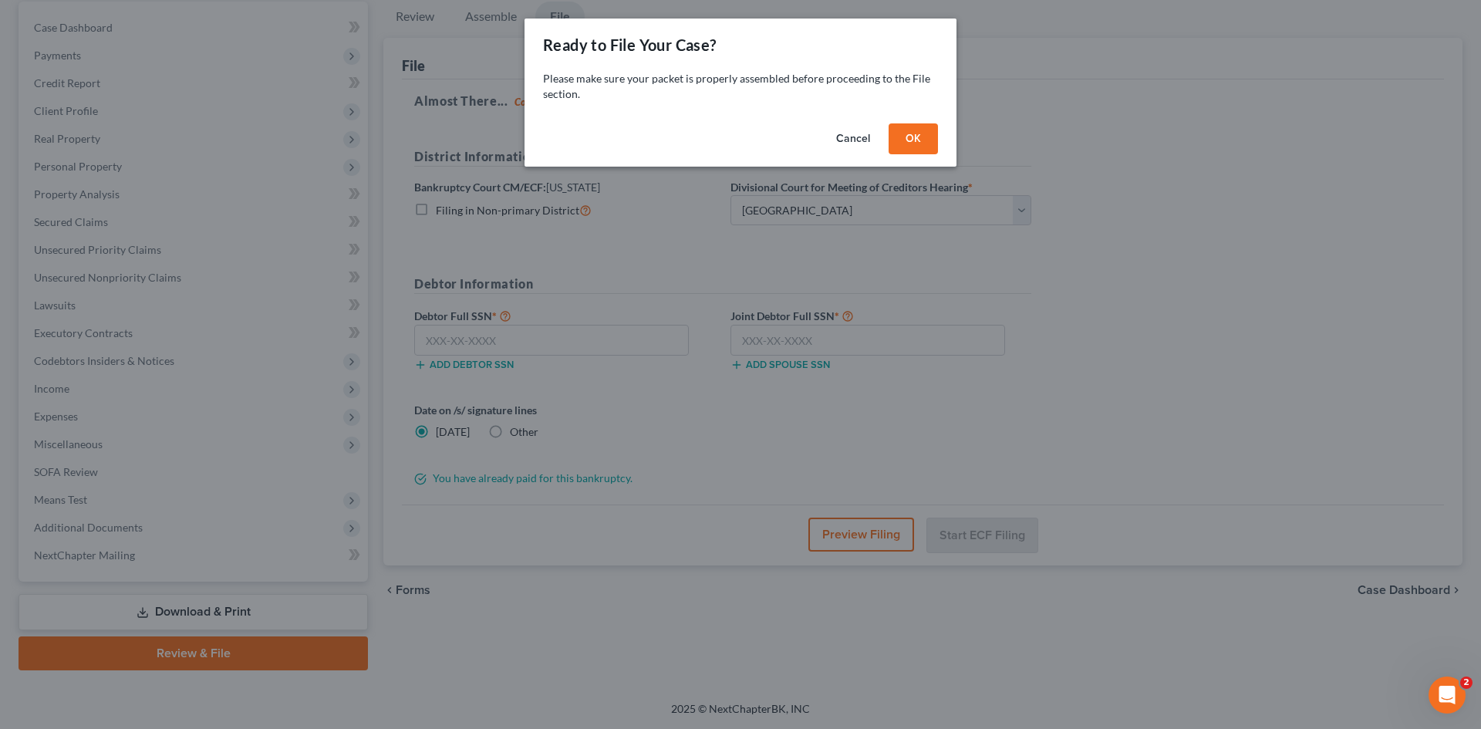
click at [907, 133] on button "OK" at bounding box center [913, 138] width 49 height 31
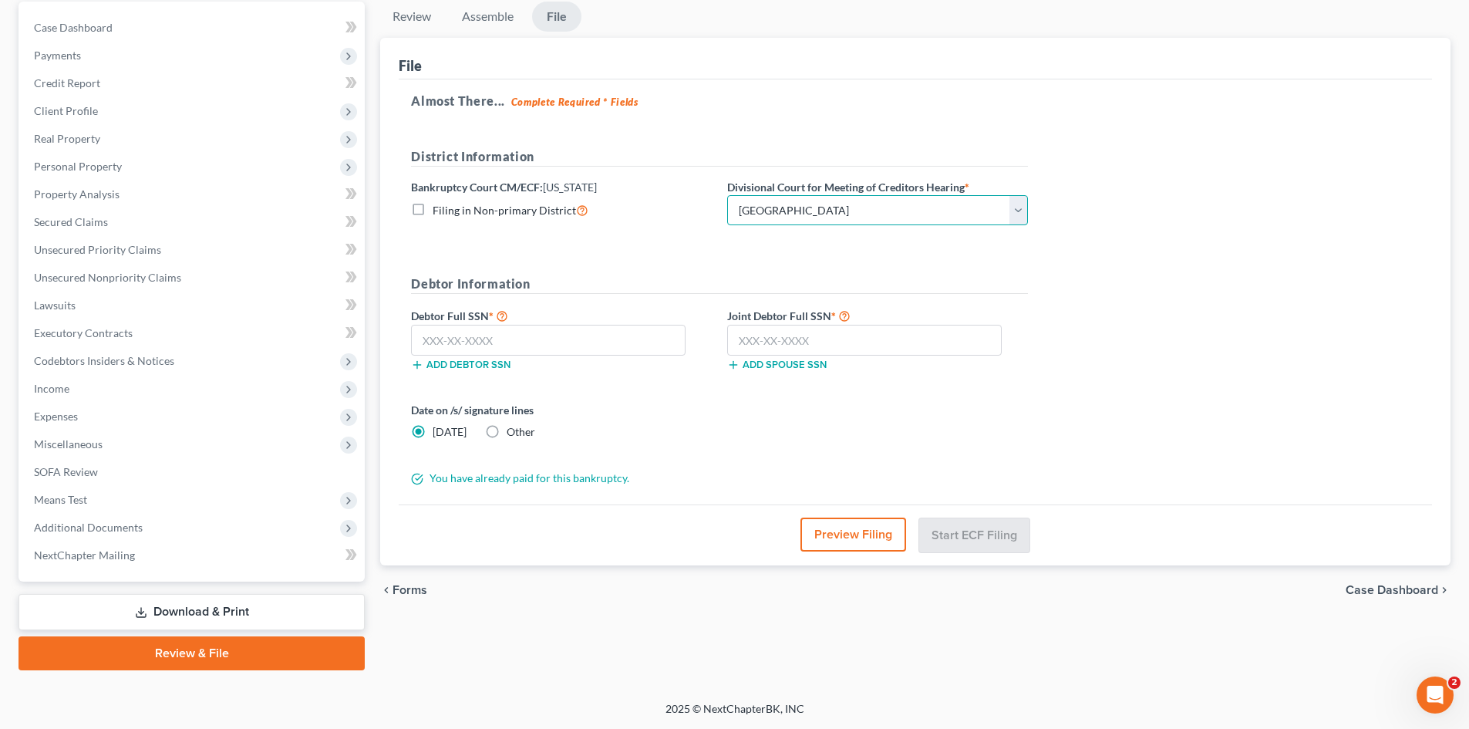
click at [886, 199] on select "Choose Division Charleston Columbia Greenville" at bounding box center [877, 210] width 301 height 31
click at [727, 195] on select "Choose Division Charleston Columbia Greenville" at bounding box center [877, 210] width 301 height 31
click at [658, 351] on input "text" at bounding box center [548, 340] width 275 height 31
type input "475-82-1880"
click at [741, 337] on input "text" at bounding box center [864, 340] width 275 height 31
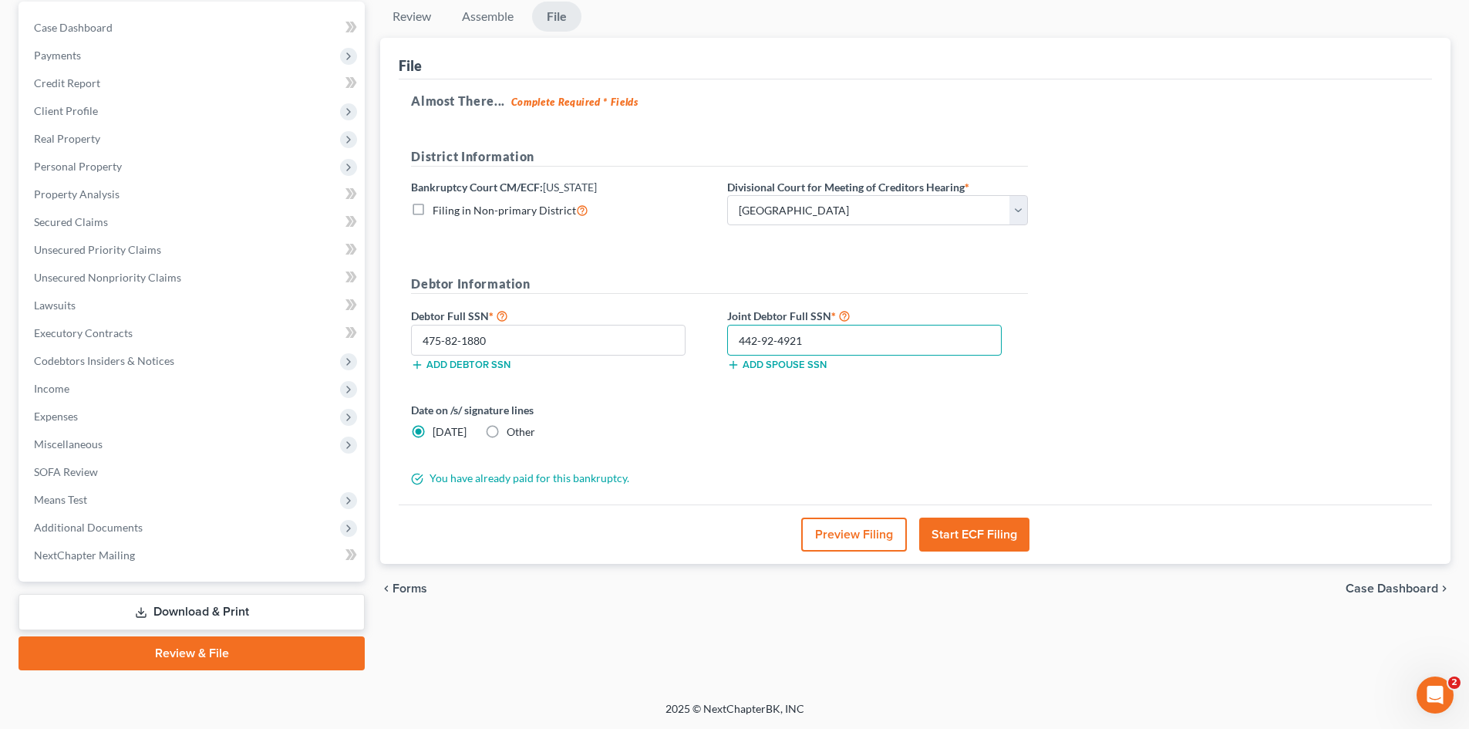
type input "442-92-4921"
click at [948, 545] on button "Start ECF Filing" at bounding box center [974, 535] width 110 height 34
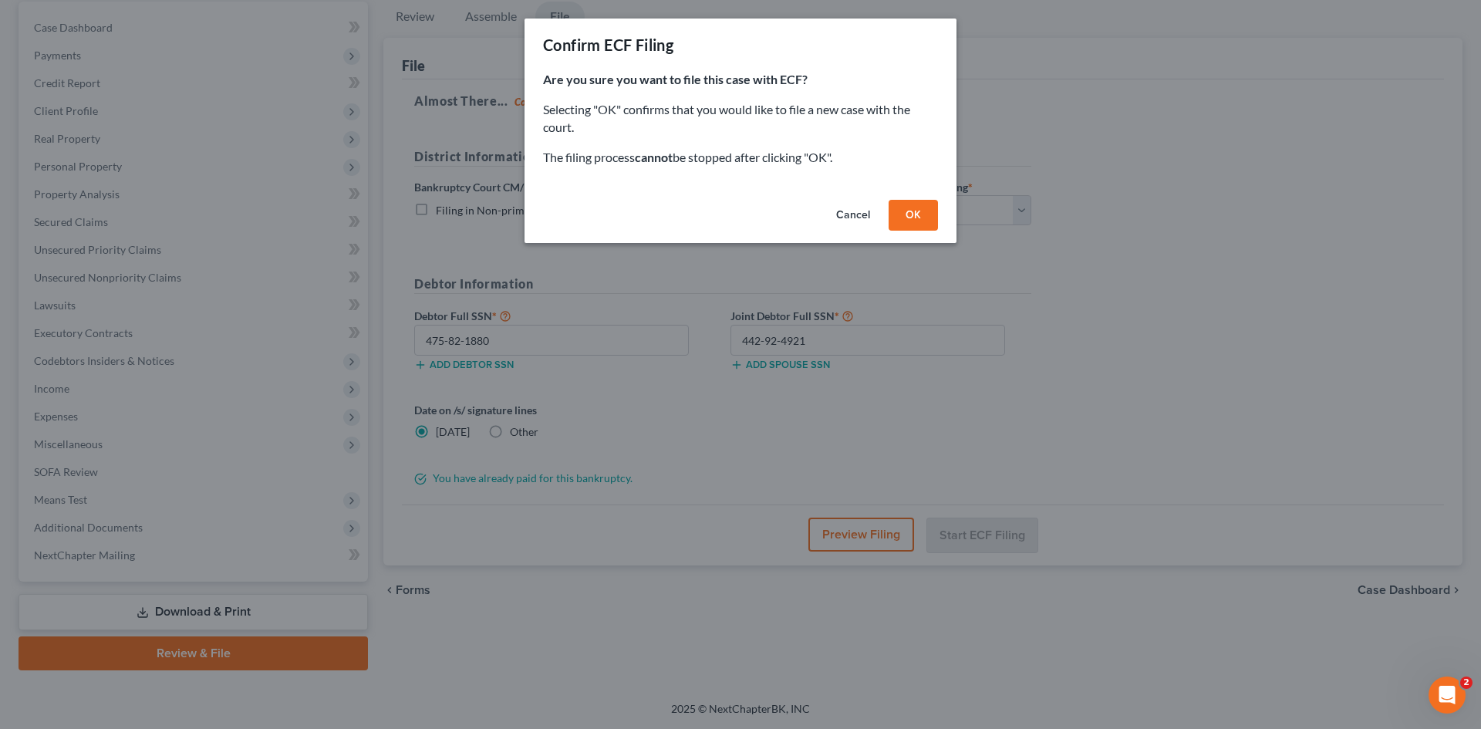
click at [908, 218] on button "OK" at bounding box center [913, 215] width 49 height 31
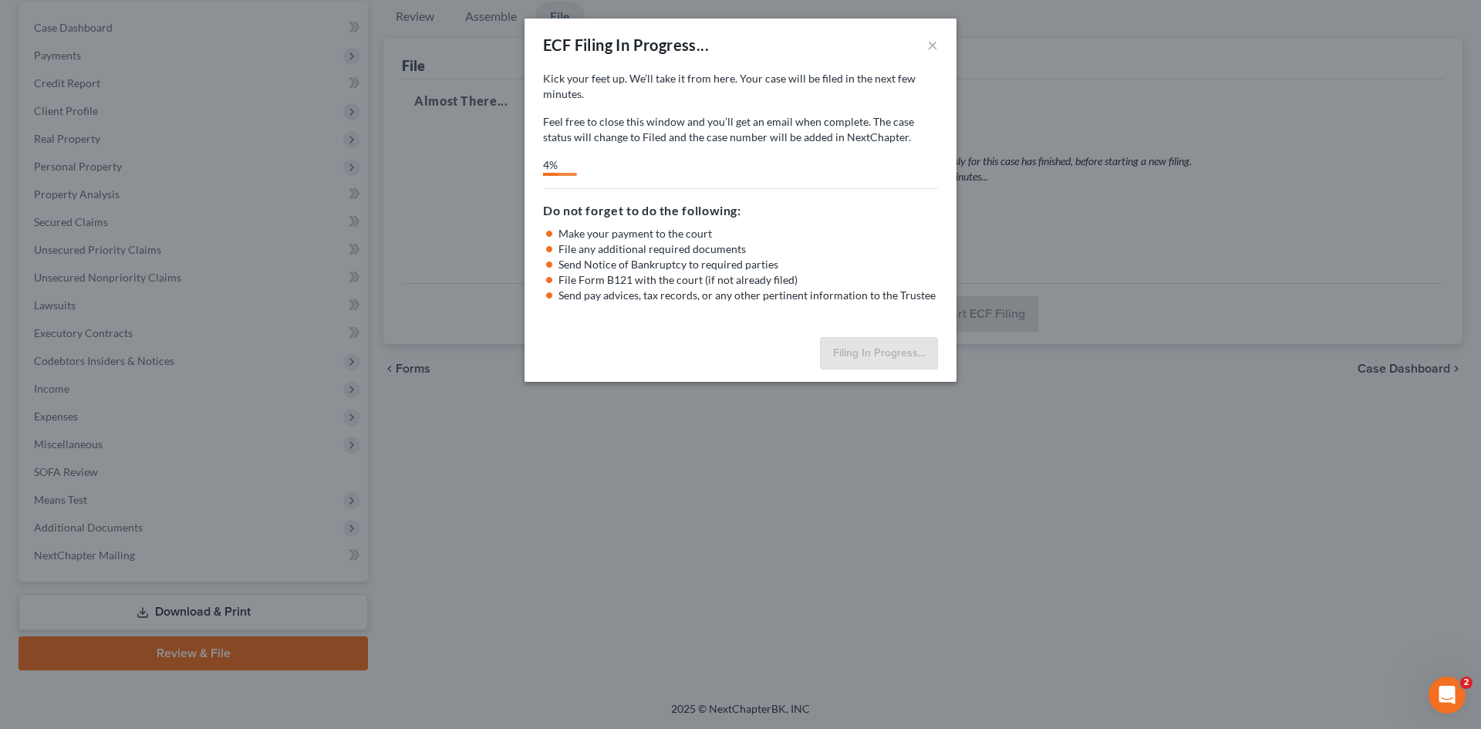
select select "0"
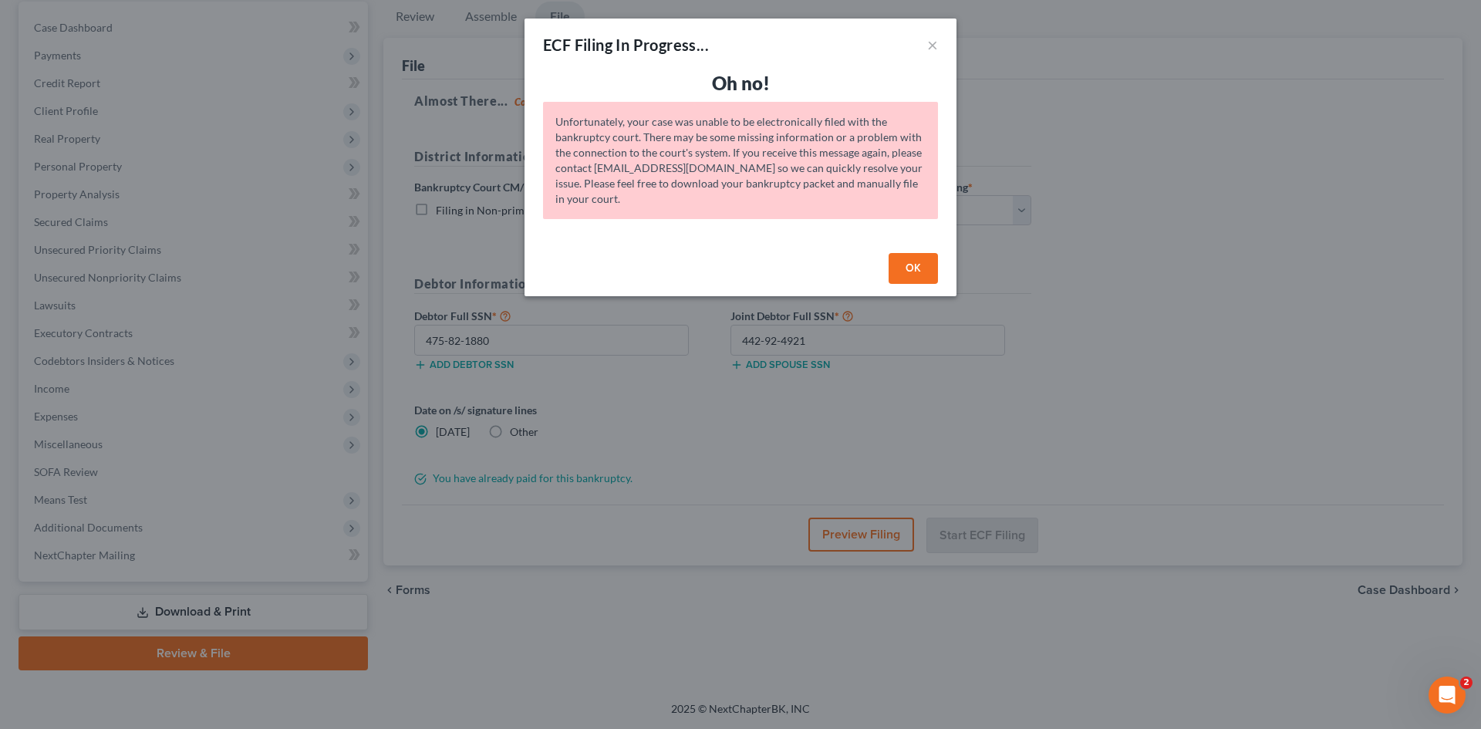
click at [916, 270] on button "OK" at bounding box center [913, 268] width 49 height 31
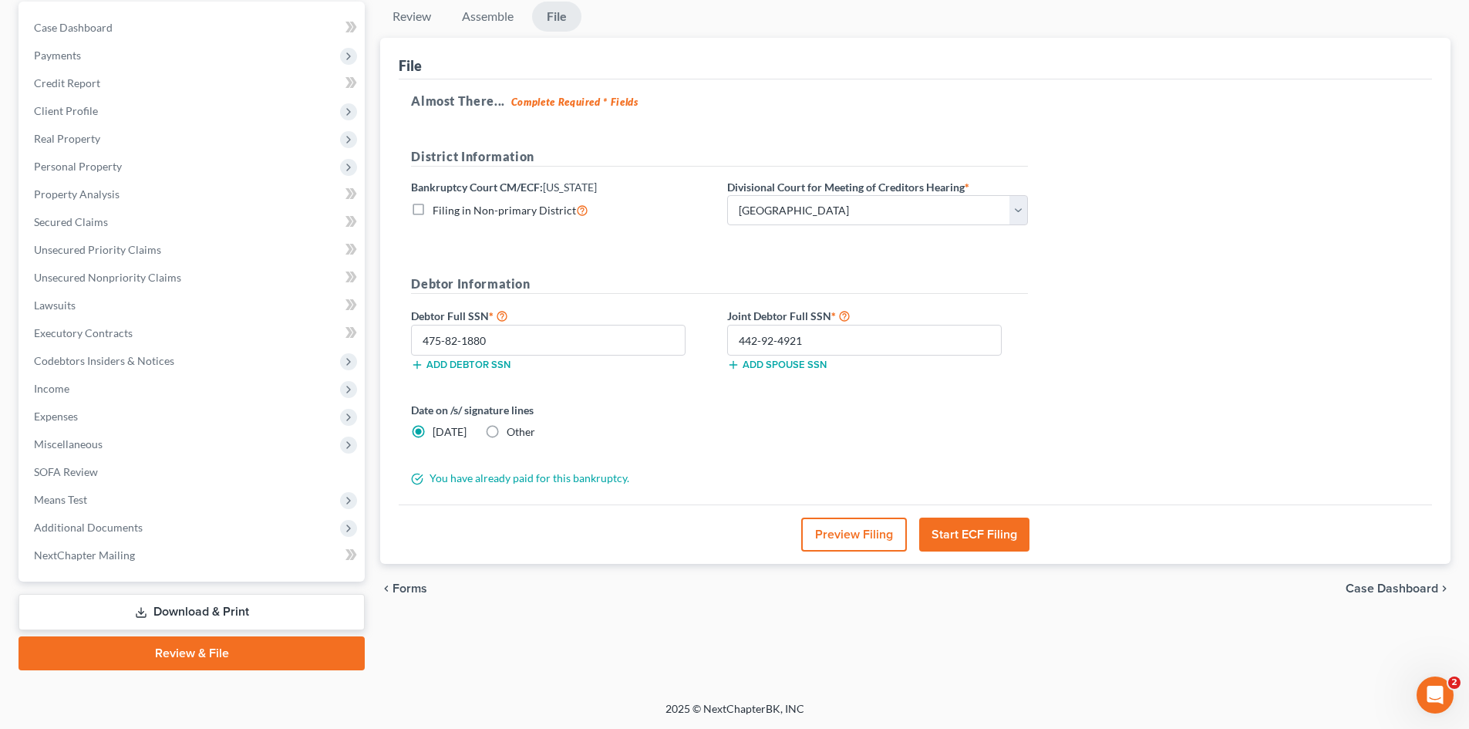
click at [991, 539] on button "Start ECF Filing" at bounding box center [974, 535] width 110 height 34
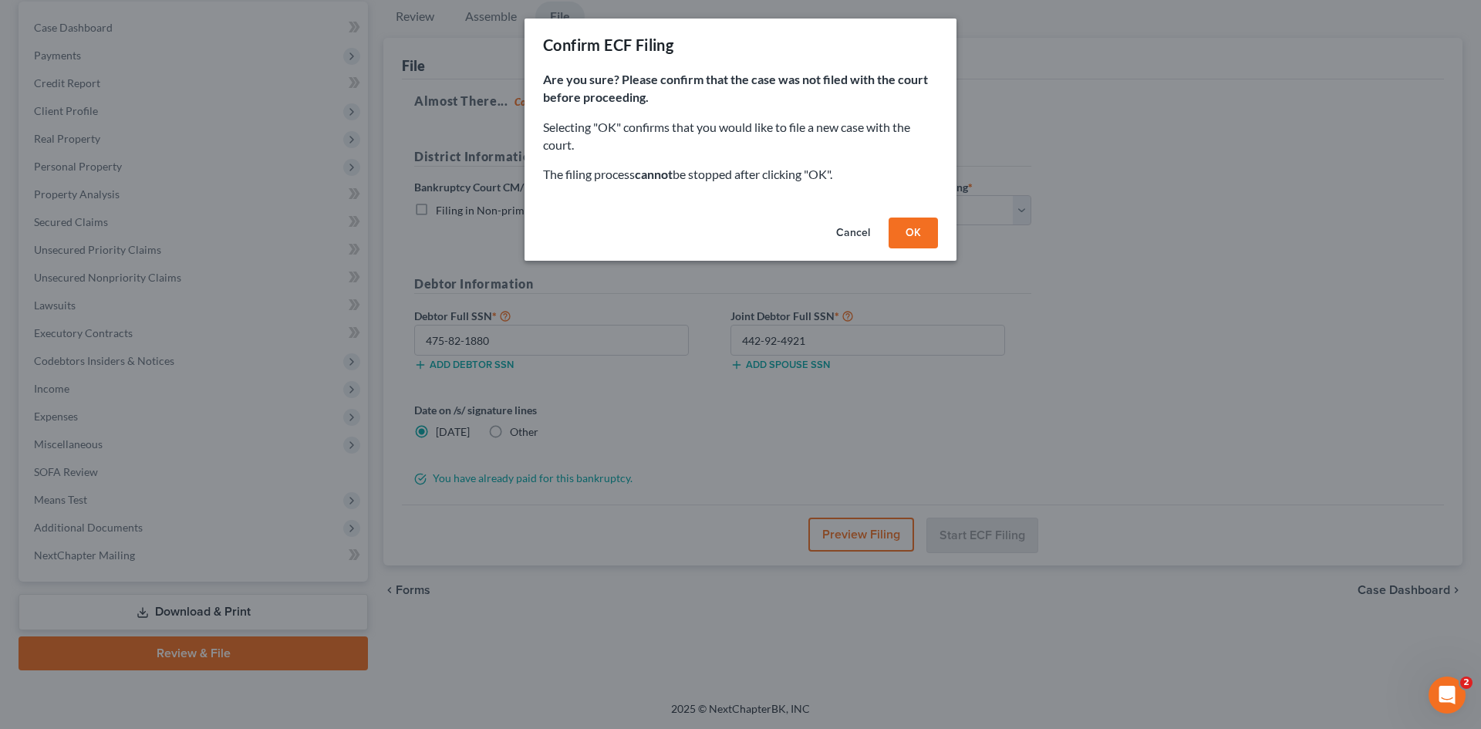
click at [903, 228] on button "OK" at bounding box center [913, 233] width 49 height 31
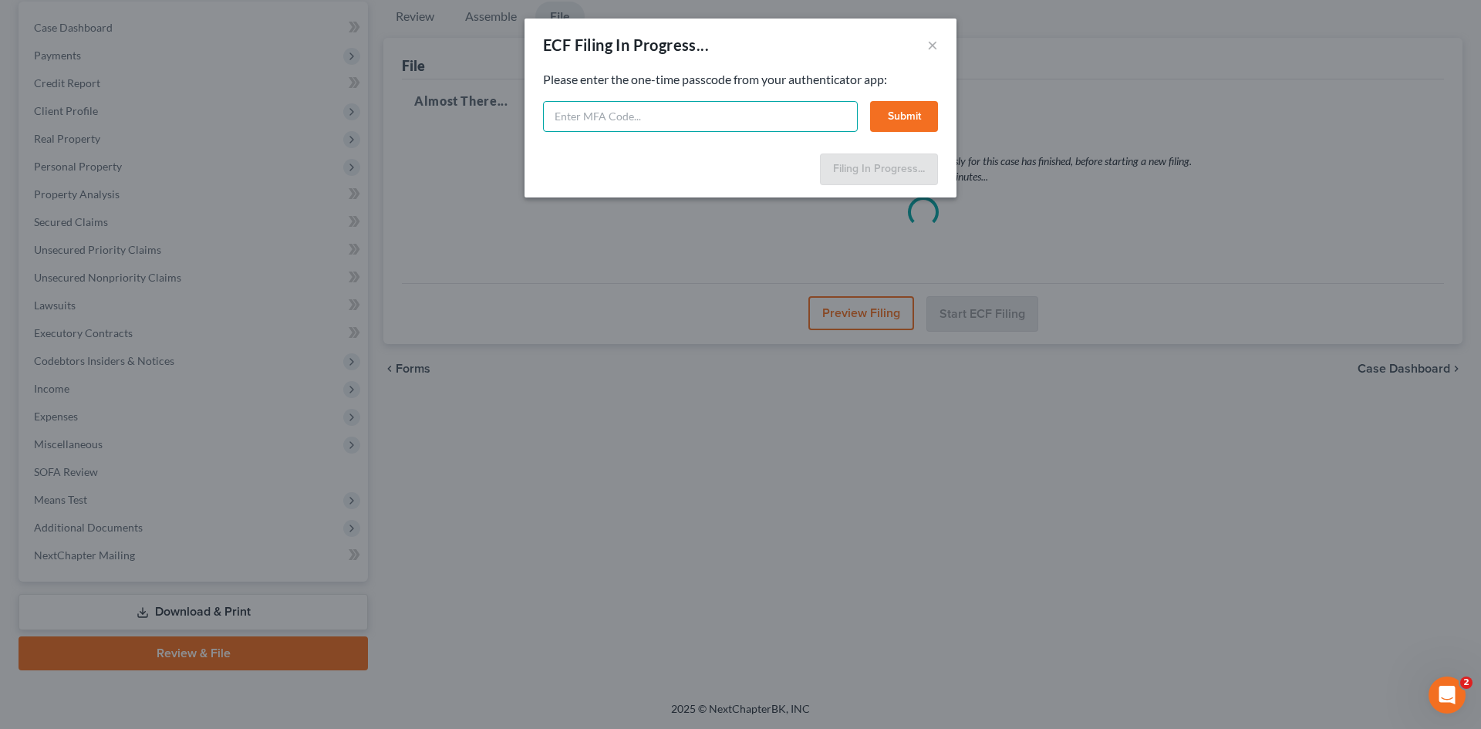
click at [625, 122] on input "text" at bounding box center [700, 116] width 315 height 31
type input "1086887438"
click at [900, 106] on button "Submit" at bounding box center [904, 116] width 68 height 31
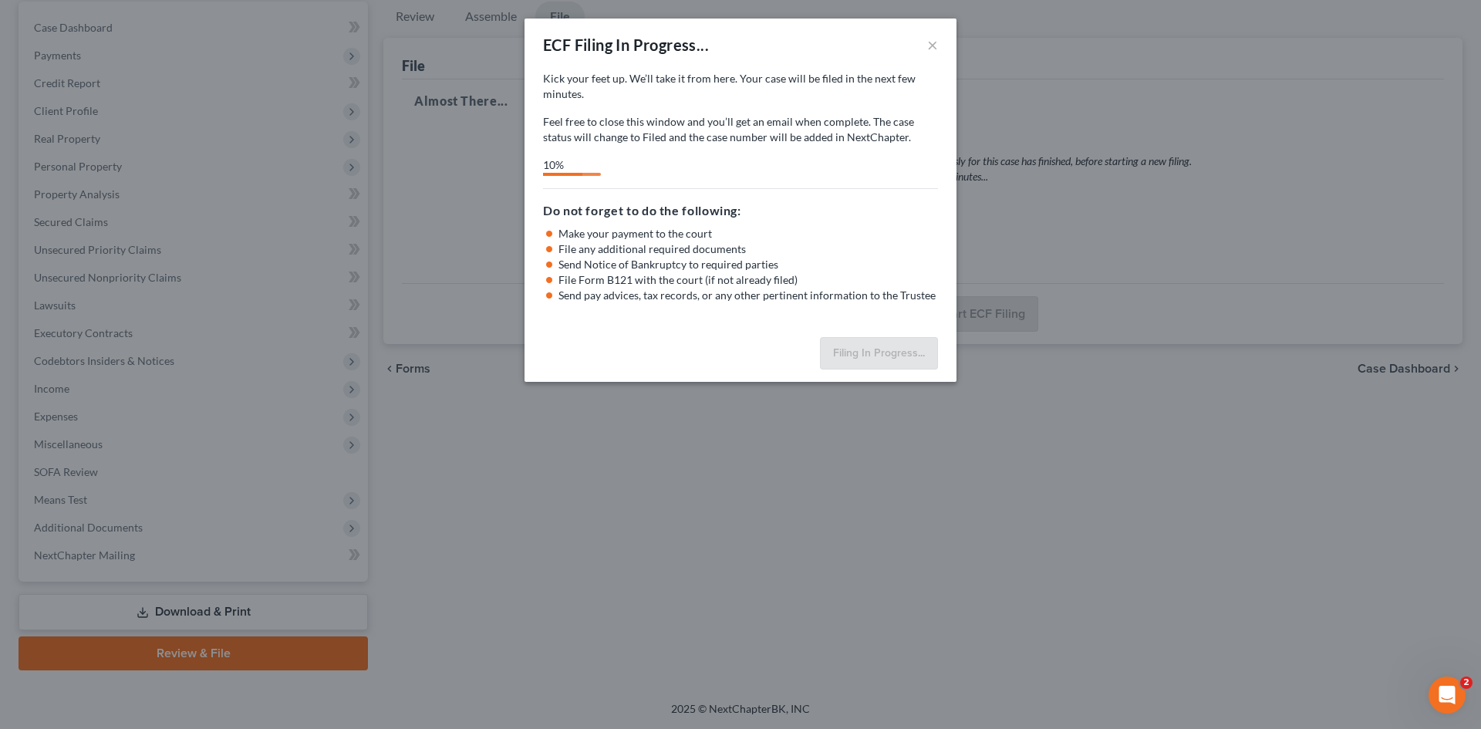
select select "0"
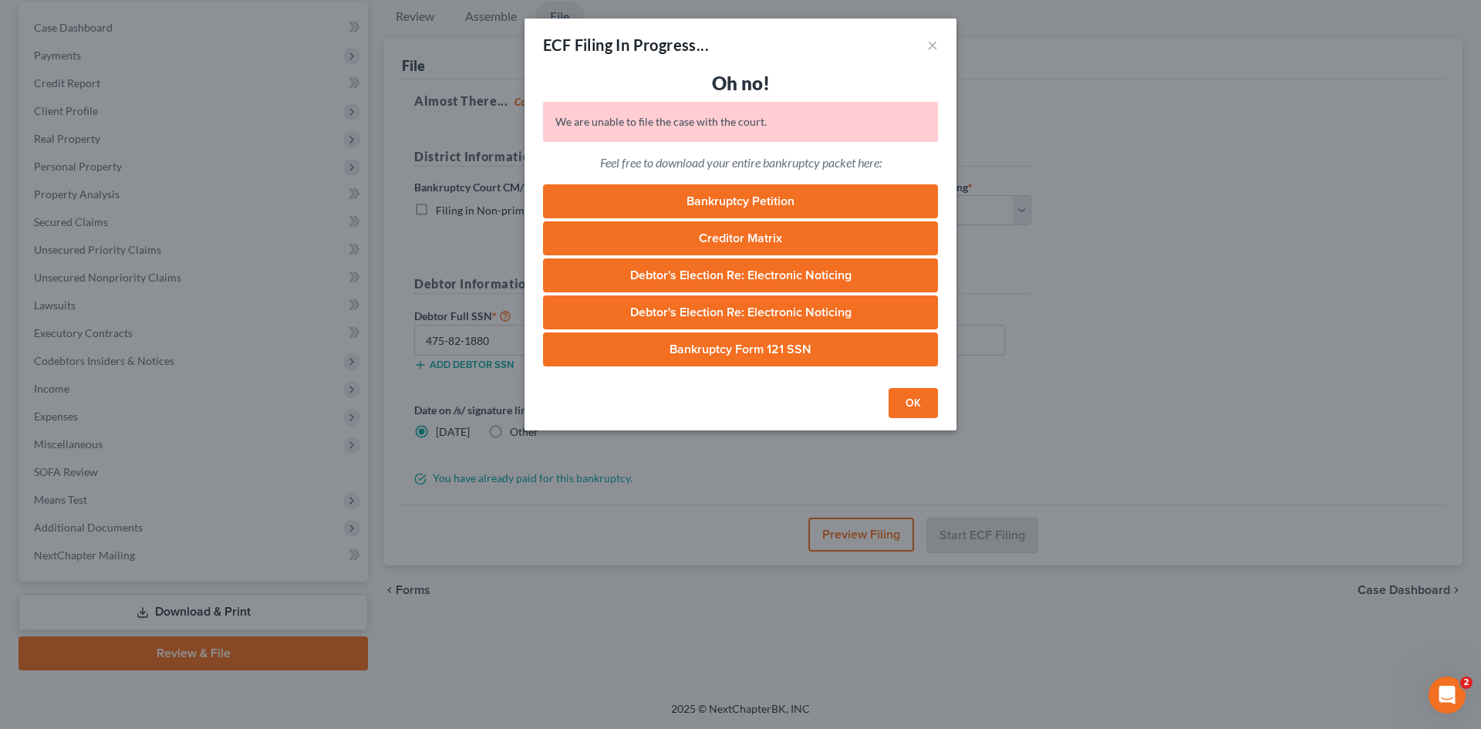
click at [905, 403] on button "OK" at bounding box center [913, 403] width 49 height 31
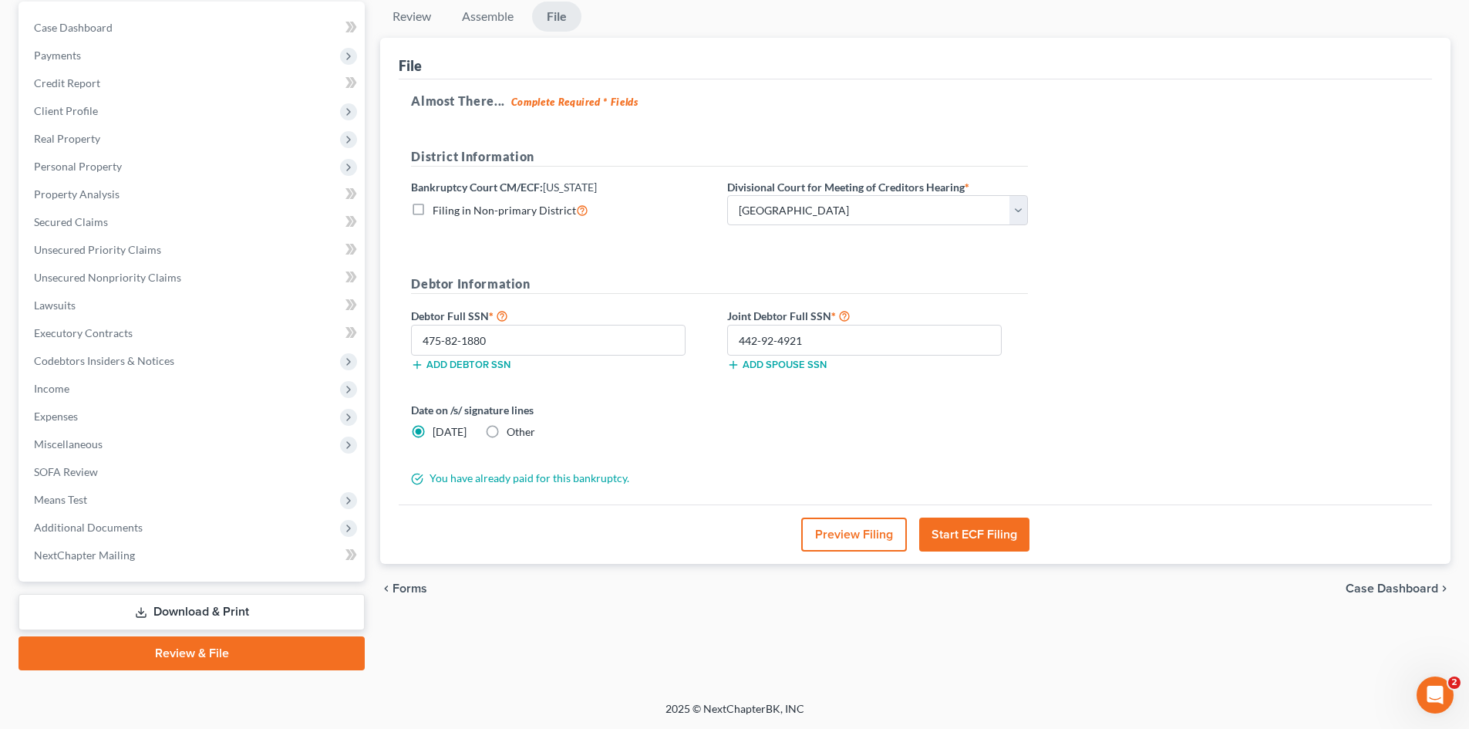
click at [1438, 690] on icon "Open Intercom Messenger" at bounding box center [1435, 695] width 25 height 25
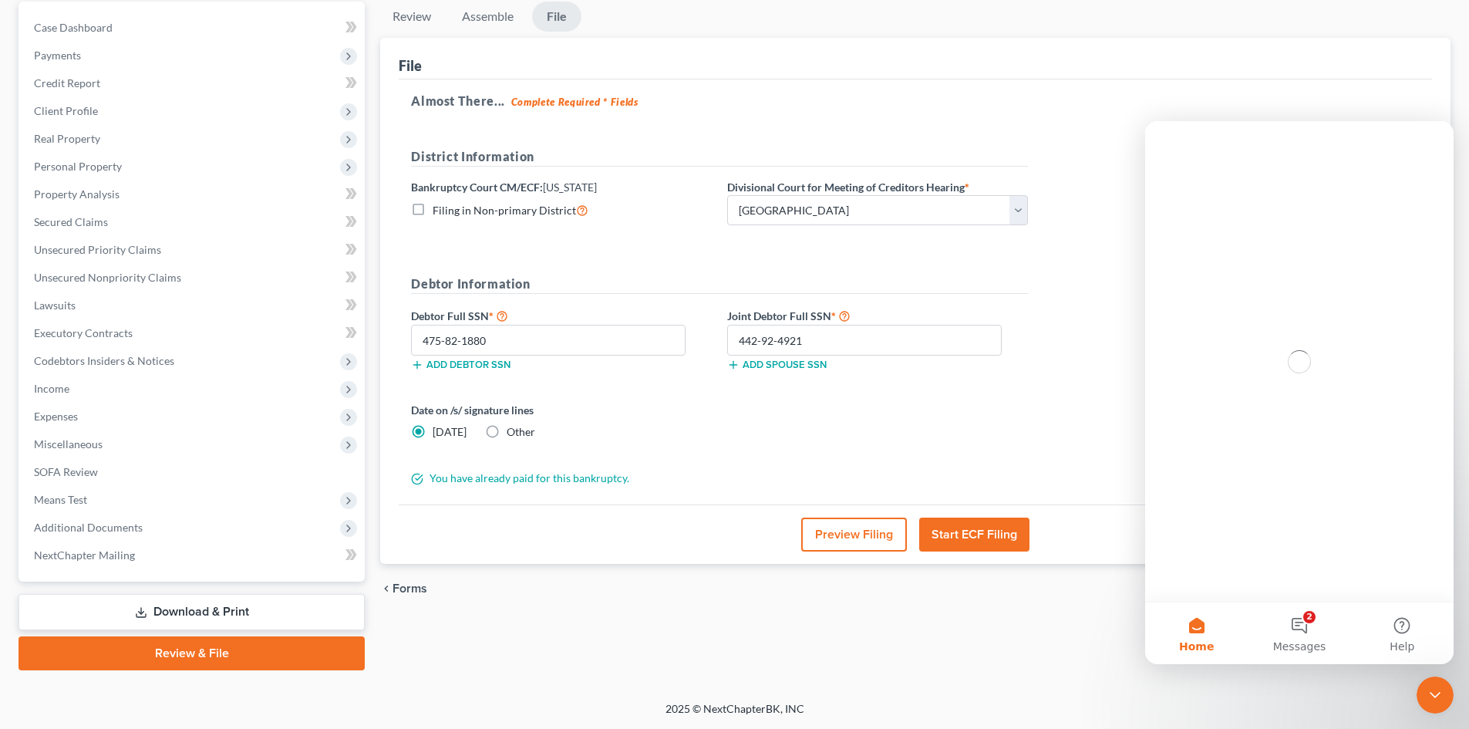
scroll to position [0, 0]
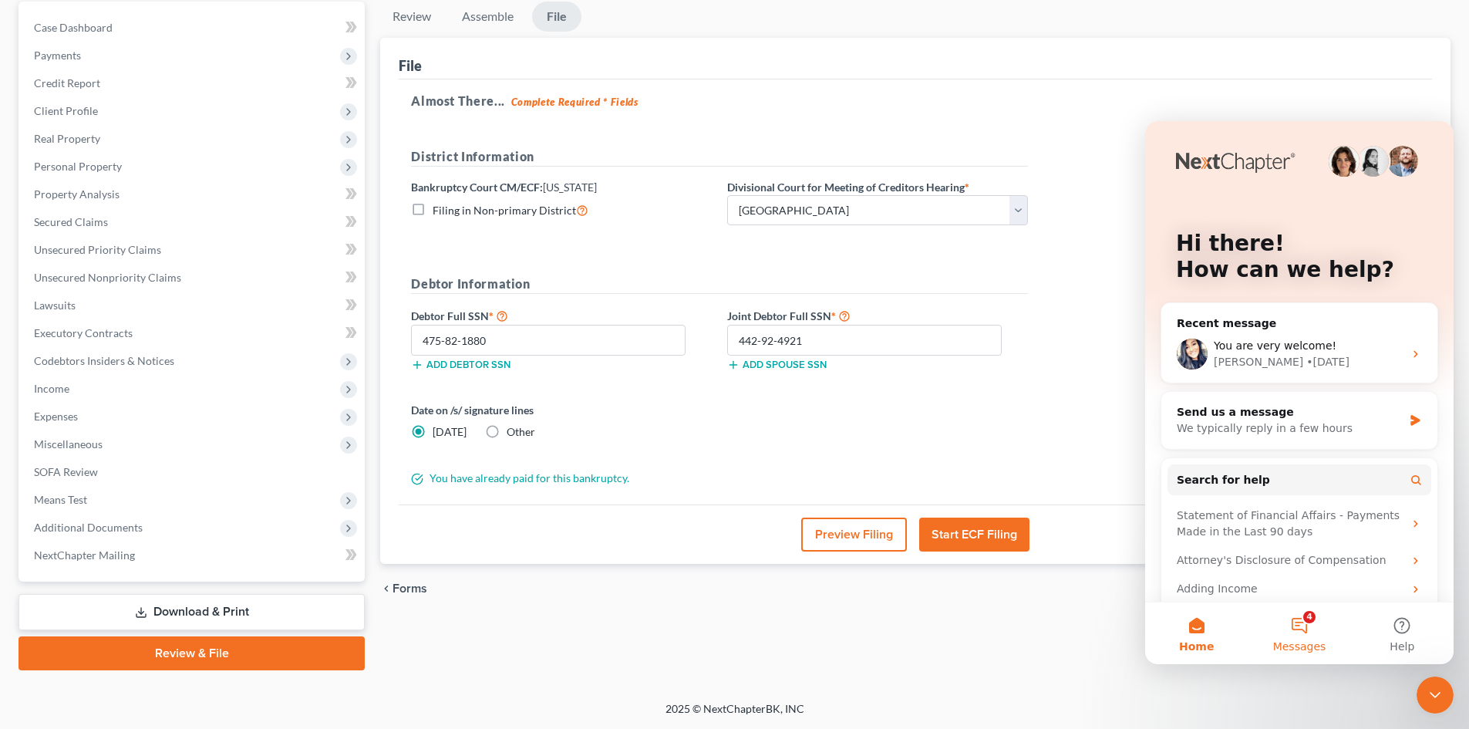
click at [1306, 637] on button "4 Messages" at bounding box center [1299, 633] width 103 height 62
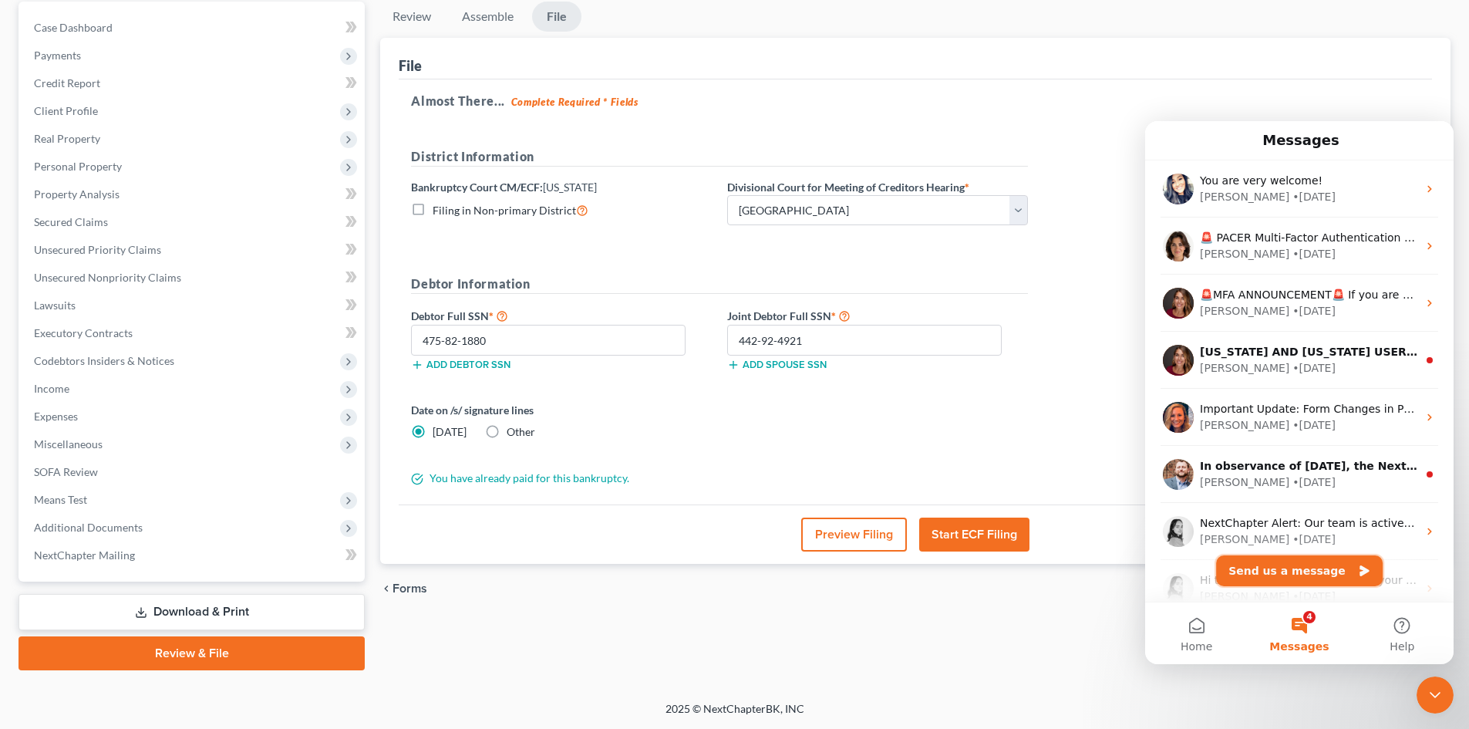
click at [1311, 572] on button "Send us a message" at bounding box center [1299, 570] width 167 height 31
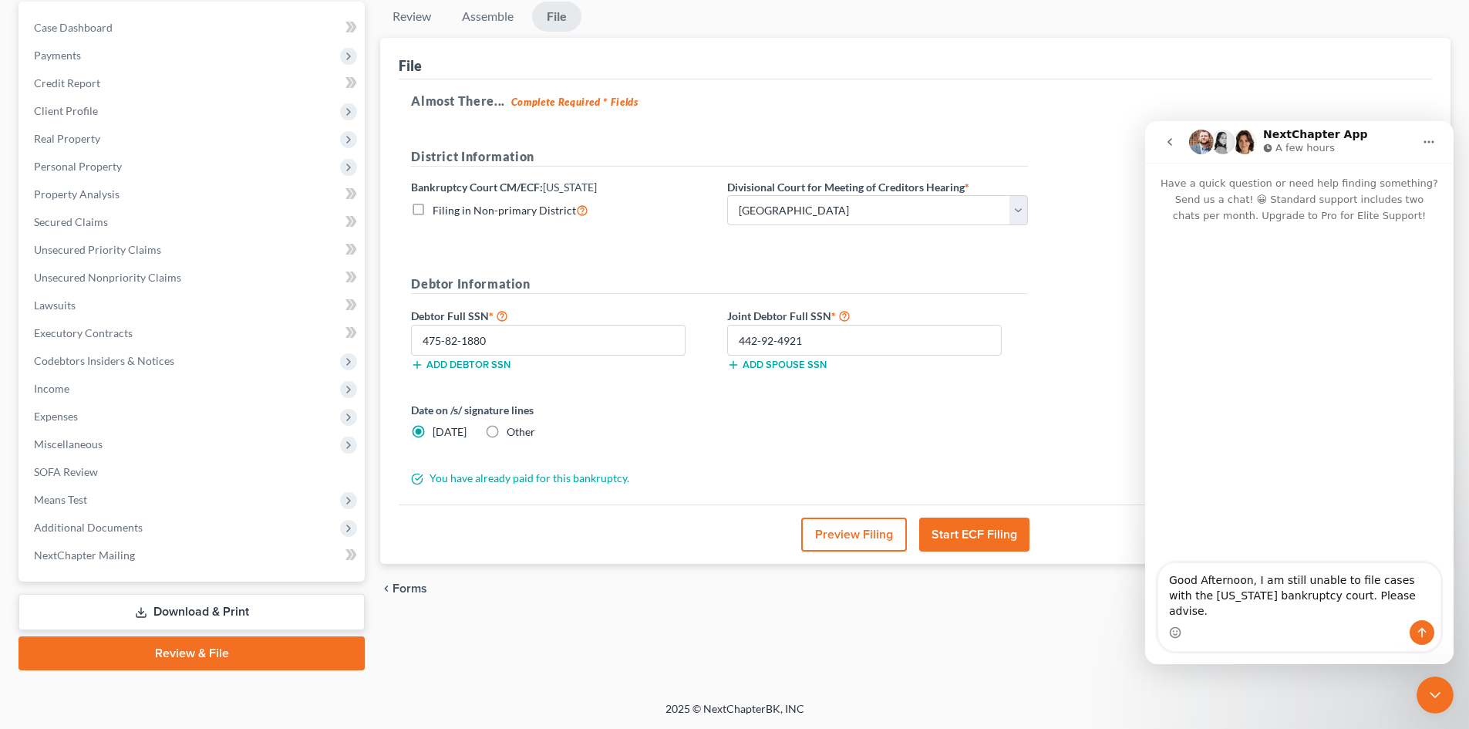
click at [1395, 619] on textarea "Good Afternoon, I am still unable to file cases with the South Carolina bankrup…" at bounding box center [1300, 591] width 282 height 57
type textarea "Good Afternoon, I am still unable to file cases with the South Carolina bankrup…"
click at [1421, 628] on icon "Send a message…" at bounding box center [1422, 632] width 12 height 12
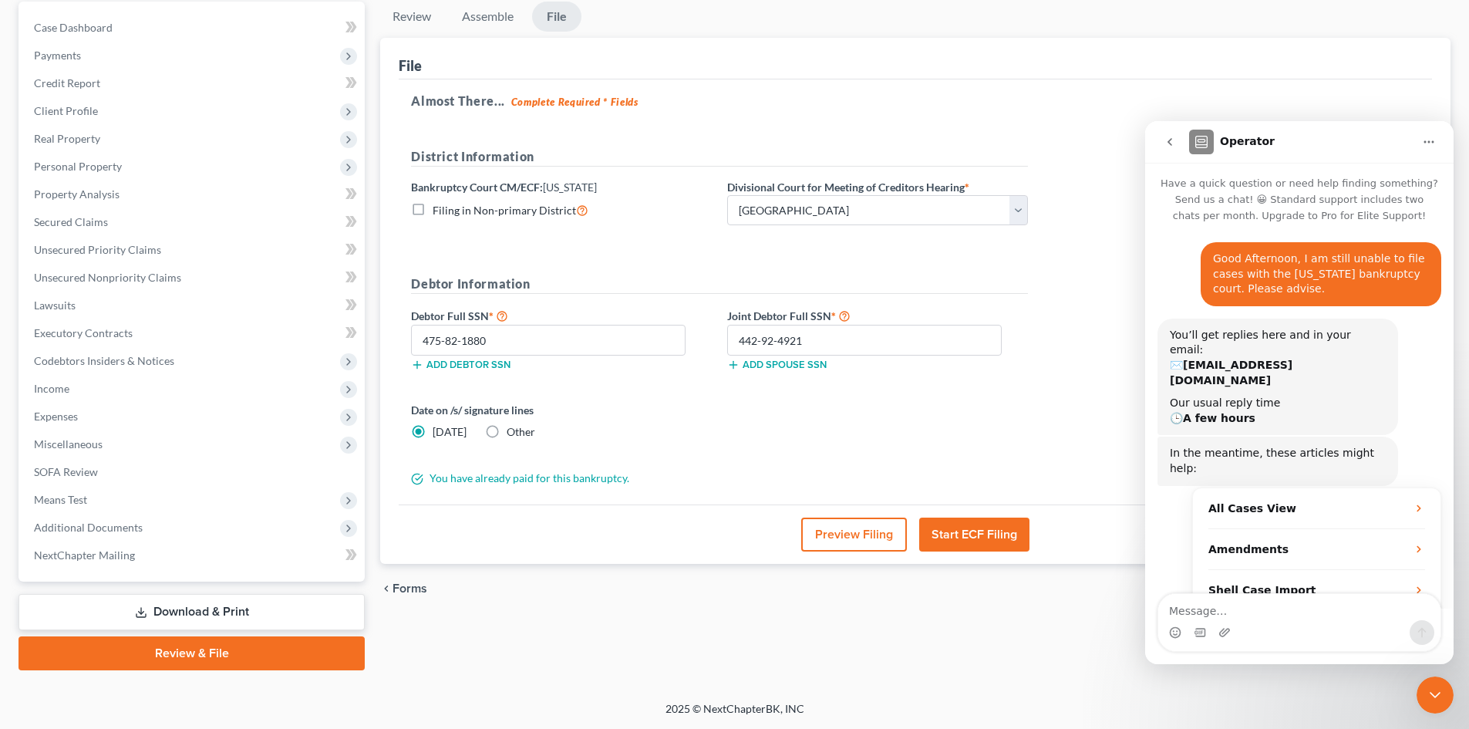
scroll to position [27, 0]
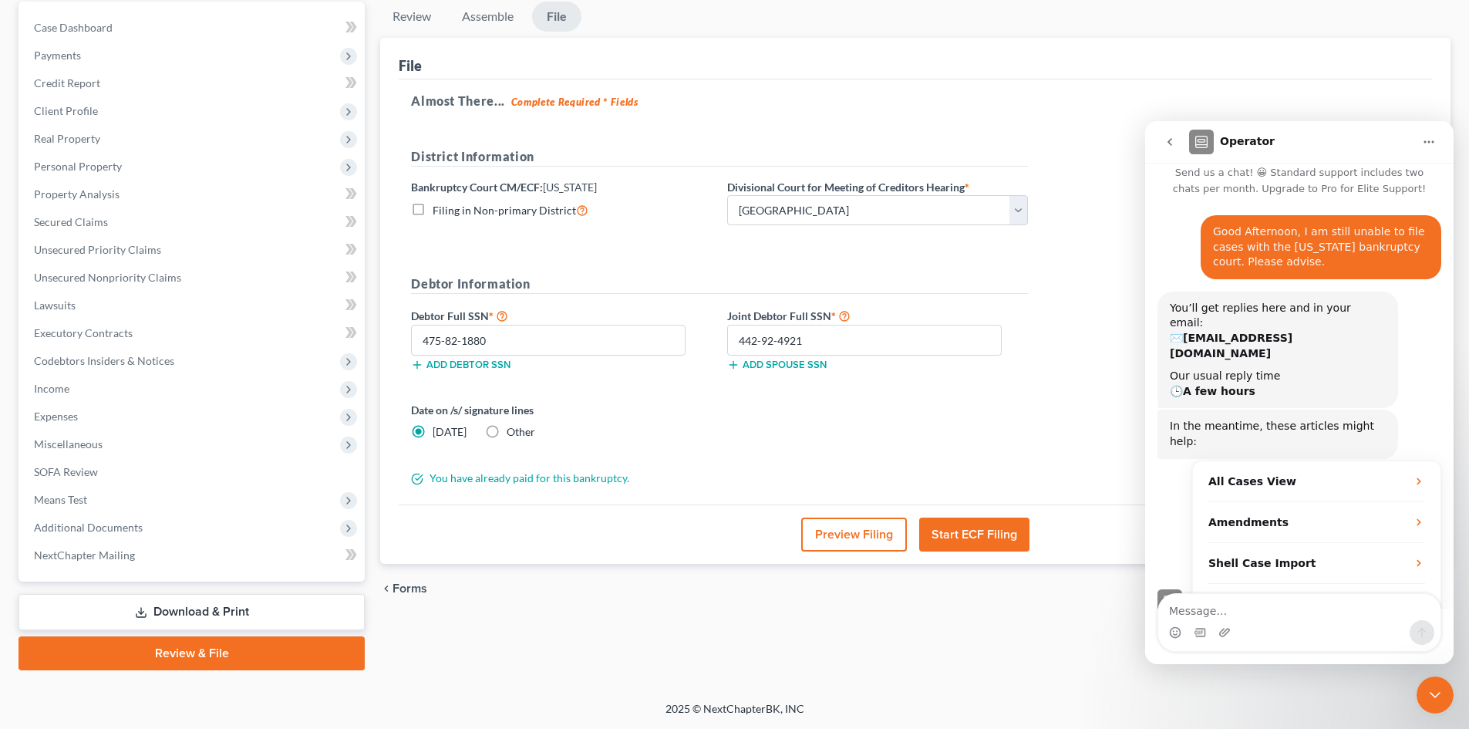
click at [1456, 701] on footer "2025 © NextChapterBK, INC" at bounding box center [734, 715] width 1469 height 28
click at [1448, 698] on div "Close Intercom Messenger" at bounding box center [1435, 694] width 37 height 37
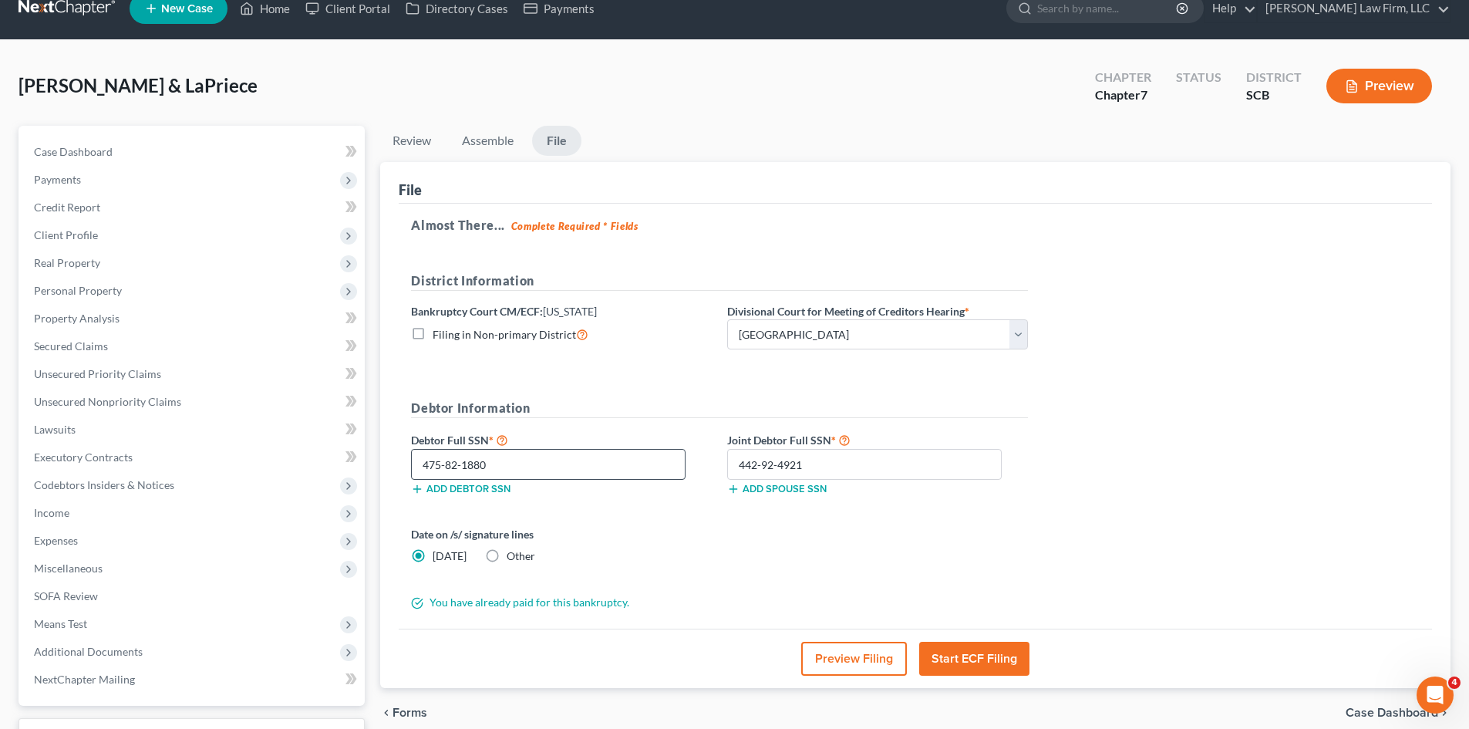
scroll to position [0, 0]
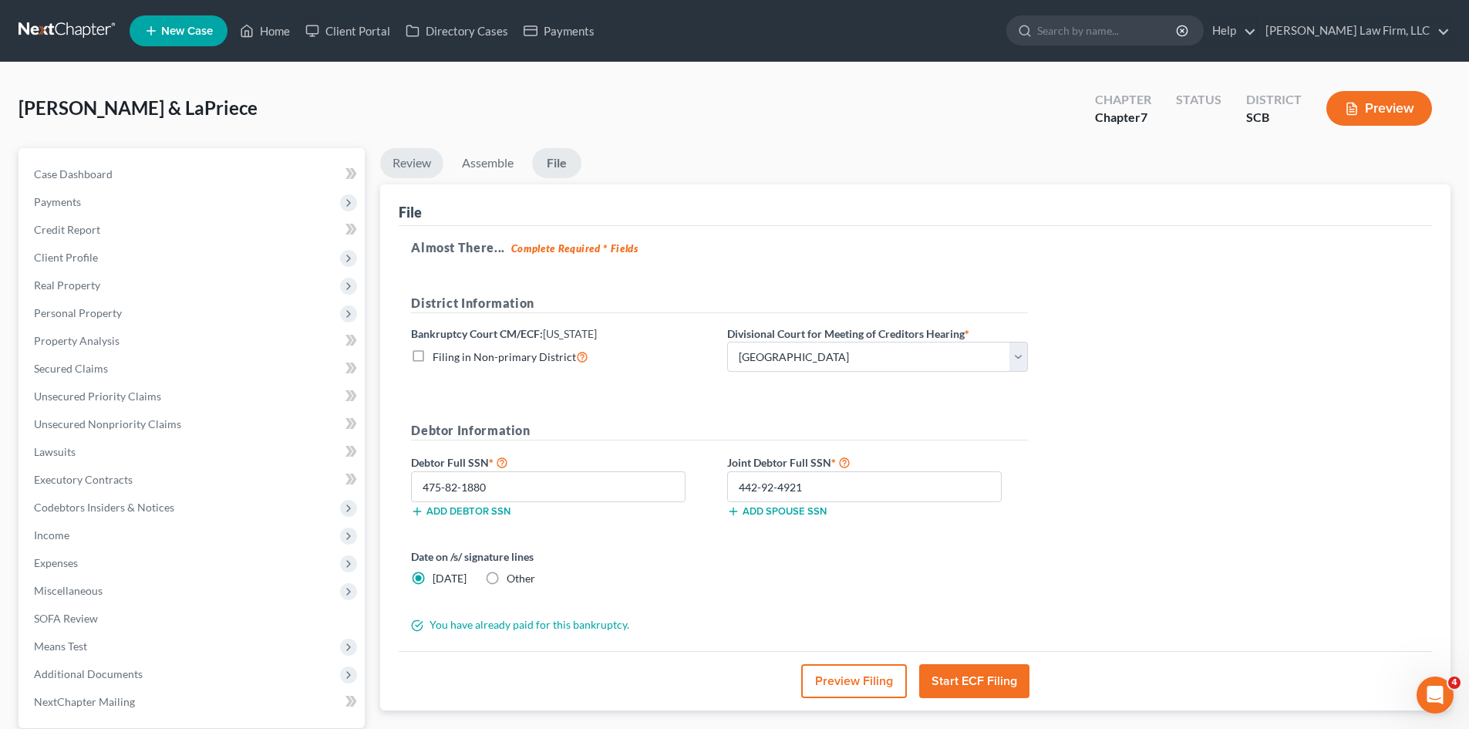
click at [414, 160] on link "Review" at bounding box center [411, 163] width 63 height 30
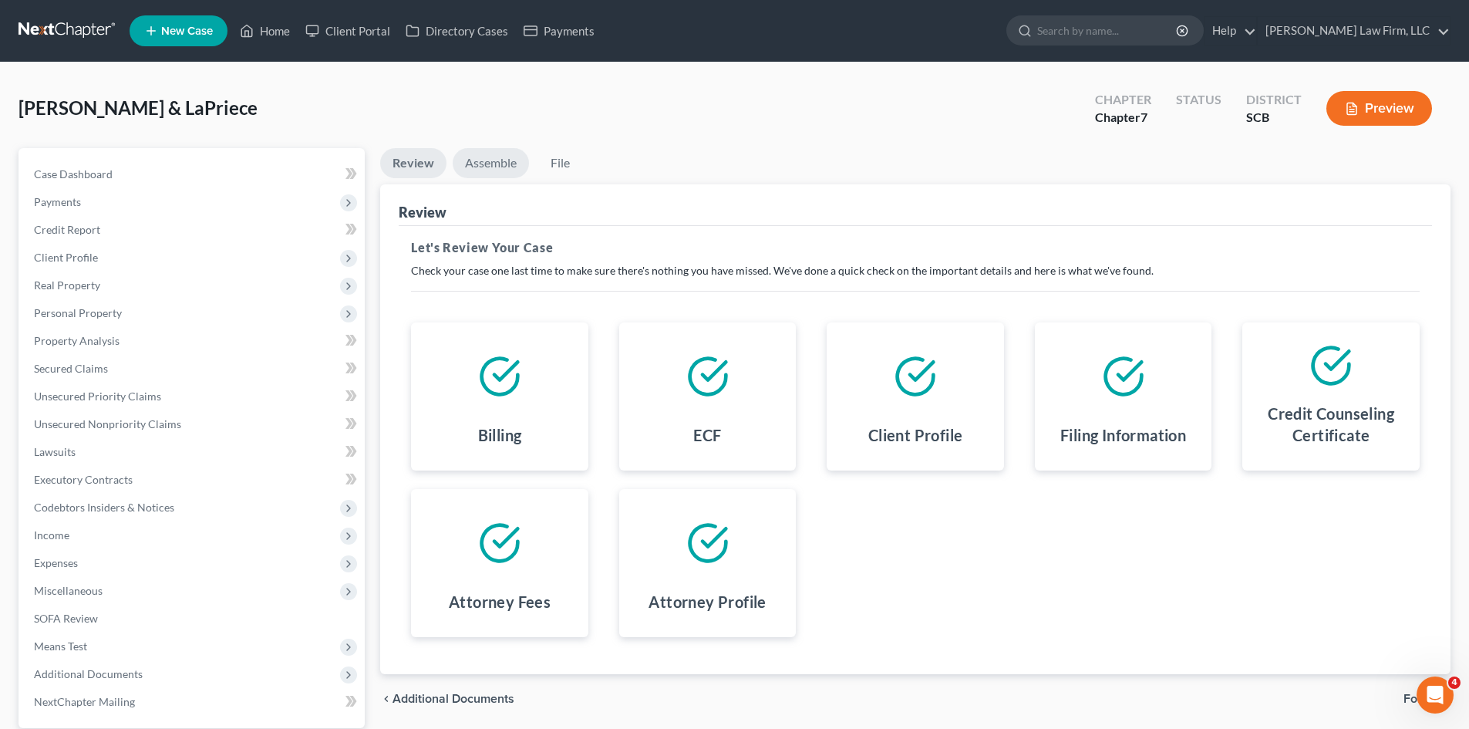
click at [498, 159] on link "Assemble" at bounding box center [491, 163] width 76 height 30
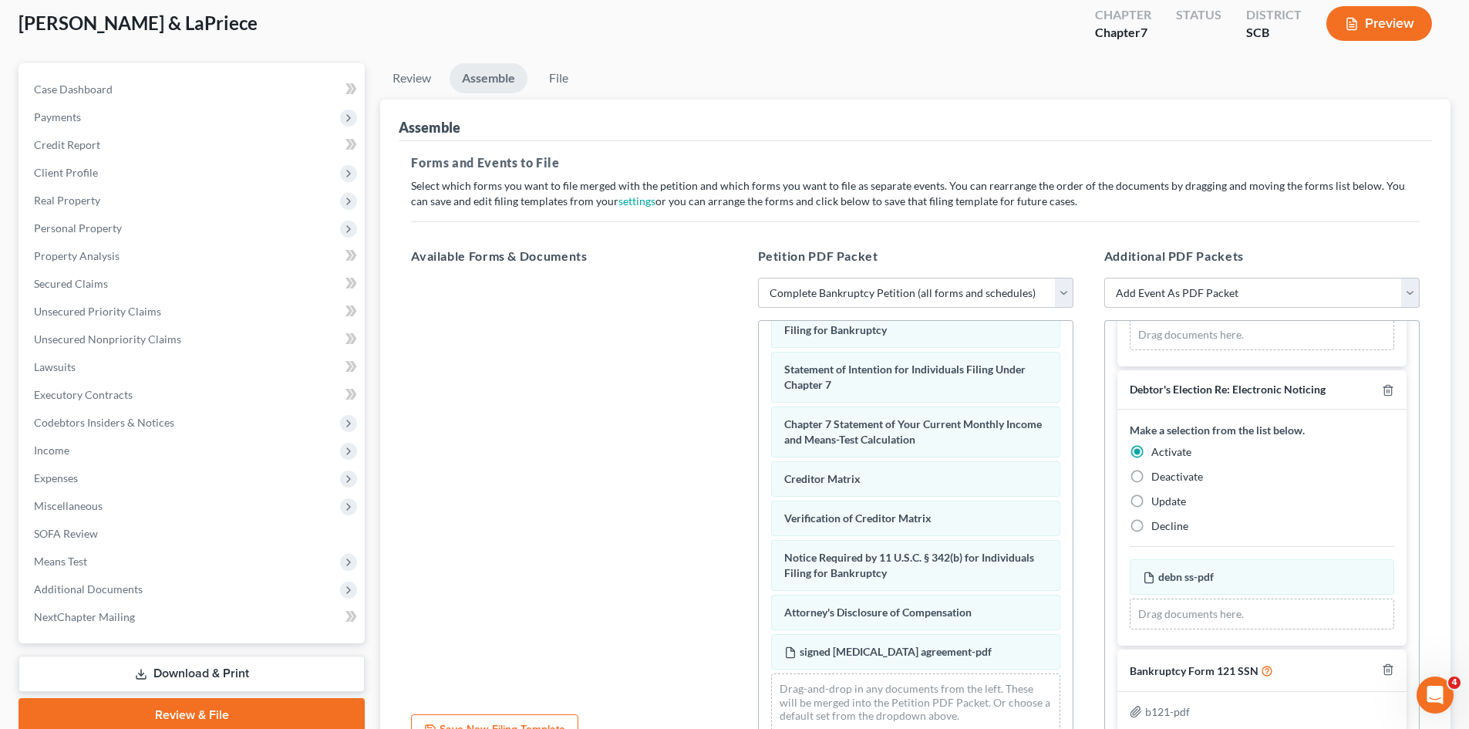
scroll to position [239, 0]
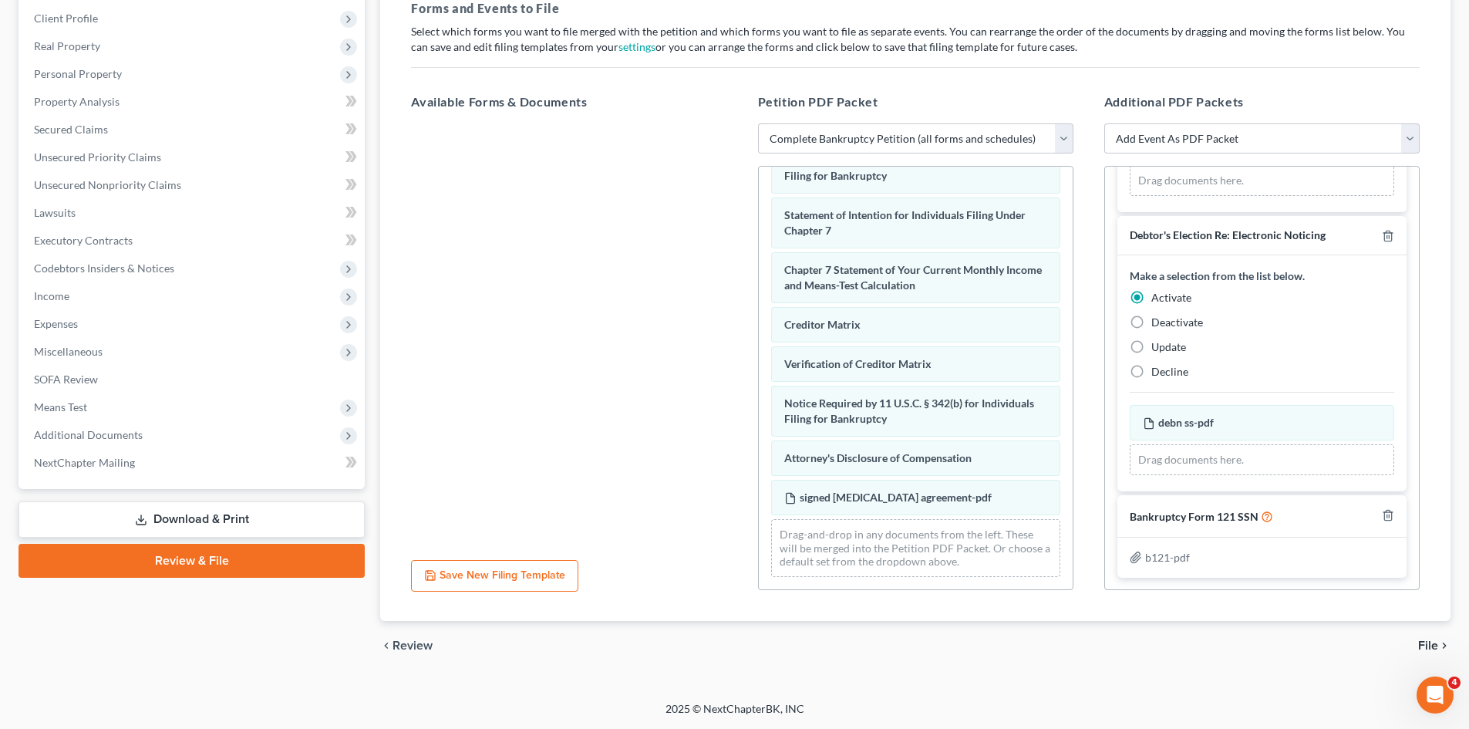
click at [1441, 700] on icon "Open Intercom Messenger" at bounding box center [1435, 695] width 25 height 25
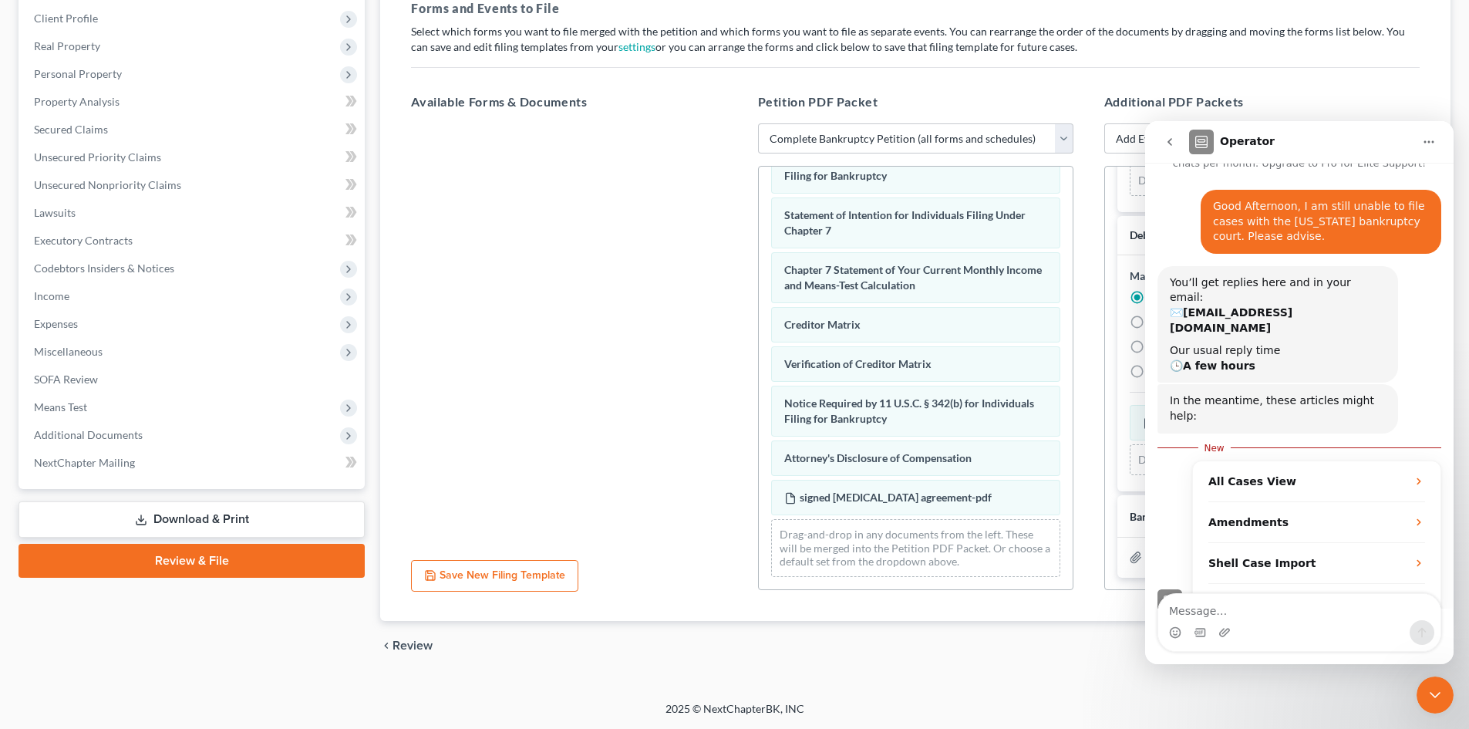
scroll to position [2, 0]
click at [1441, 700] on icon "Close Intercom Messenger" at bounding box center [1435, 695] width 19 height 19
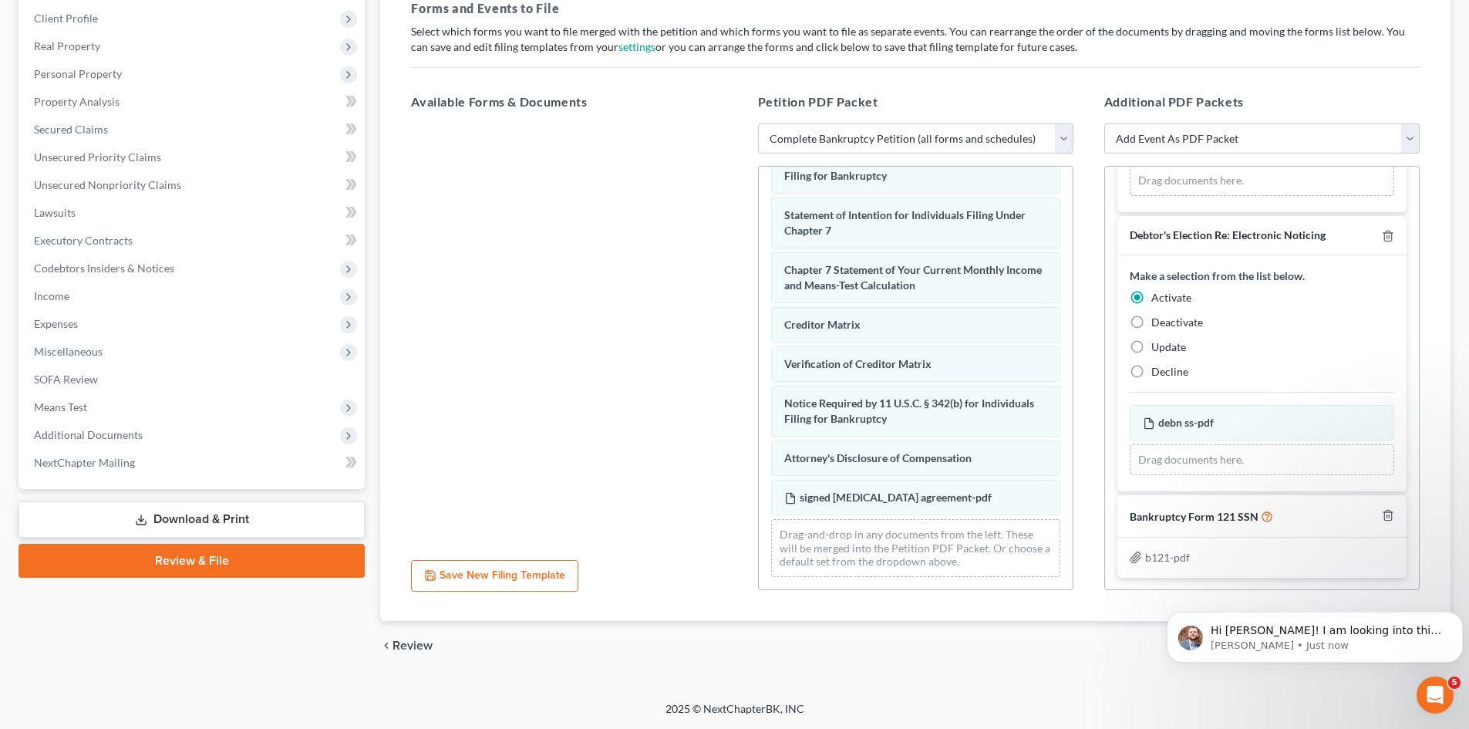
scroll to position [0, 0]
click at [1446, 639] on div "message notification from James, Just now. Hi Shawnda! It looks like the error …" at bounding box center [1435, 636] width 32 height 32
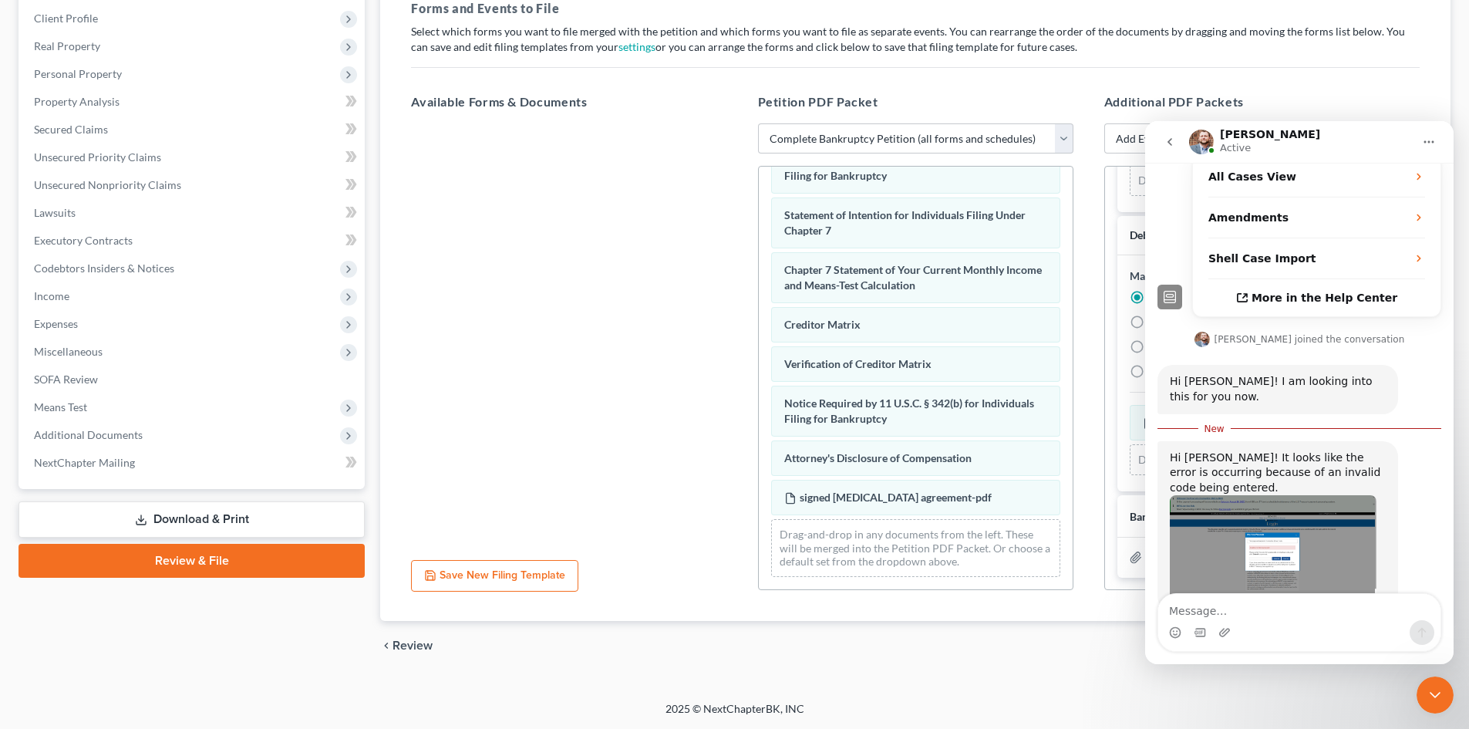
scroll to position [336, 0]
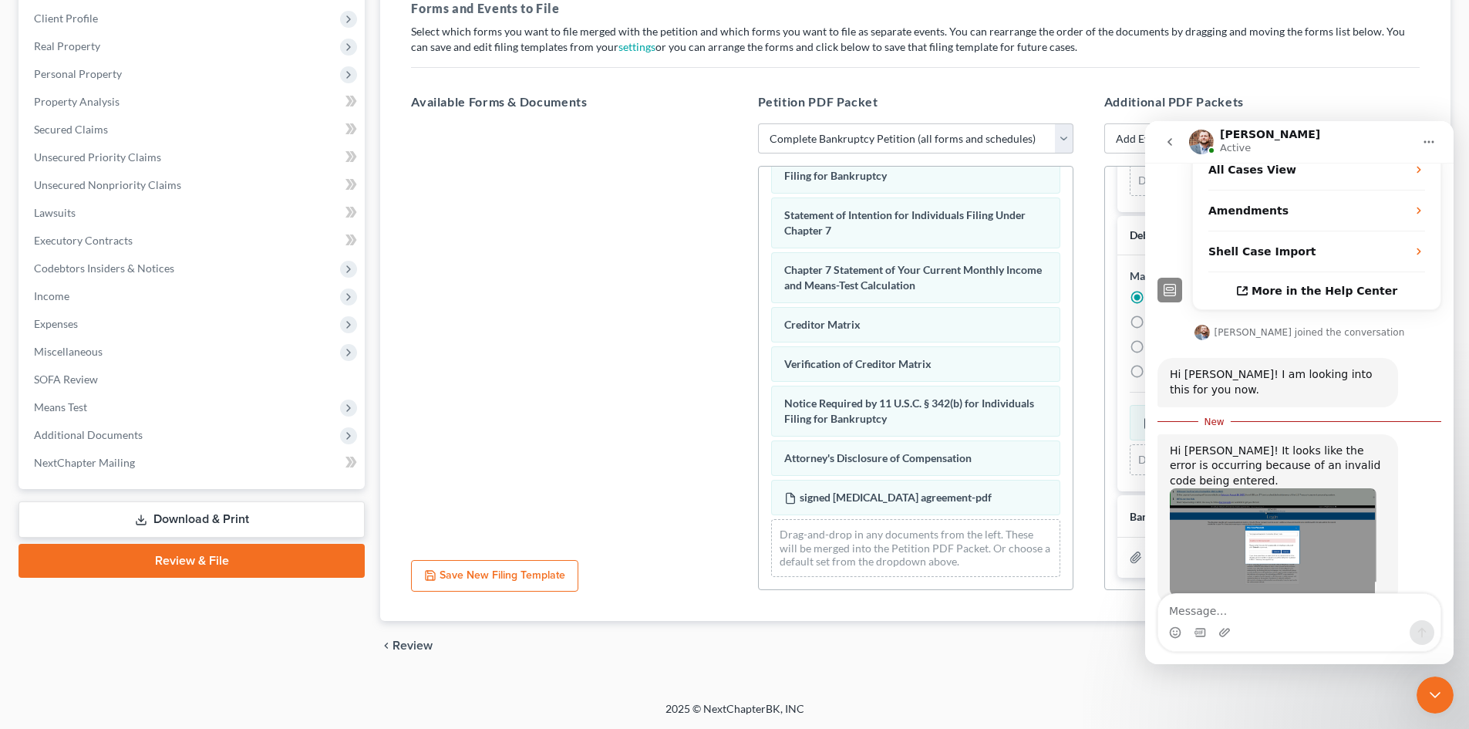
click at [1279, 501] on img "James says…" at bounding box center [1273, 541] width 207 height 107
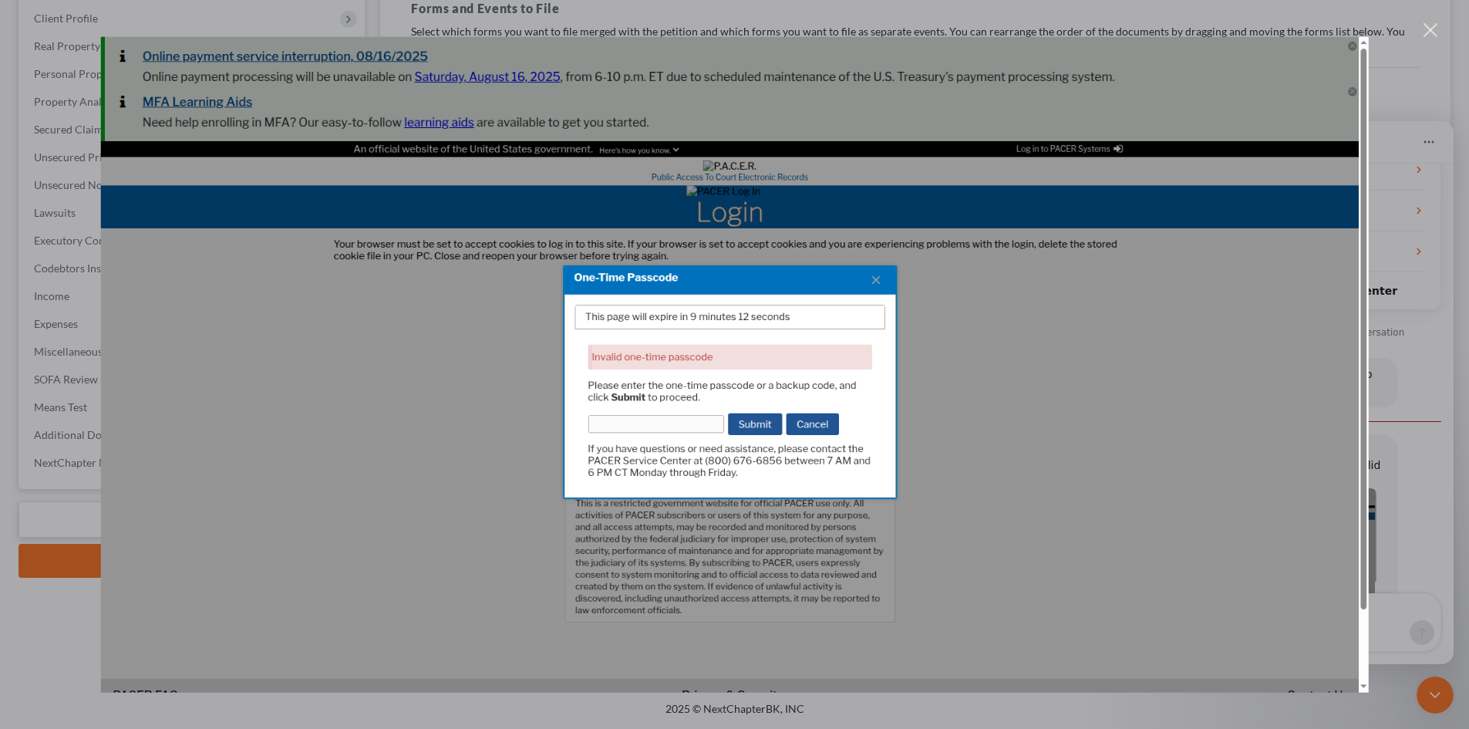
click at [1433, 35] on div "Close" at bounding box center [1431, 30] width 15 height 15
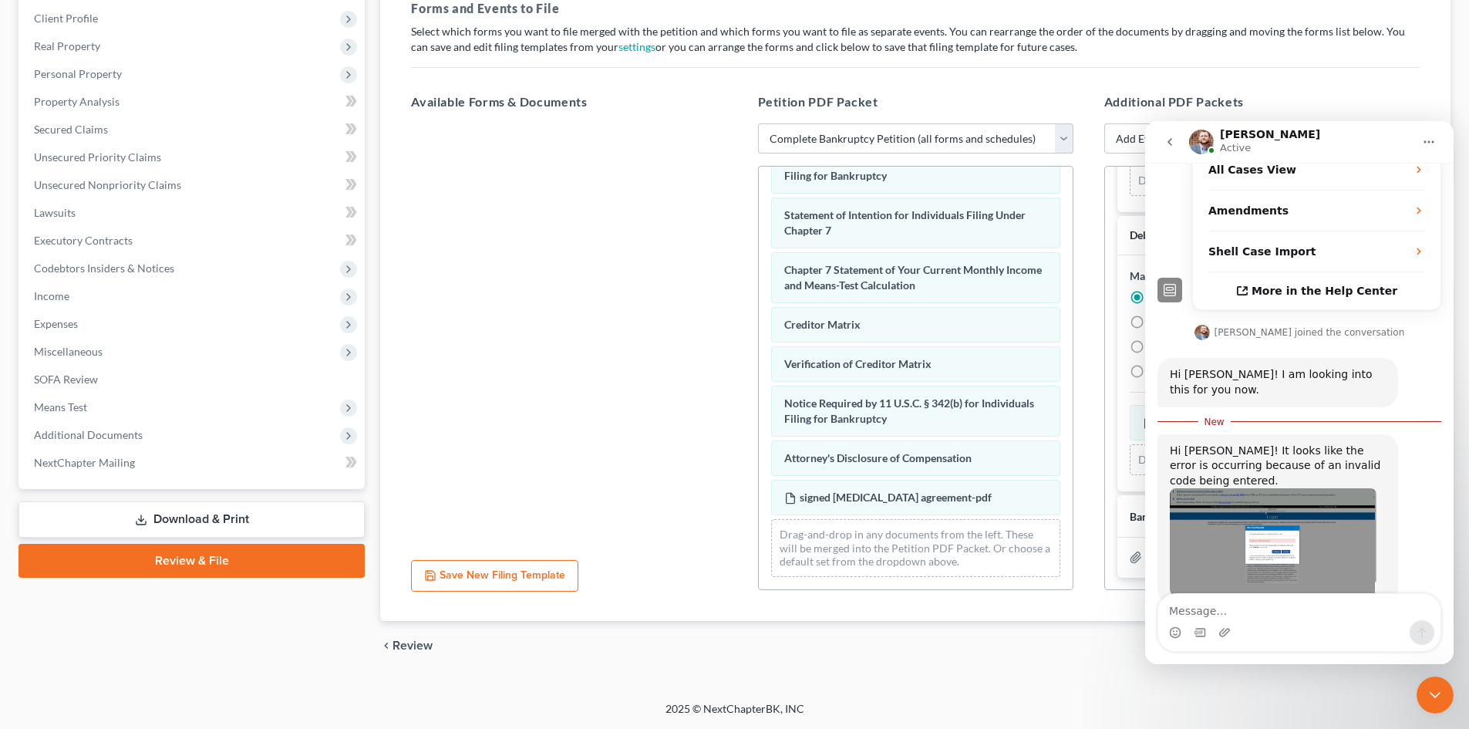
click at [1300, 508] on img "James says…" at bounding box center [1273, 541] width 207 height 107
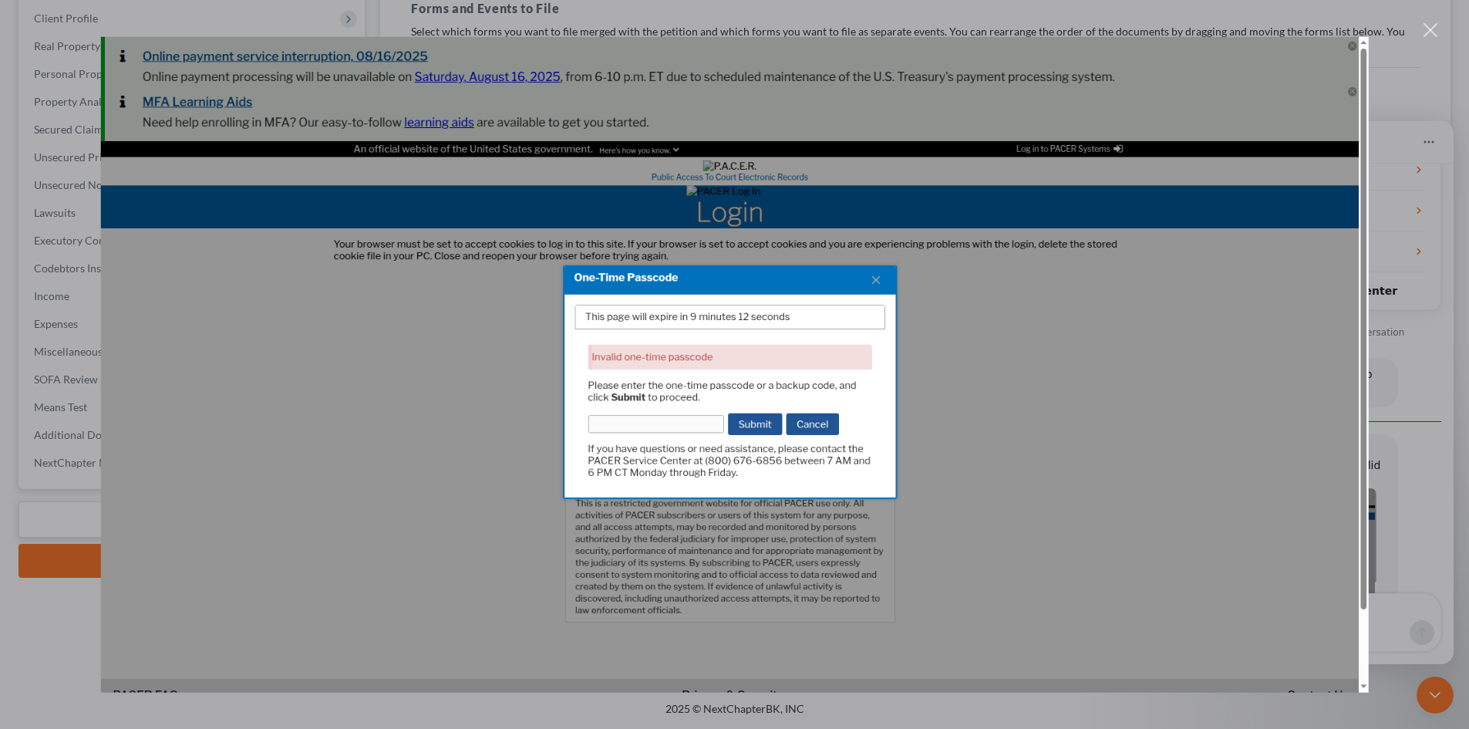
click at [1429, 35] on div "Close" at bounding box center [1431, 30] width 15 height 15
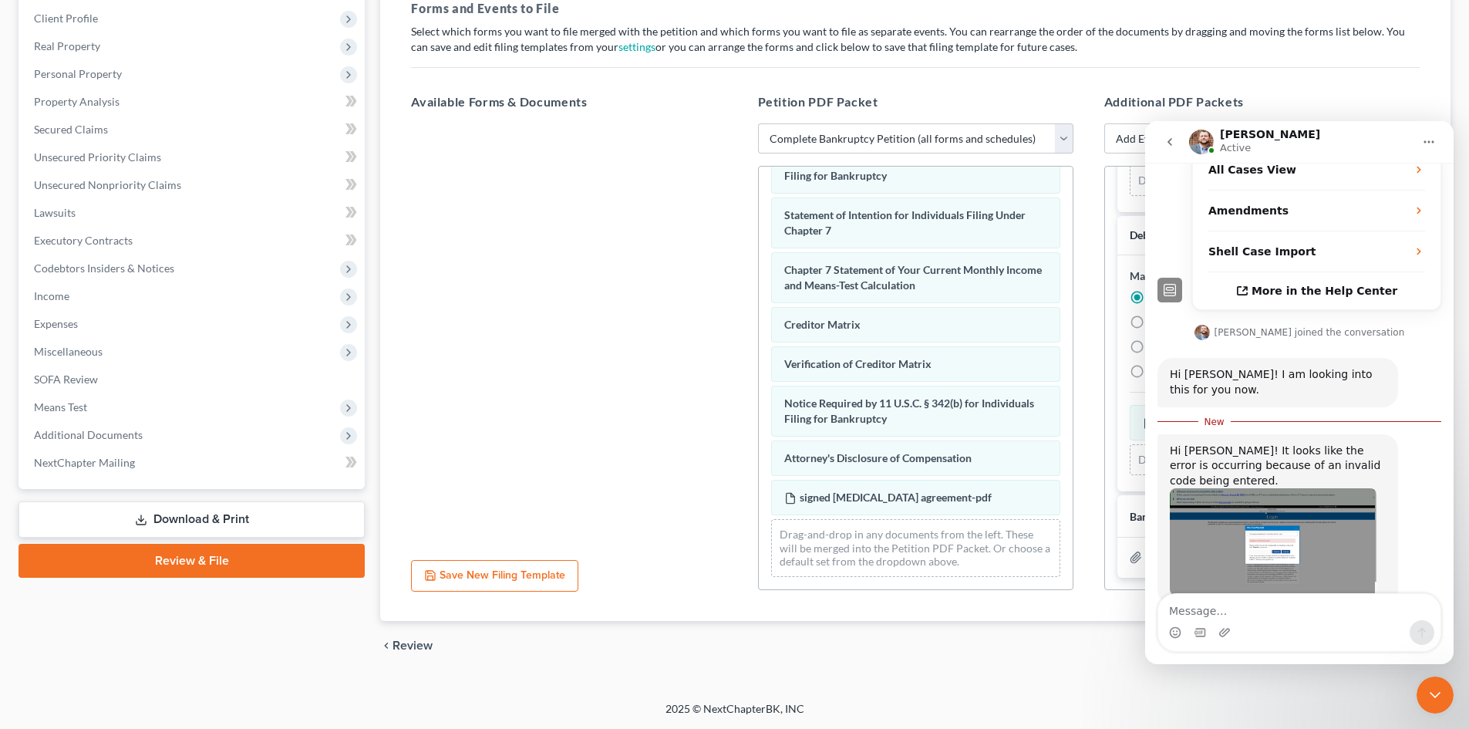
click at [1429, 687] on icon "Close Intercom Messenger" at bounding box center [1435, 695] width 19 height 19
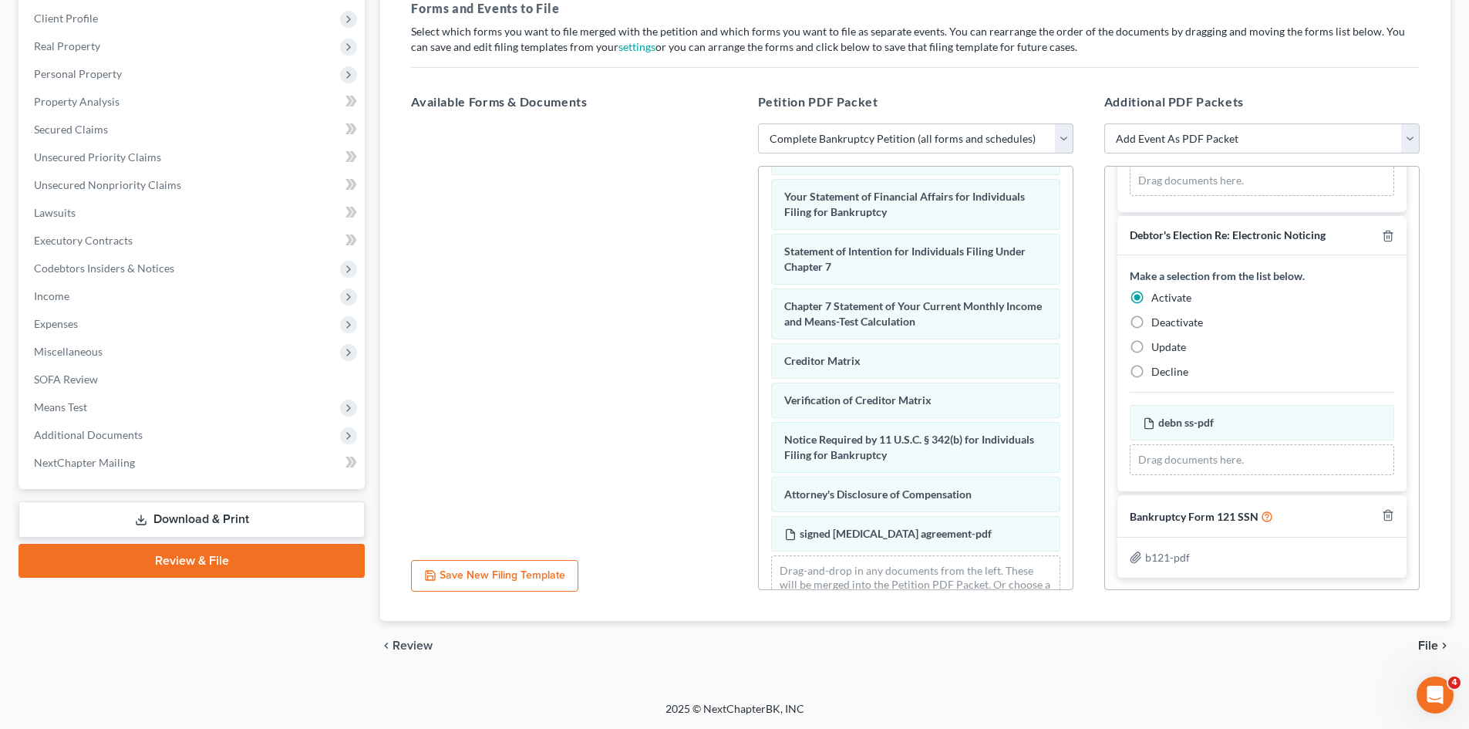
scroll to position [454, 0]
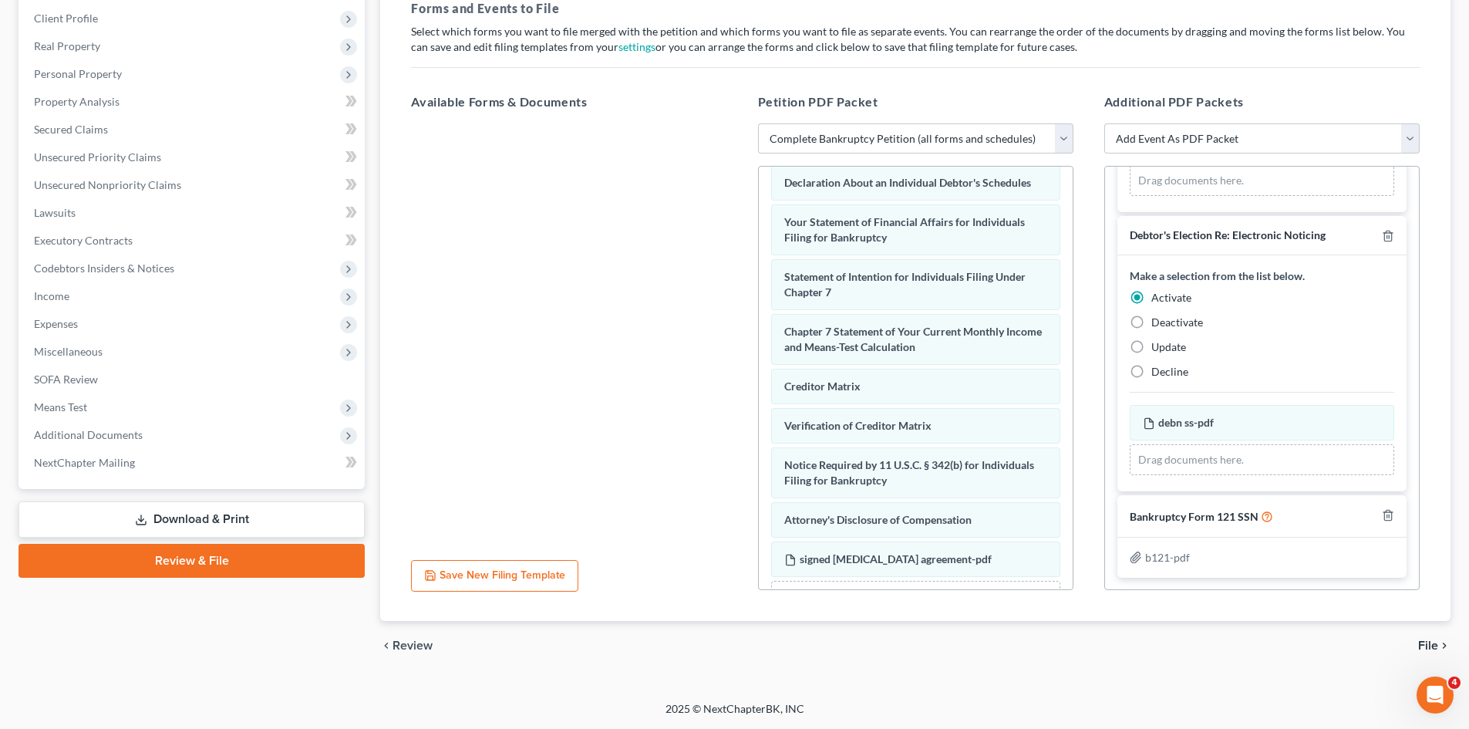
click at [1430, 643] on span "File" at bounding box center [1429, 645] width 20 height 12
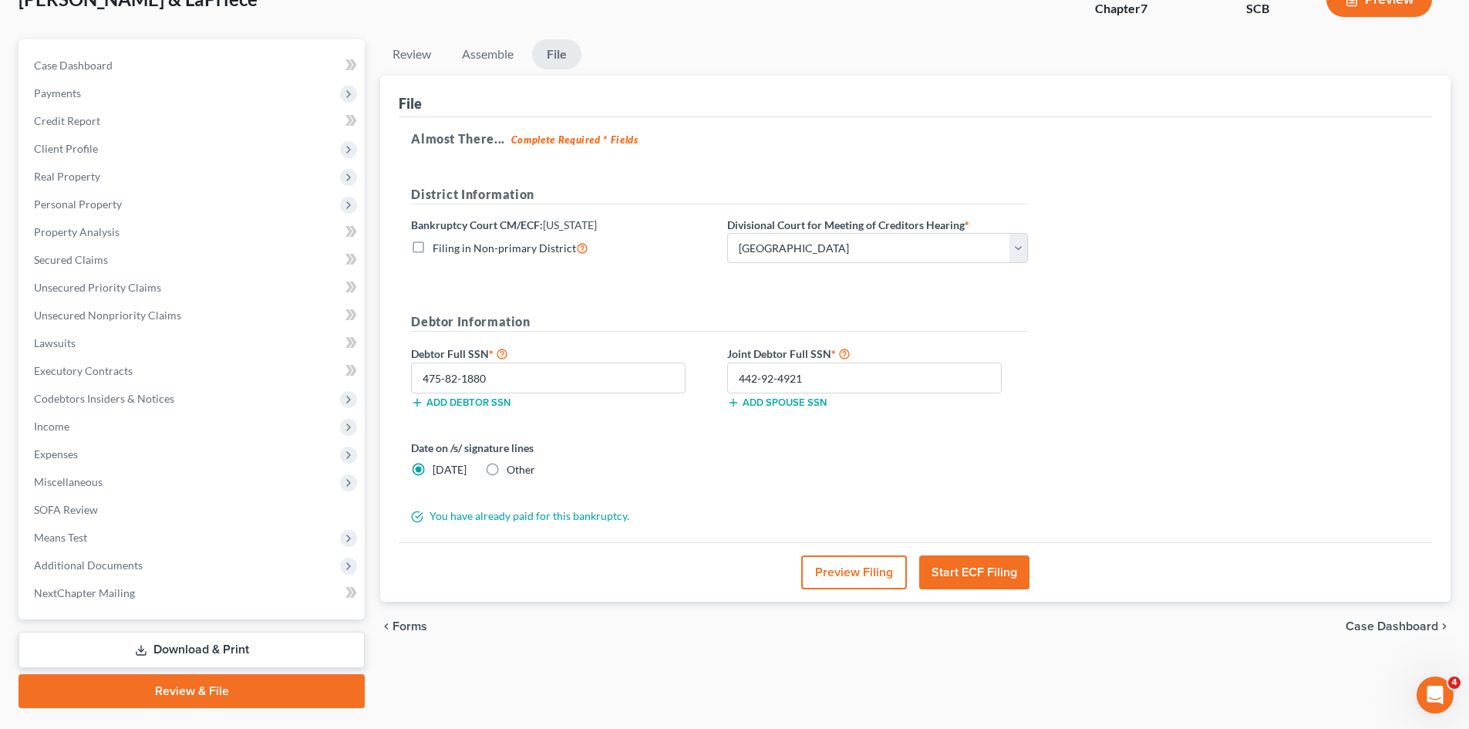
scroll to position [147, 0]
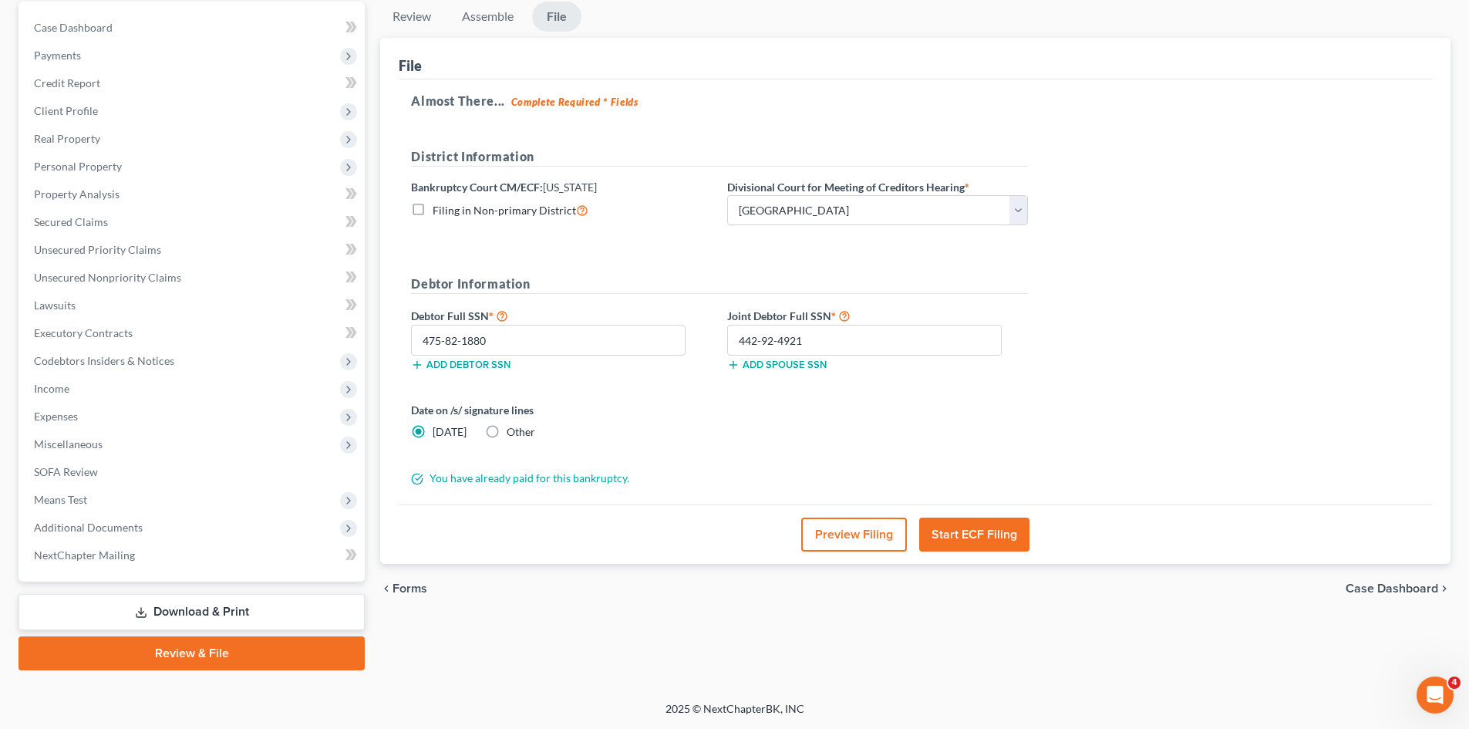
click at [1001, 531] on button "Start ECF Filing" at bounding box center [974, 535] width 110 height 34
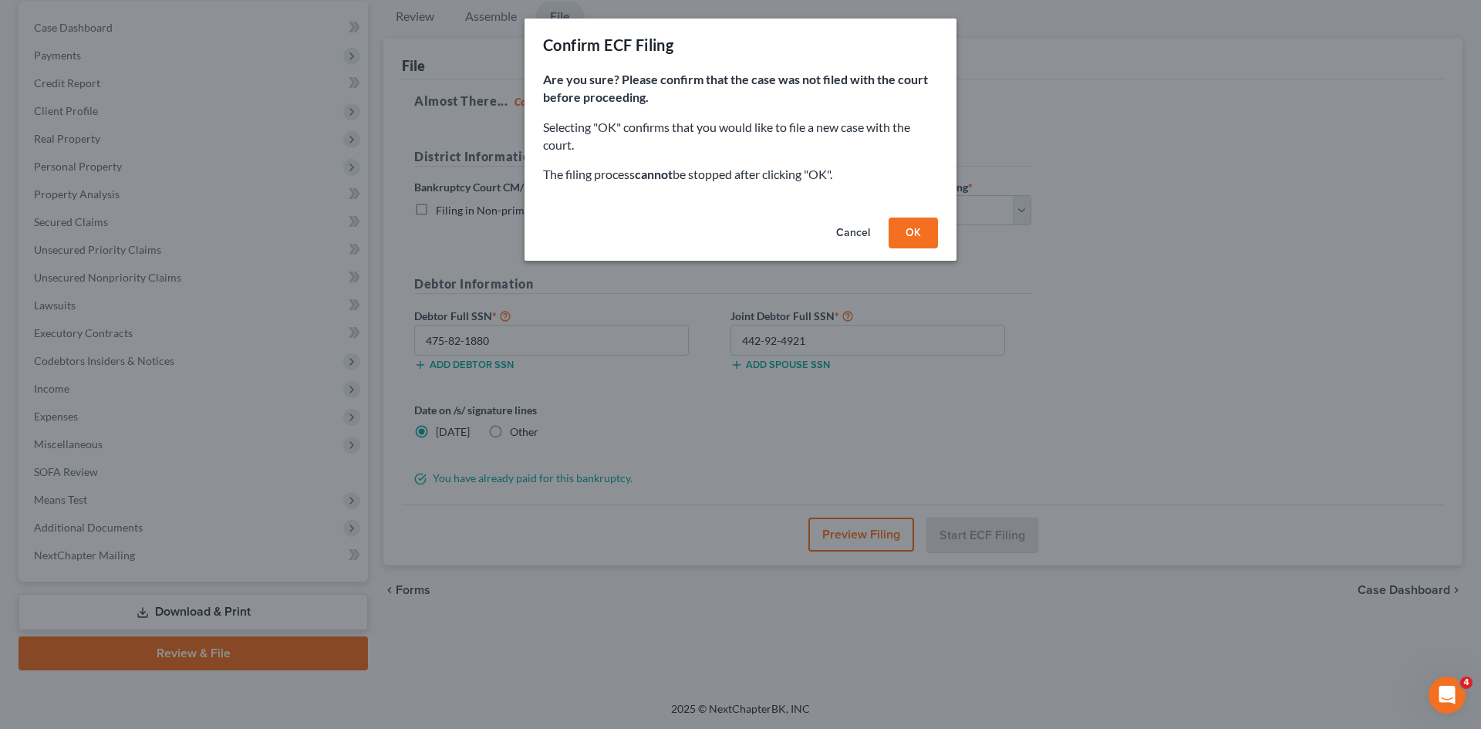
click at [906, 241] on button "OK" at bounding box center [913, 233] width 49 height 31
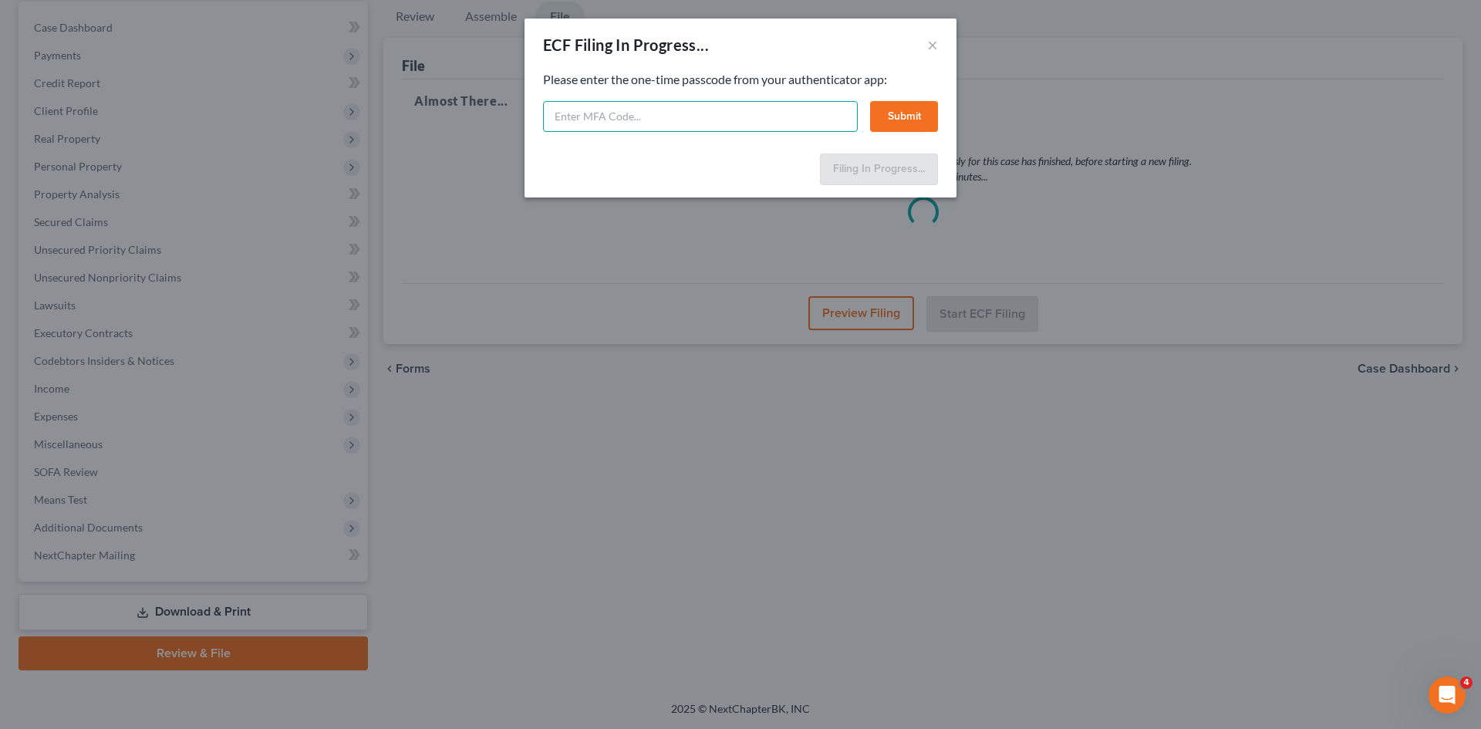
click at [638, 110] on input "text" at bounding box center [700, 116] width 315 height 31
type input "785032"
click at [899, 114] on button "Submit" at bounding box center [904, 116] width 68 height 31
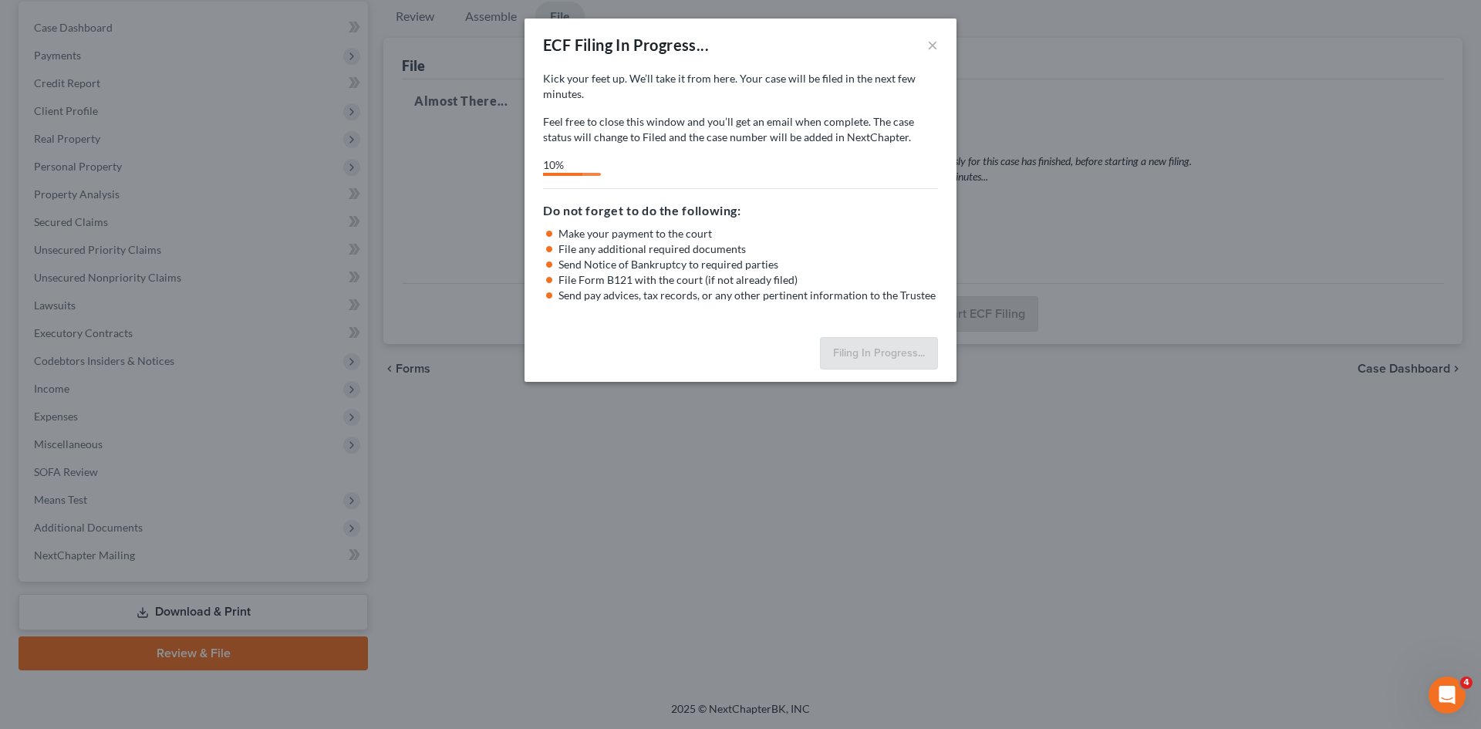
select select "0"
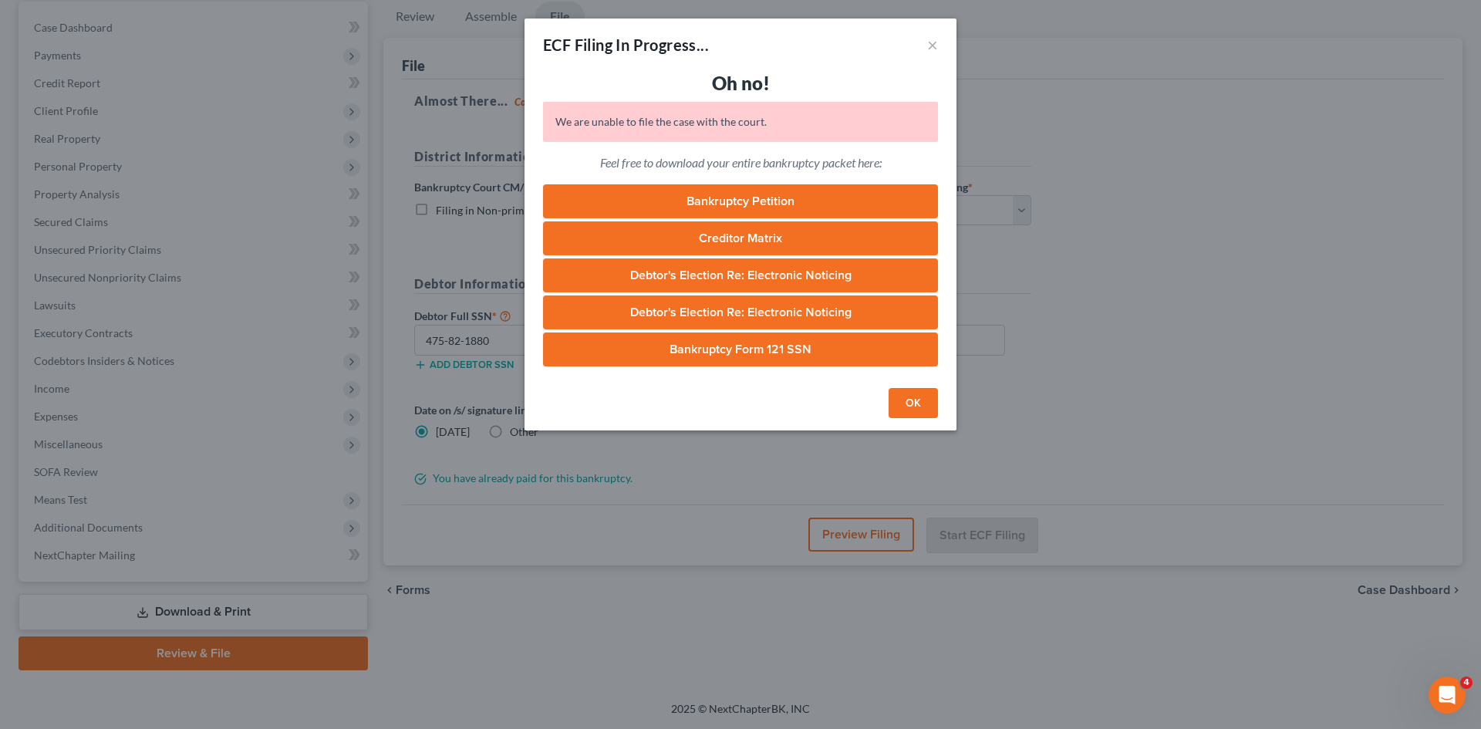
click at [912, 418] on button "OK" at bounding box center [913, 403] width 49 height 31
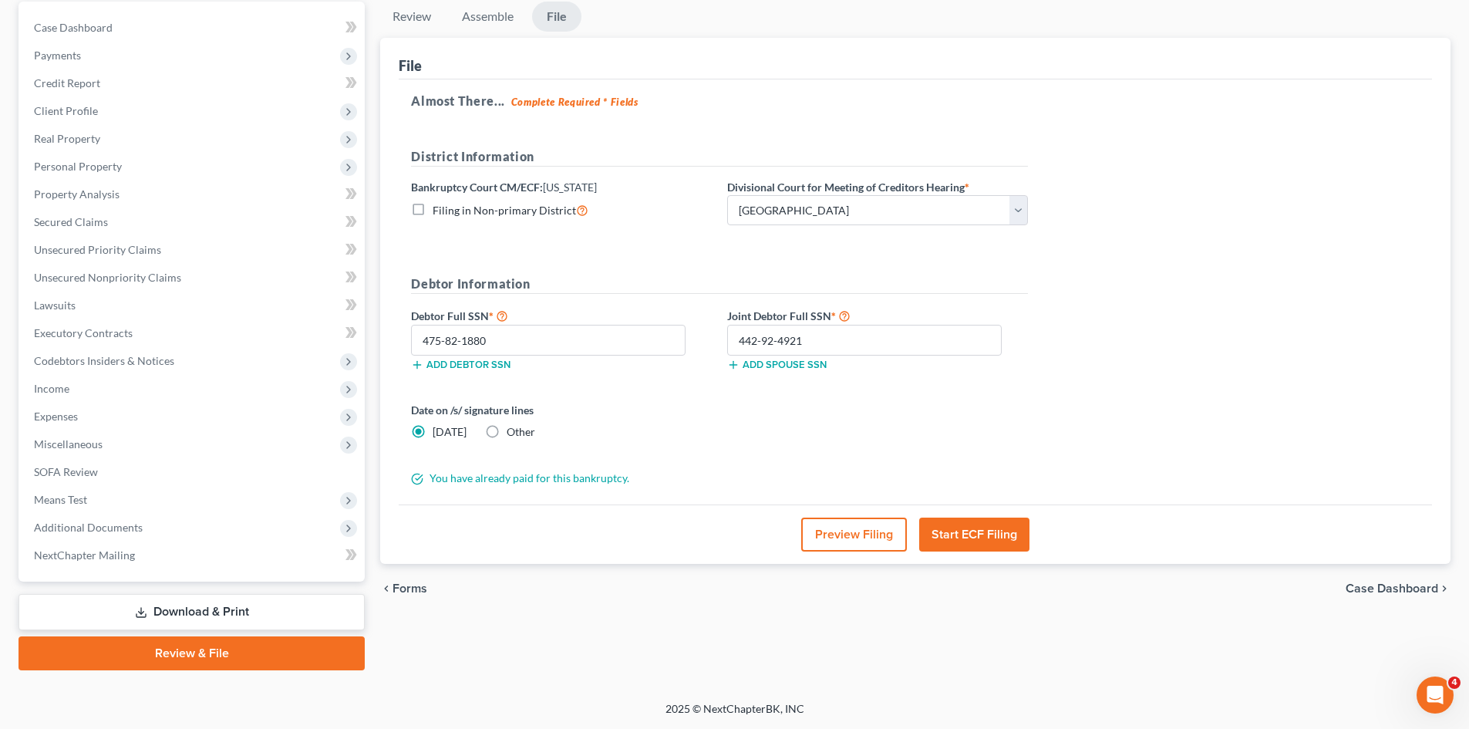
click at [994, 525] on button "Start ECF Filing" at bounding box center [974, 535] width 110 height 34
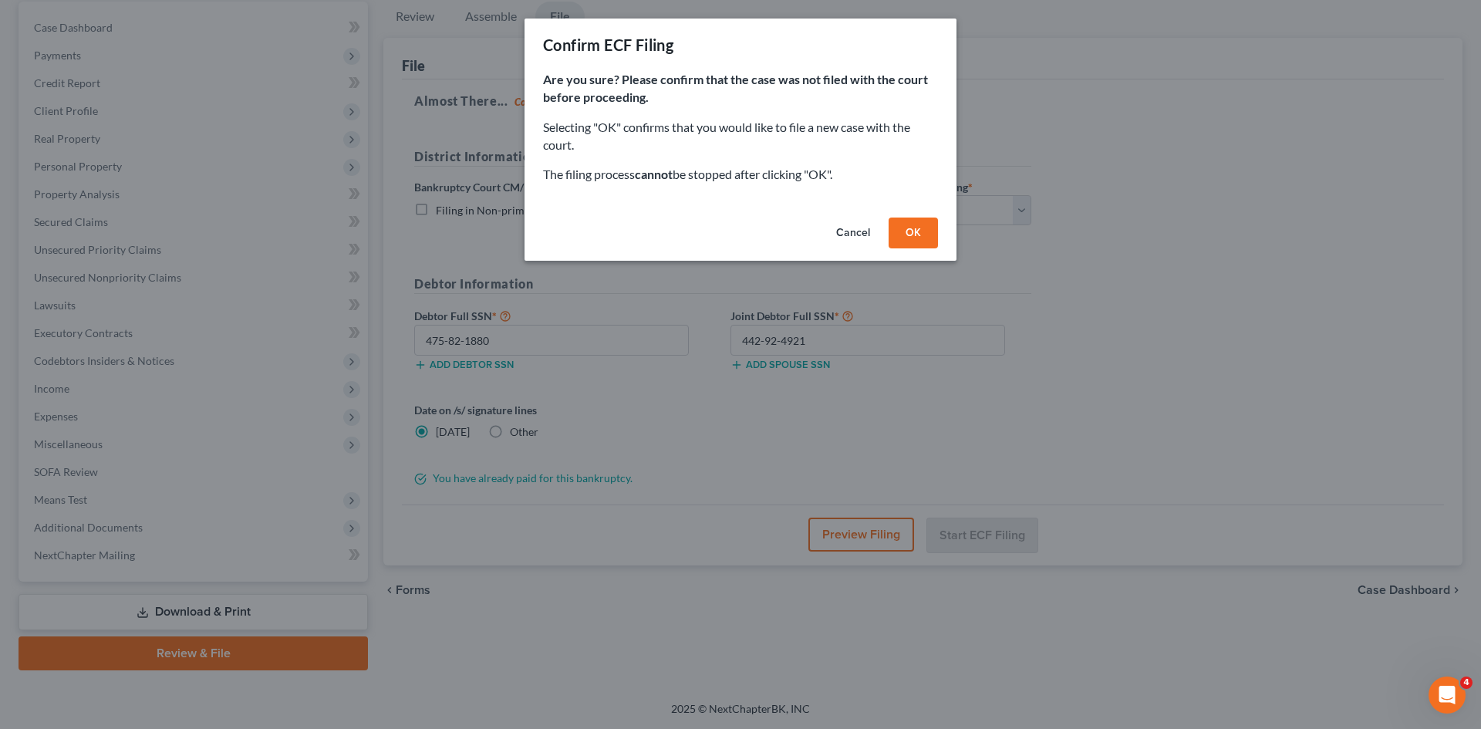
click at [919, 238] on button "OK" at bounding box center [913, 233] width 49 height 31
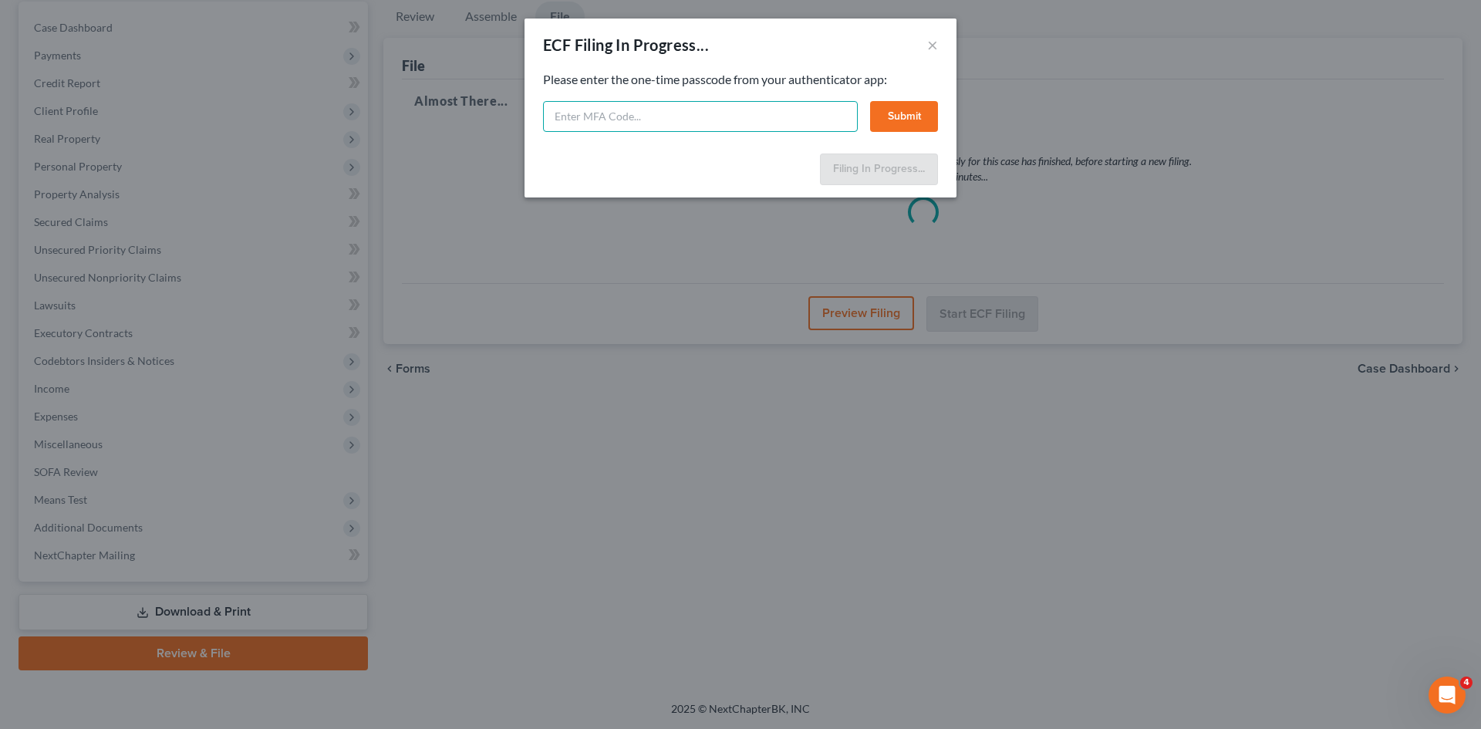
click at [629, 118] on input "text" at bounding box center [700, 116] width 315 height 31
type input "123761"
click at [892, 116] on button "Submit" at bounding box center [904, 116] width 68 height 31
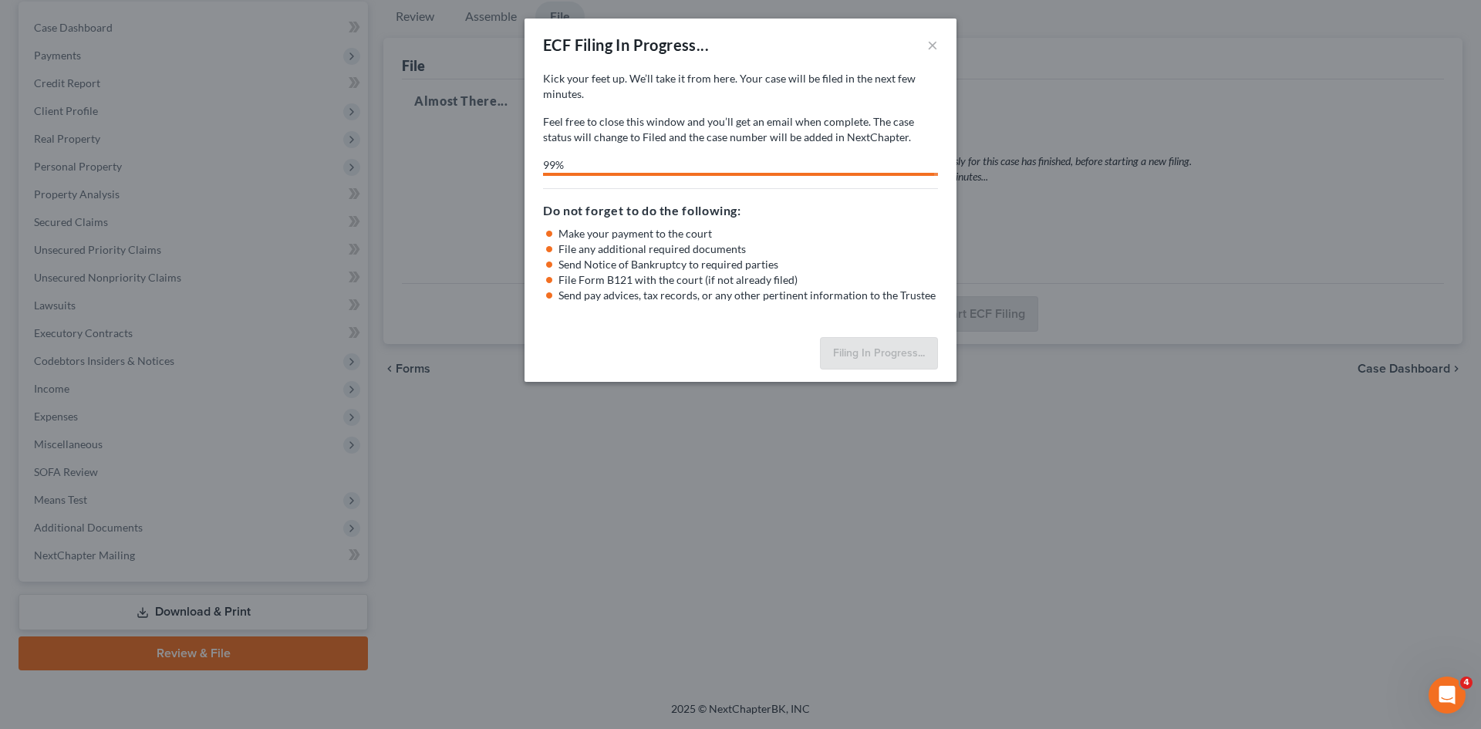
select select "0"
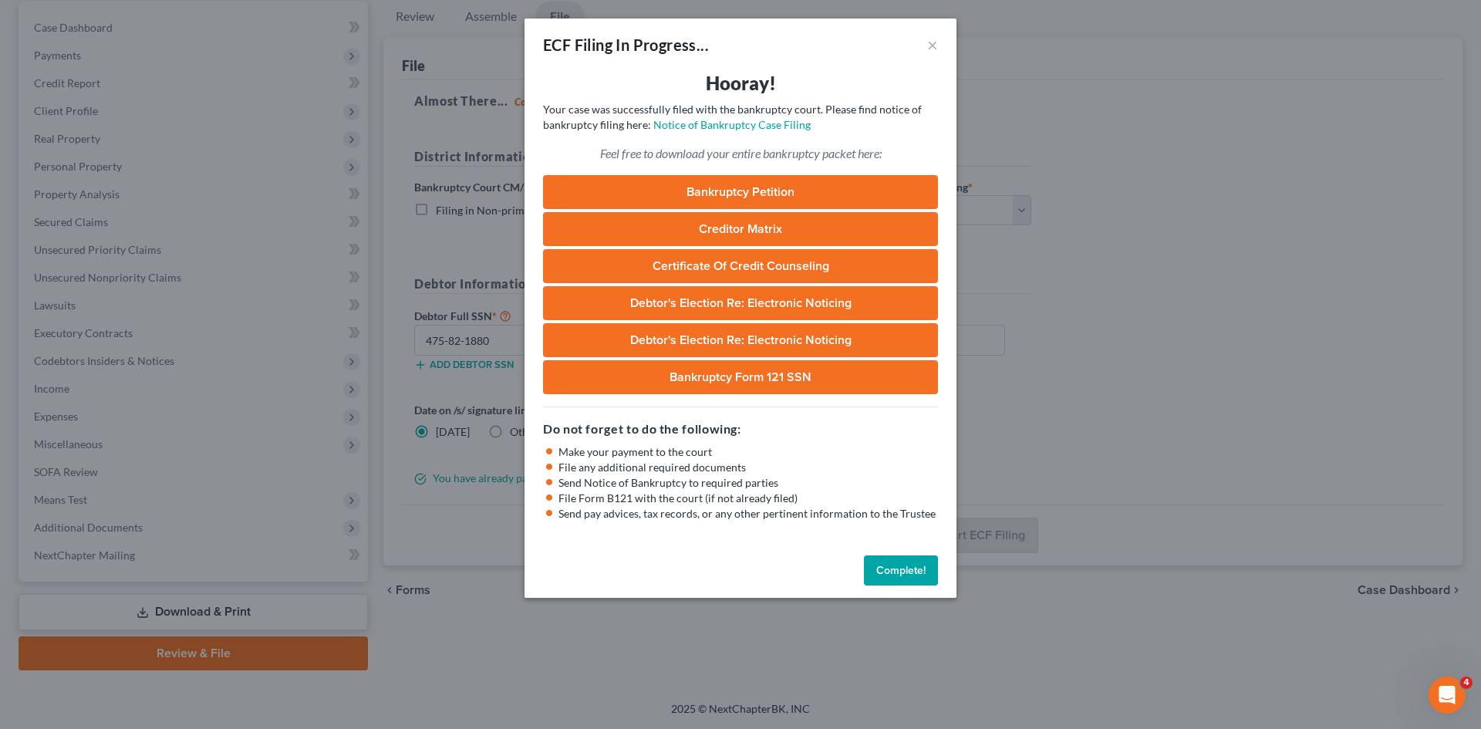
click at [897, 572] on button "Complete!" at bounding box center [901, 570] width 74 height 31
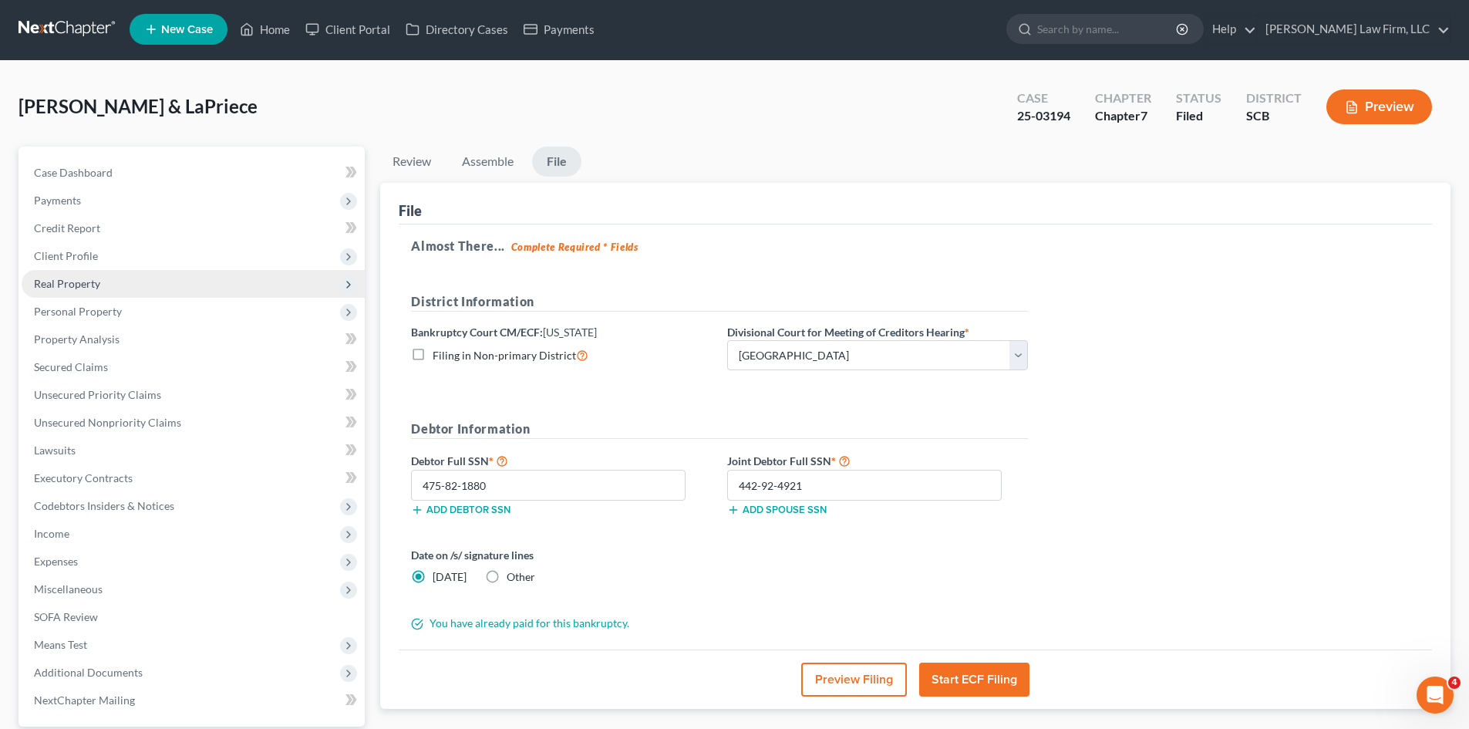
scroll to position [0, 0]
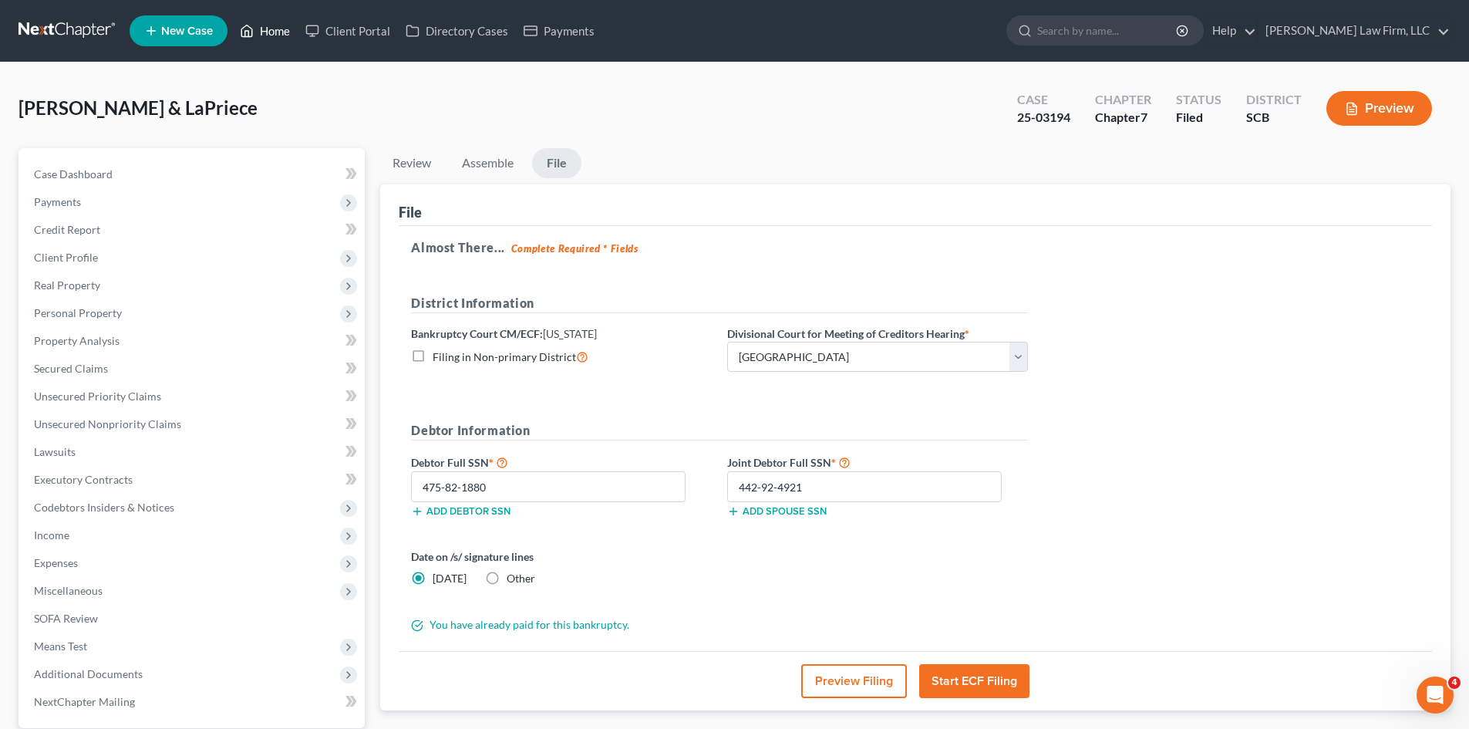
click at [259, 36] on link "Home" at bounding box center [265, 31] width 66 height 28
